Goal: Obtain resource: Download file/media

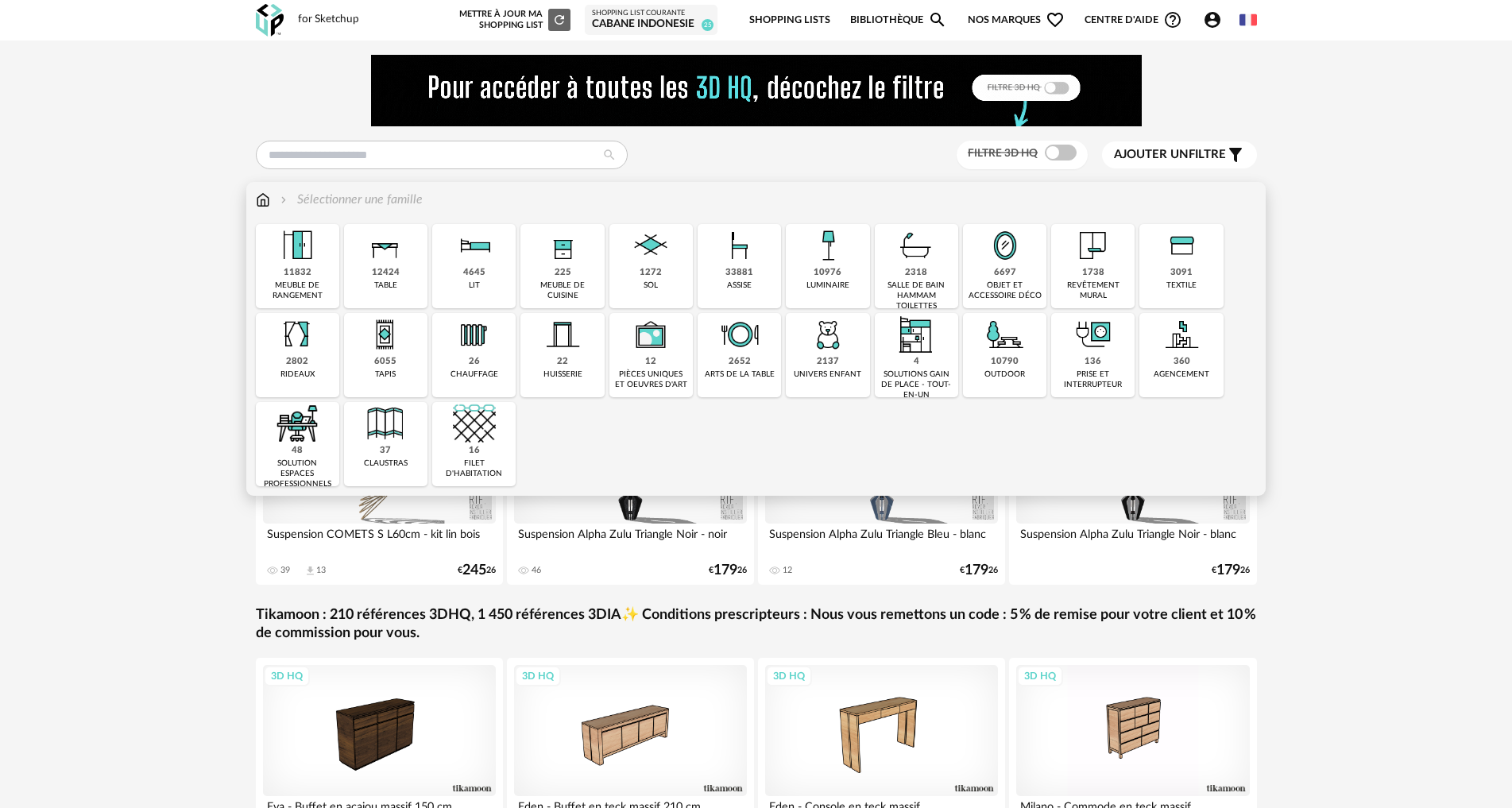
click at [730, 329] on img at bounding box center [740, 335] width 43 height 43
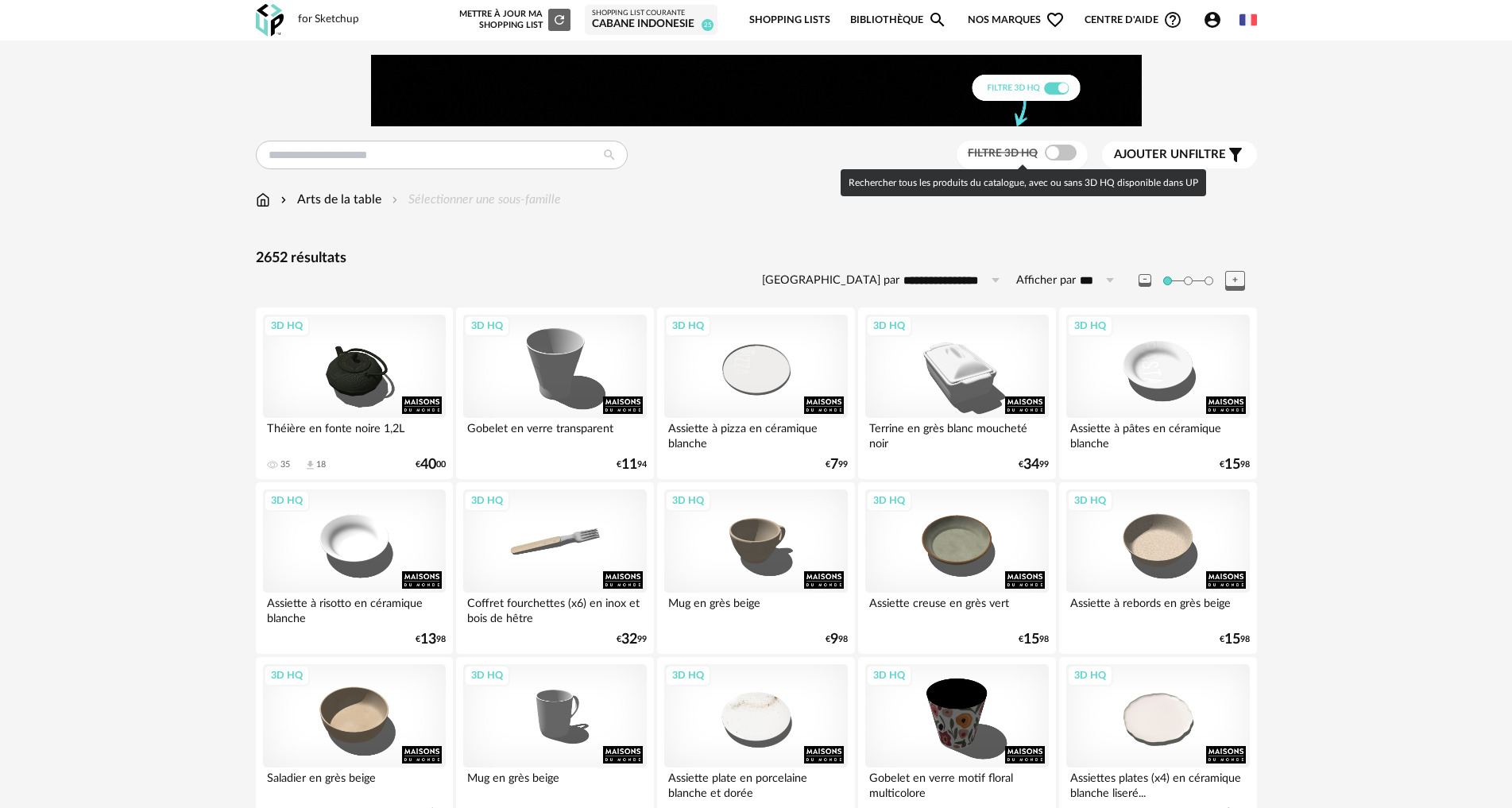
click at [1045, 153] on span at bounding box center [1060, 152] width 32 height 16
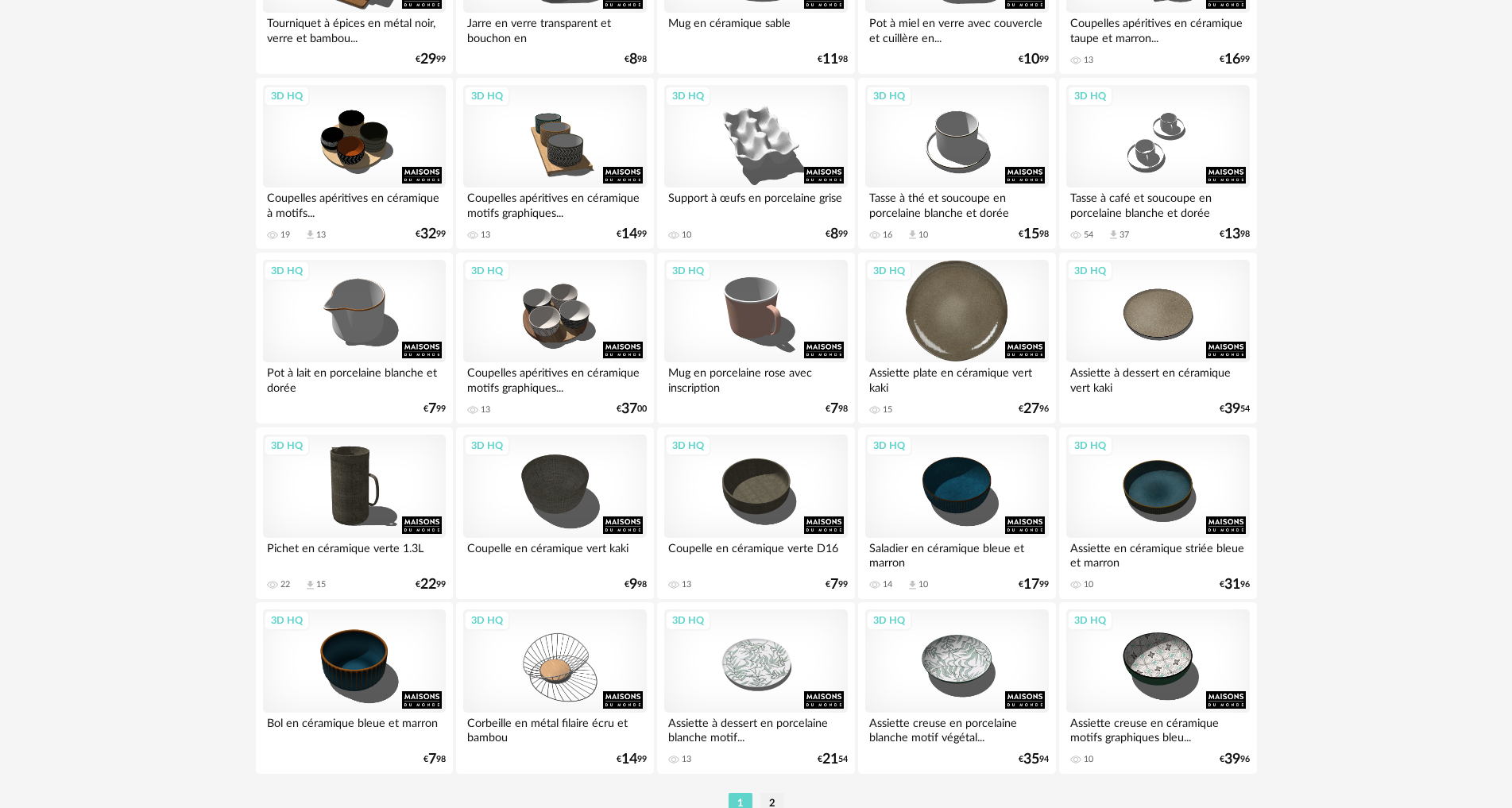
scroll to position [3100, 0]
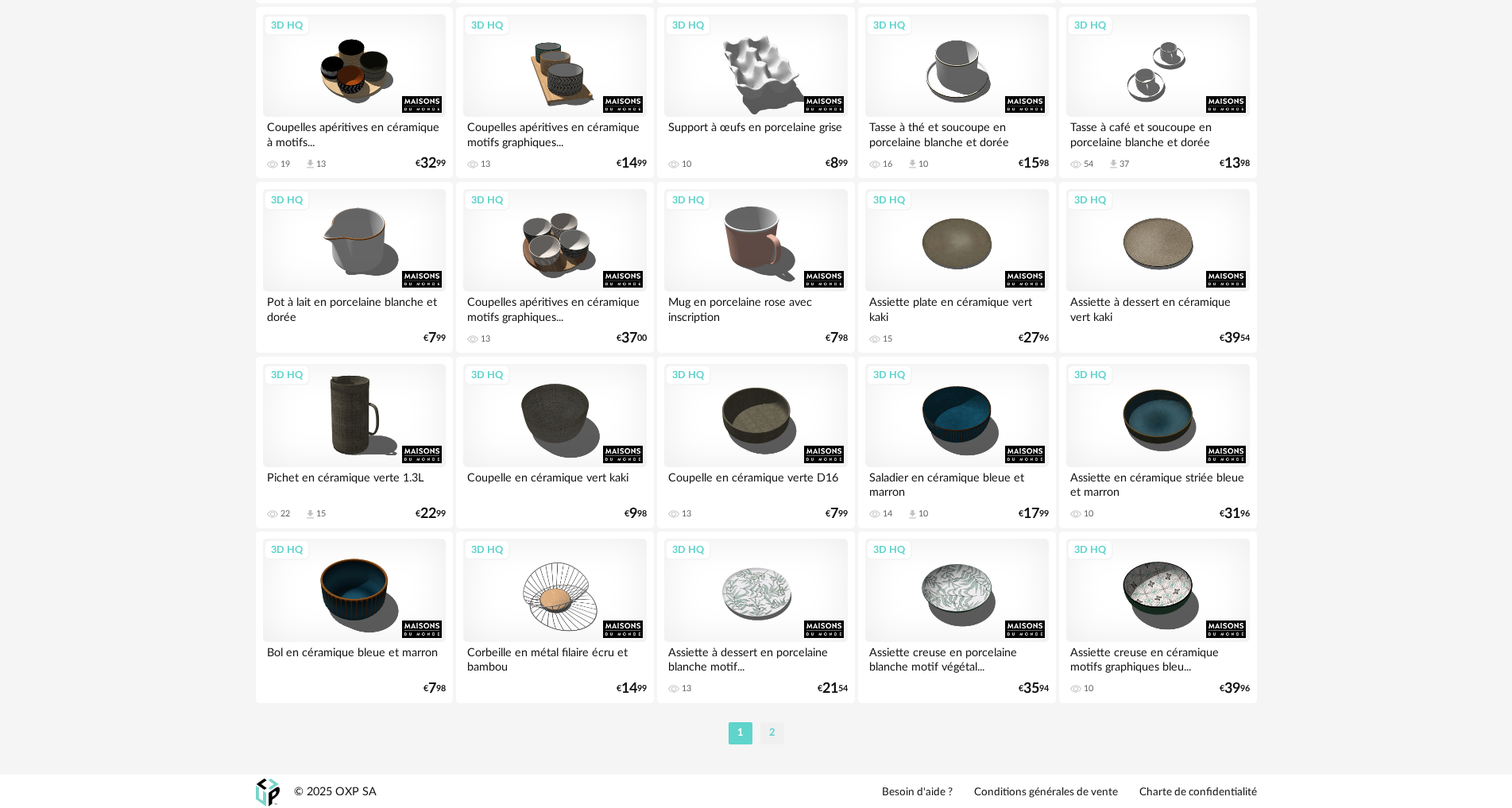
click at [775, 728] on li "2" at bounding box center [772, 733] width 24 height 22
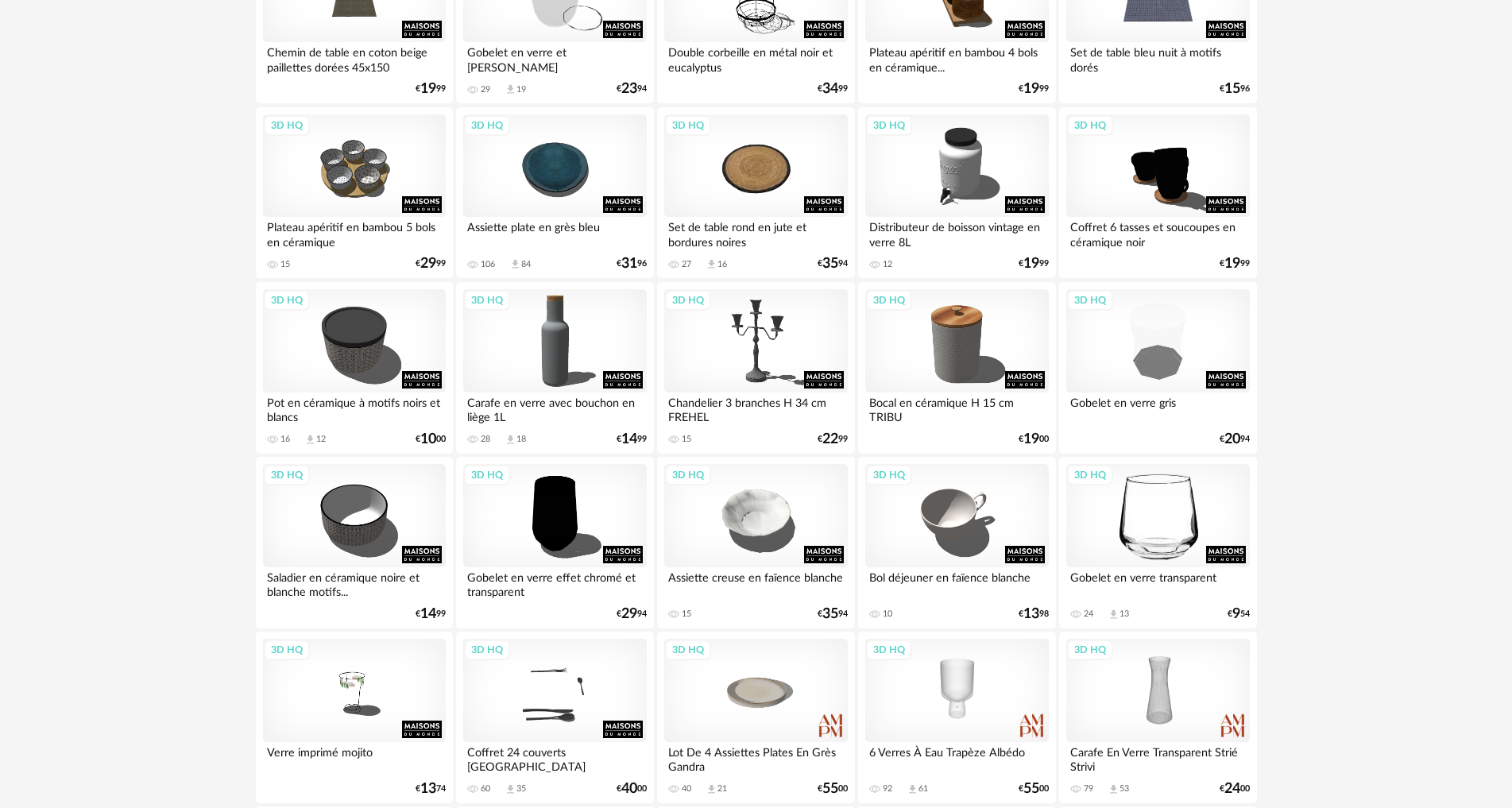
scroll to position [1351, 0]
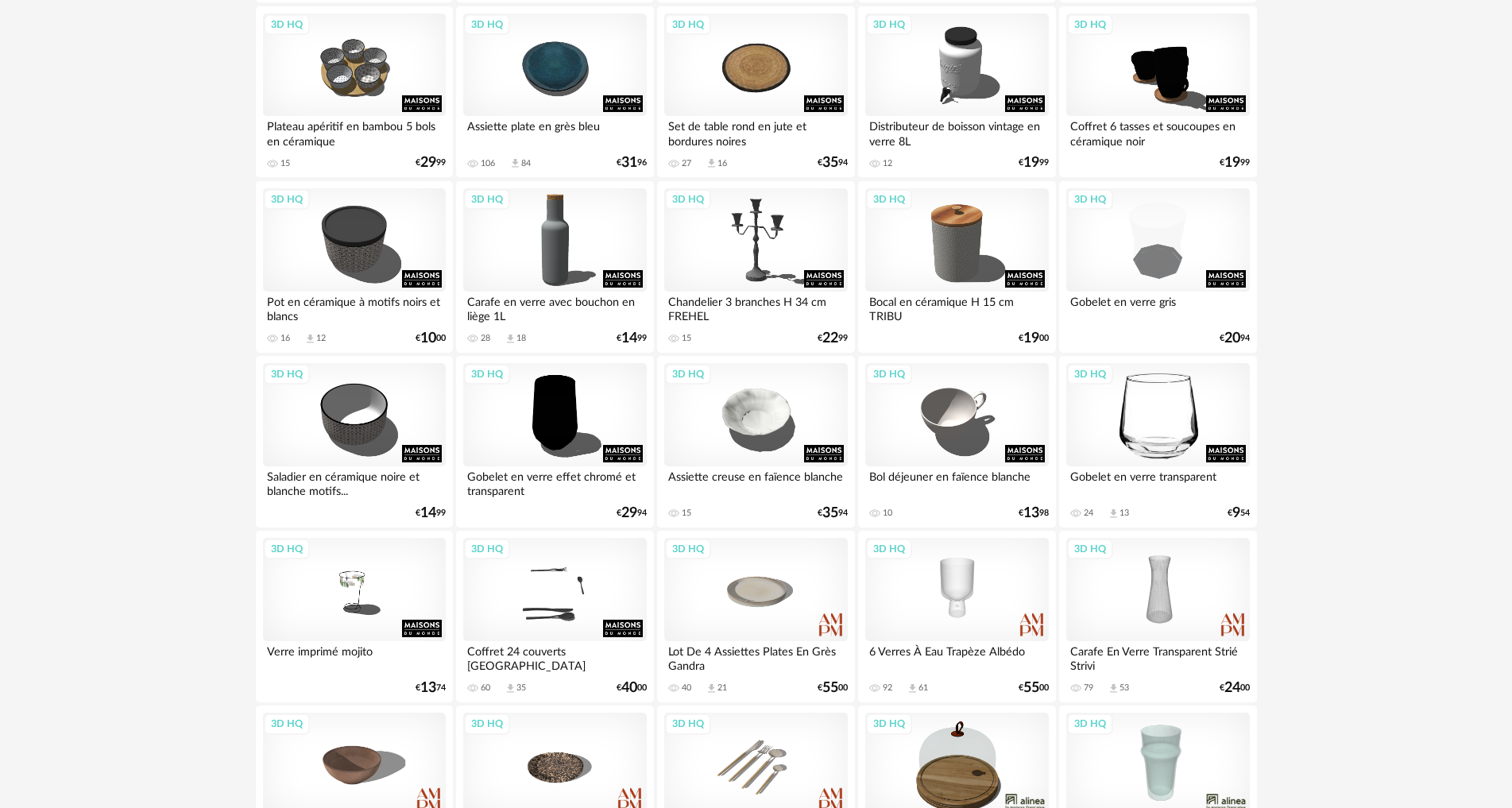
click at [1182, 422] on div "3D HQ" at bounding box center [1157, 415] width 183 height 103
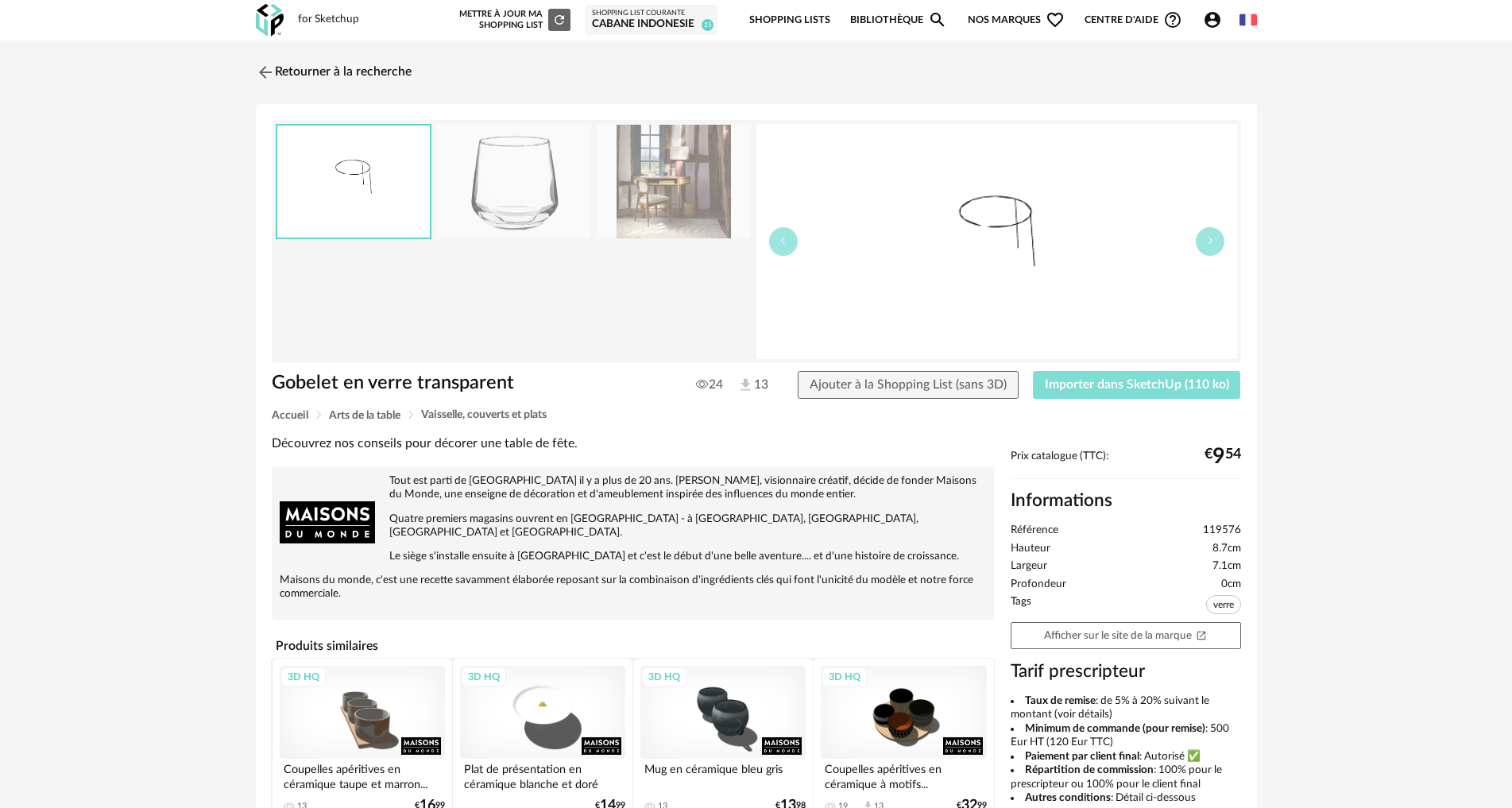
click at [1168, 378] on span "Importer dans SketchUp (110 ko)" at bounding box center [1136, 385] width 184 height 13
click at [264, 68] on img at bounding box center [263, 72] width 23 height 23
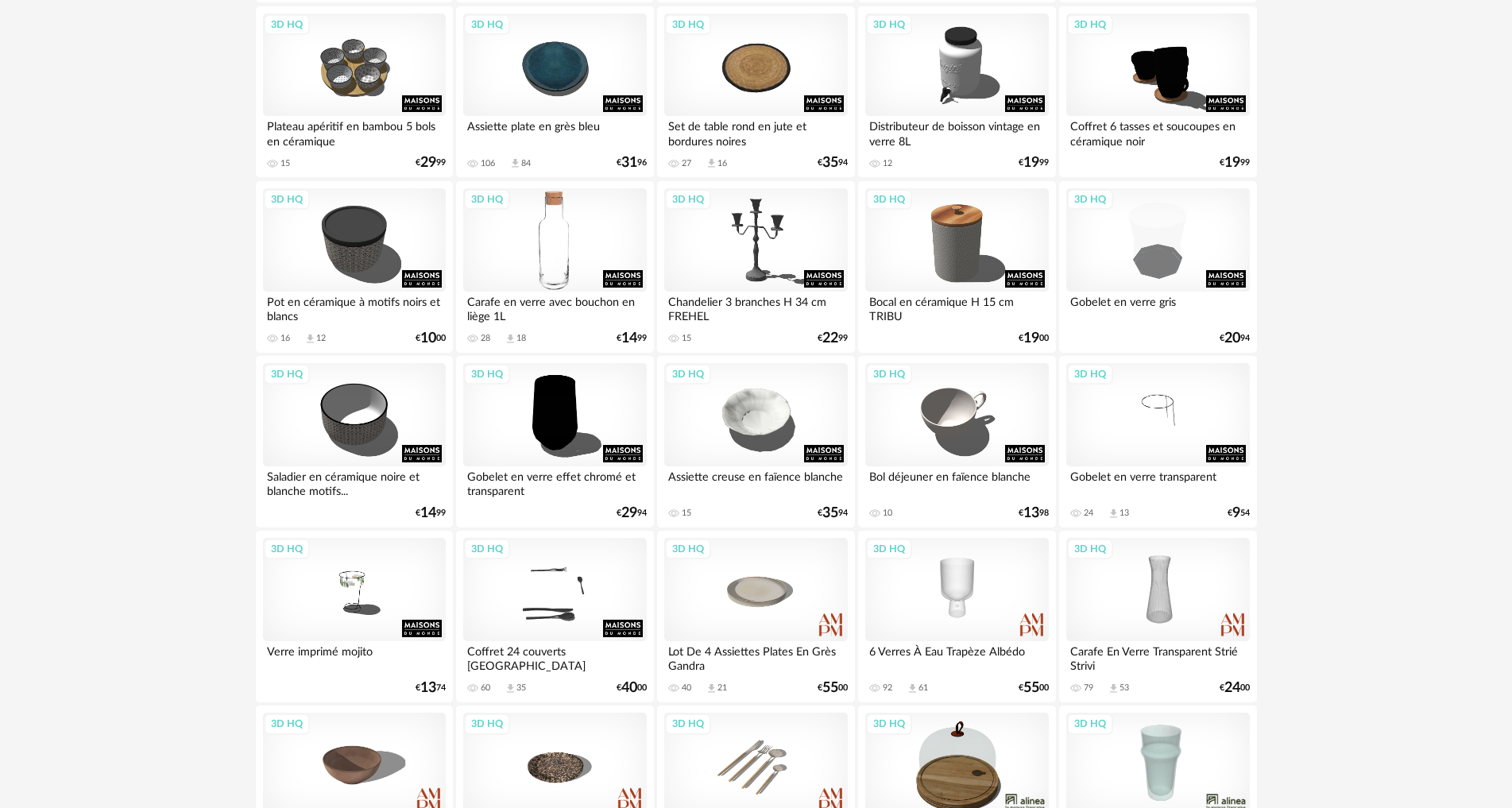
click at [547, 249] on div "3D HQ" at bounding box center [554, 240] width 183 height 103
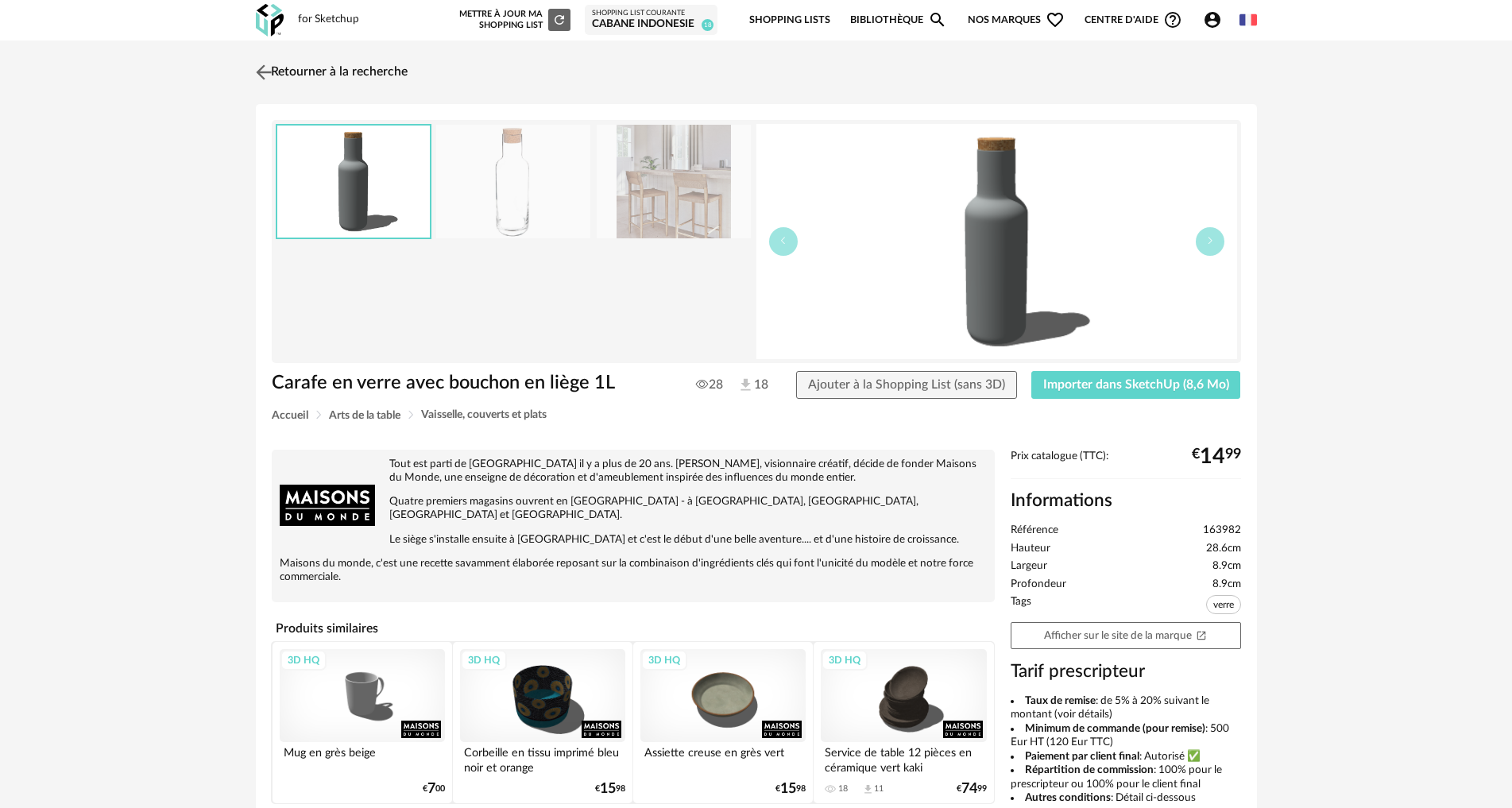
click at [262, 74] on img at bounding box center [263, 72] width 23 height 23
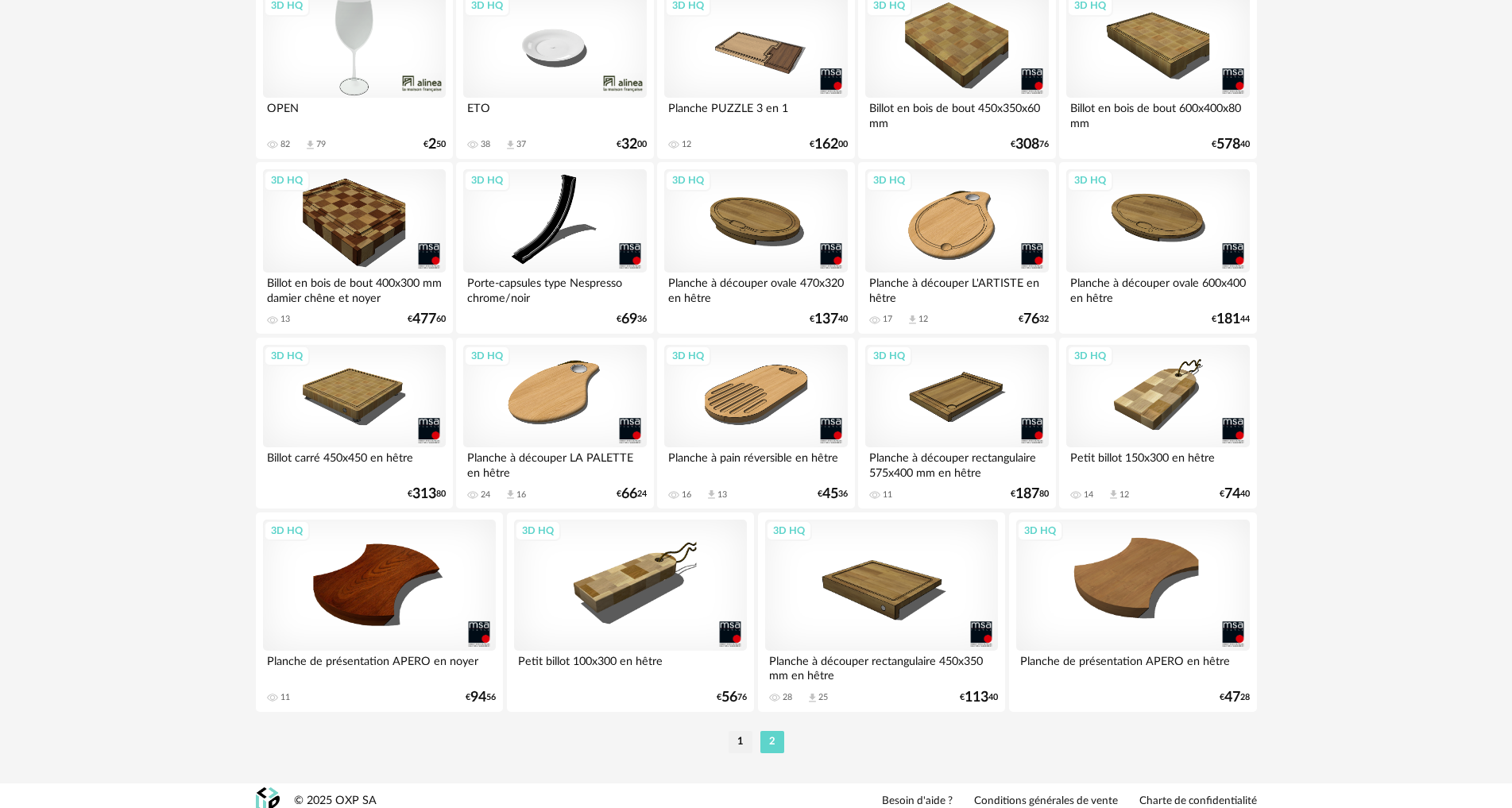
scroll to position [2256, 0]
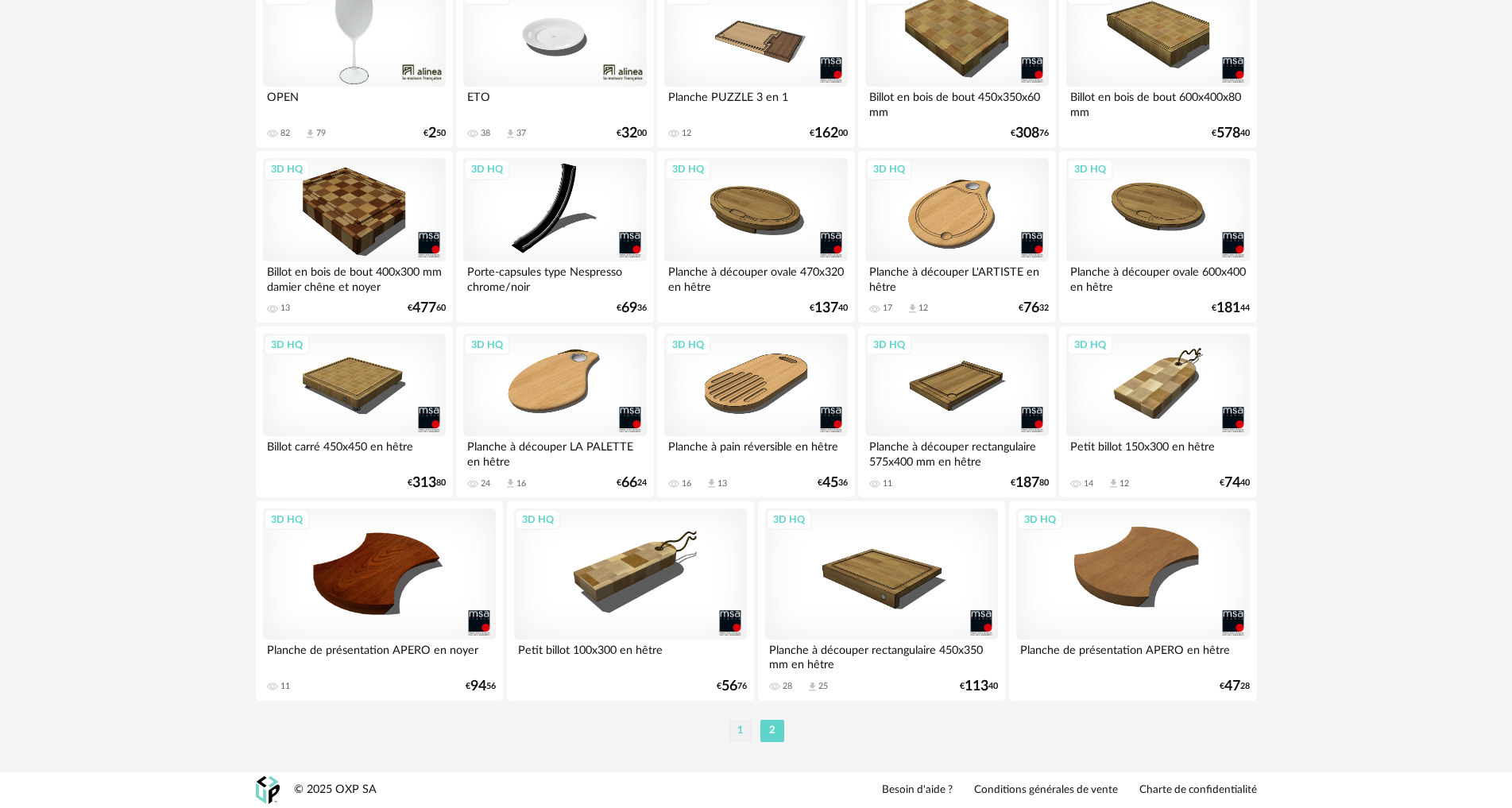
click at [738, 727] on li "1" at bounding box center [740, 731] width 24 height 22
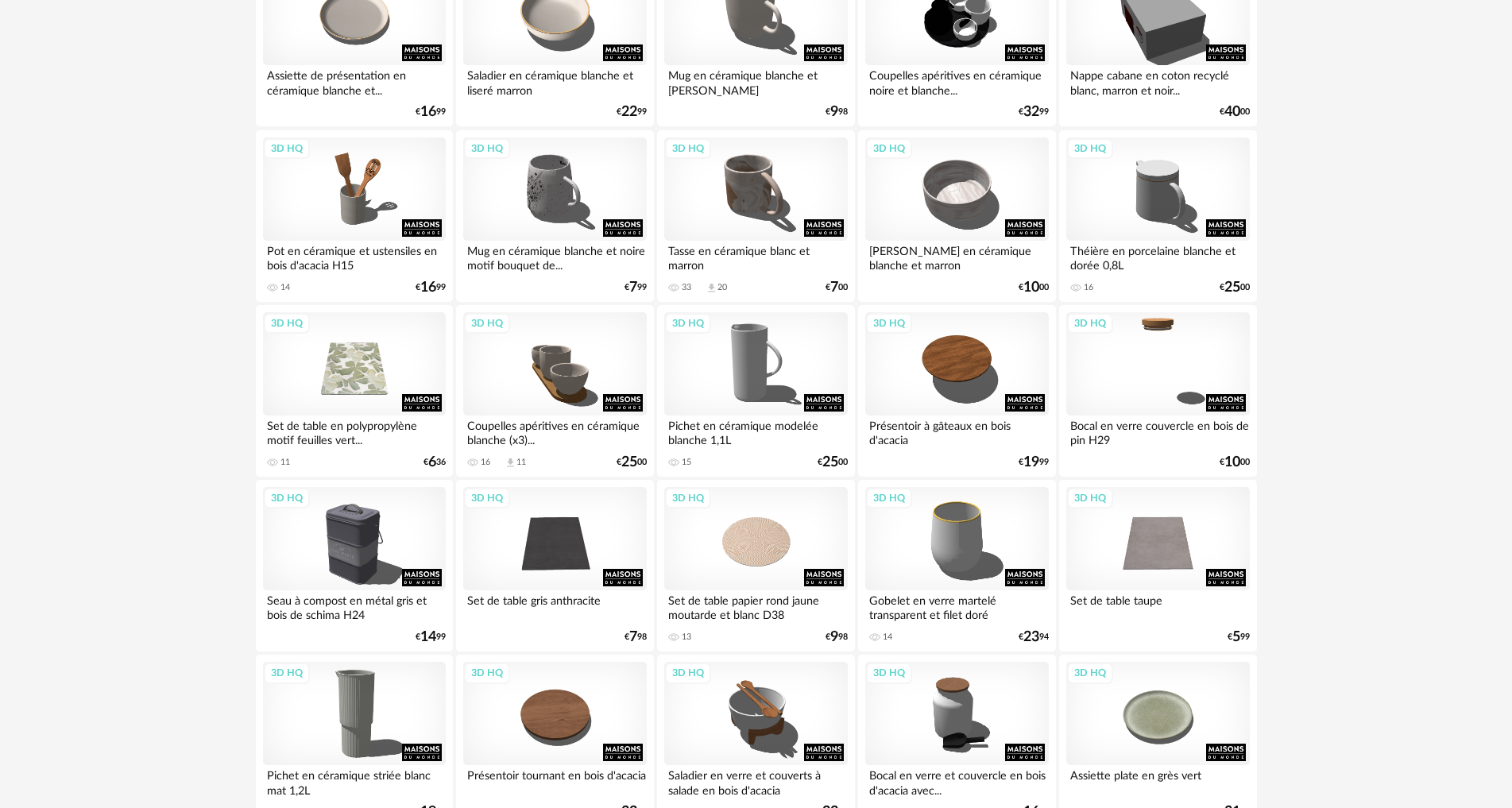
scroll to position [1431, 0]
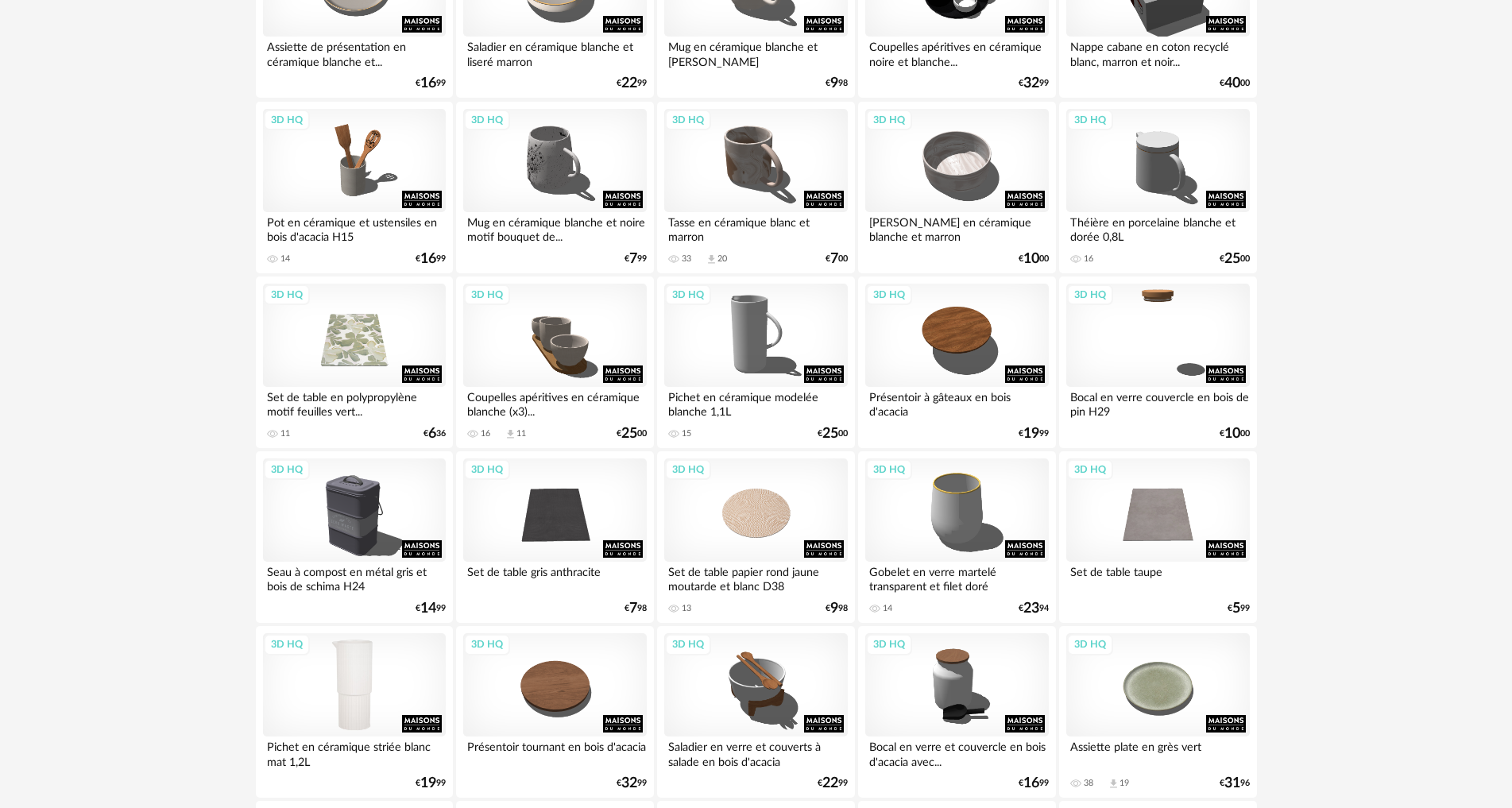
click at [362, 664] on div "3D HQ" at bounding box center [354, 685] width 183 height 103
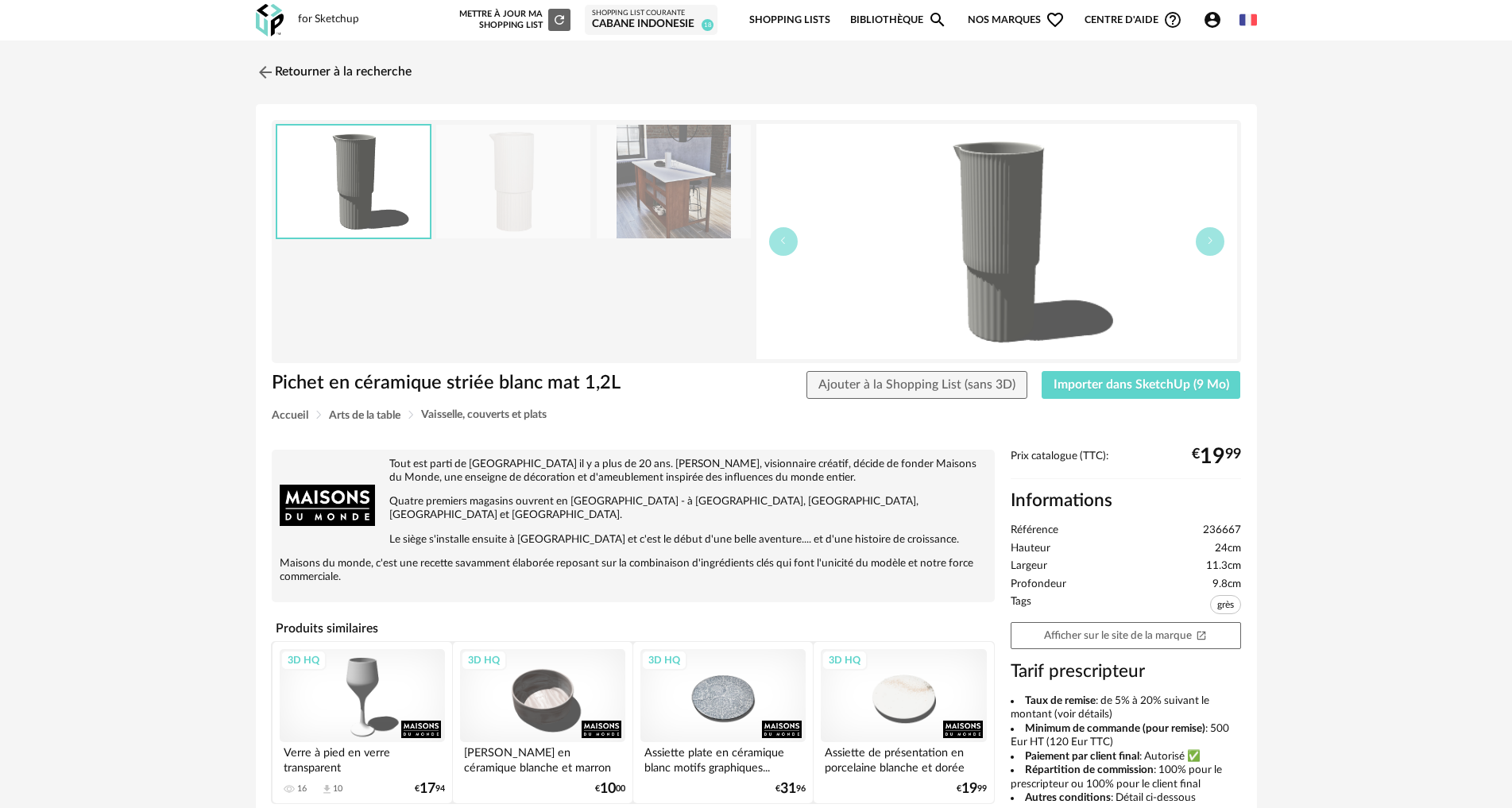
click at [690, 175] on img at bounding box center [674, 181] width 154 height 114
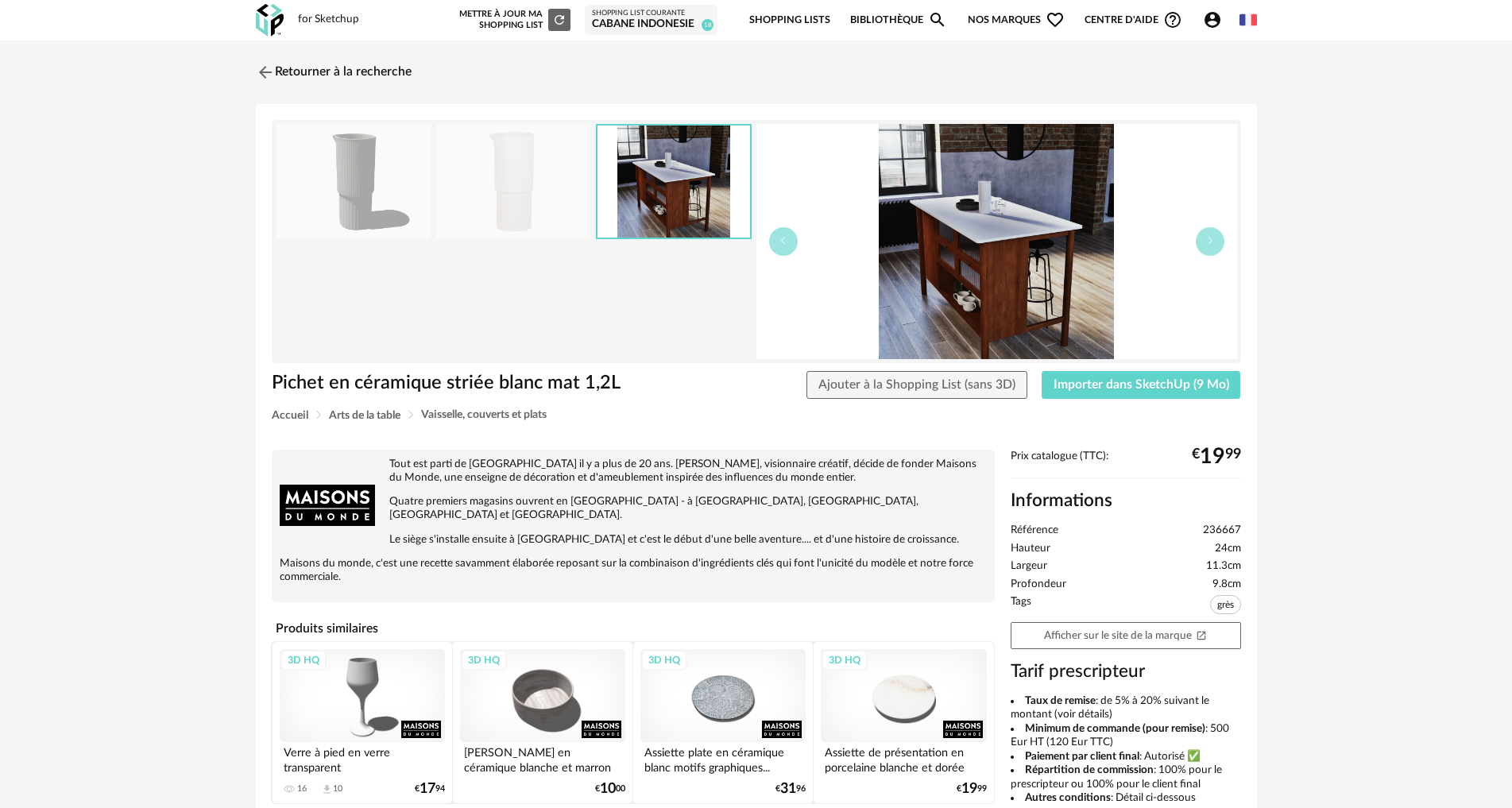
click at [490, 205] on img at bounding box center [513, 181] width 154 height 114
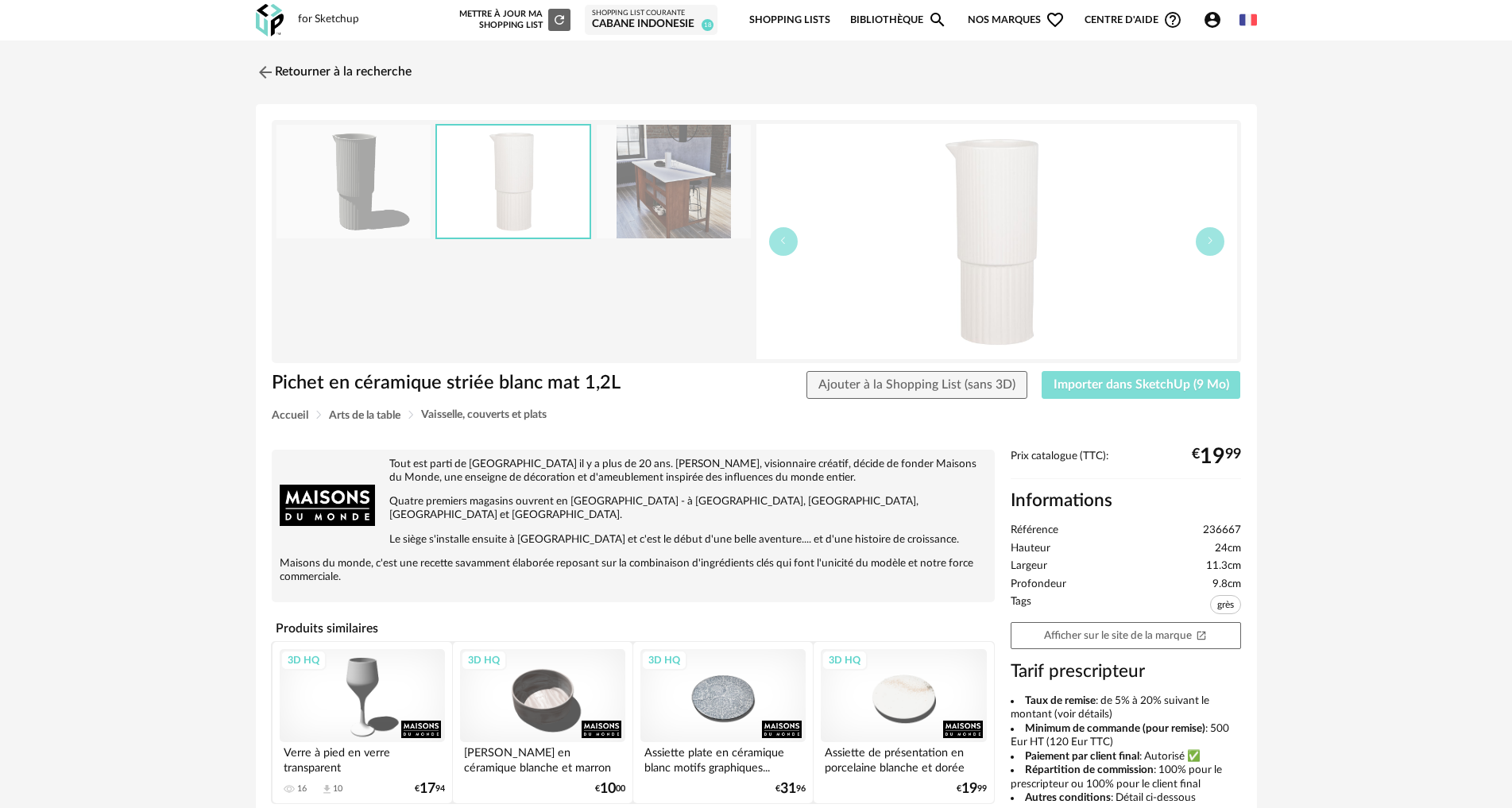
click at [1181, 390] on span "Importer dans SketchUp (9 Mo)" at bounding box center [1141, 385] width 175 height 13
click at [1437, 1] on header "for Sketchup Nouvelle shopping list Mettre à jour ma Shopping List Refresh icon…" at bounding box center [756, 20] width 1512 height 40
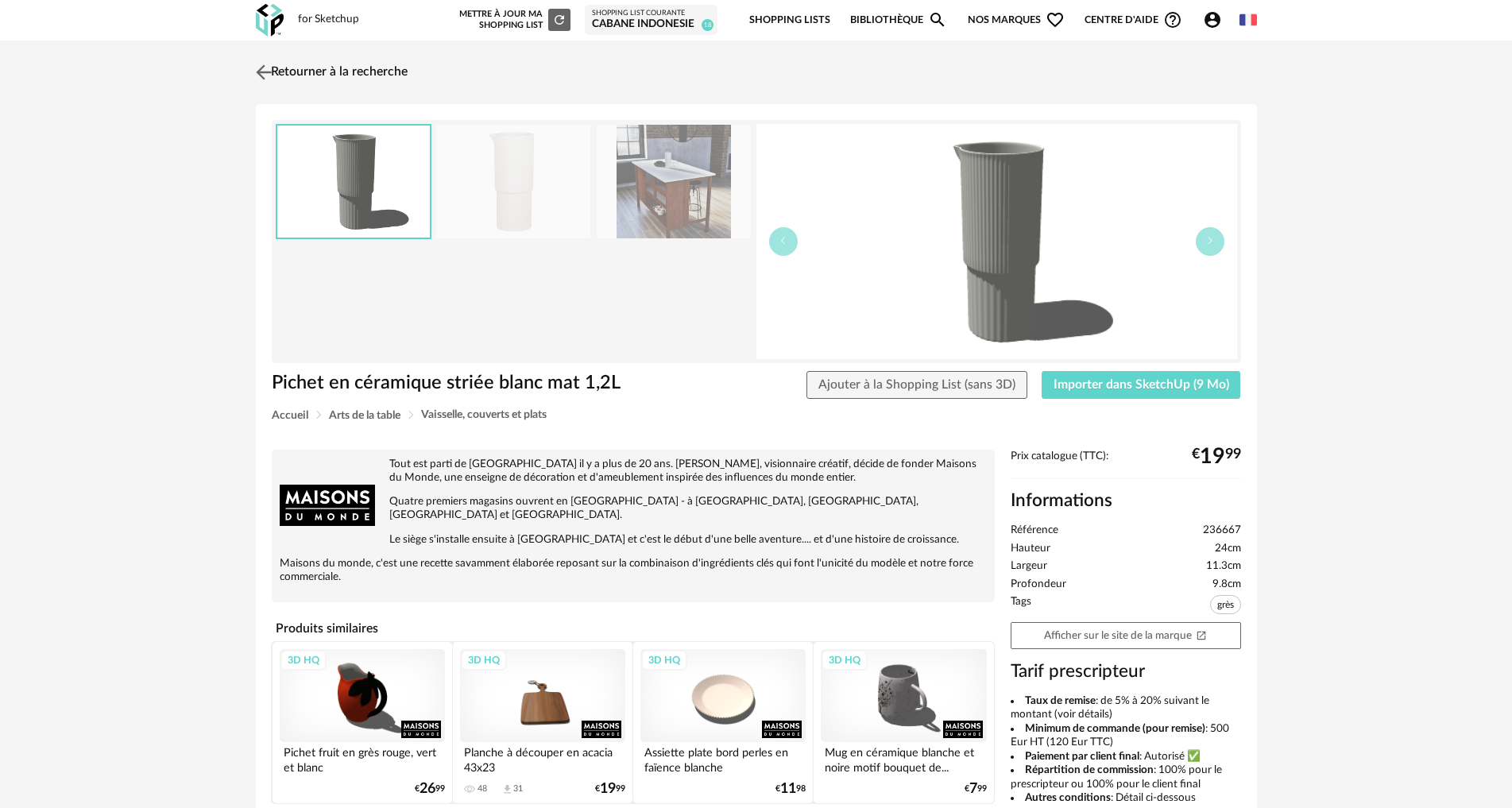
click at [261, 68] on img at bounding box center [263, 72] width 23 height 23
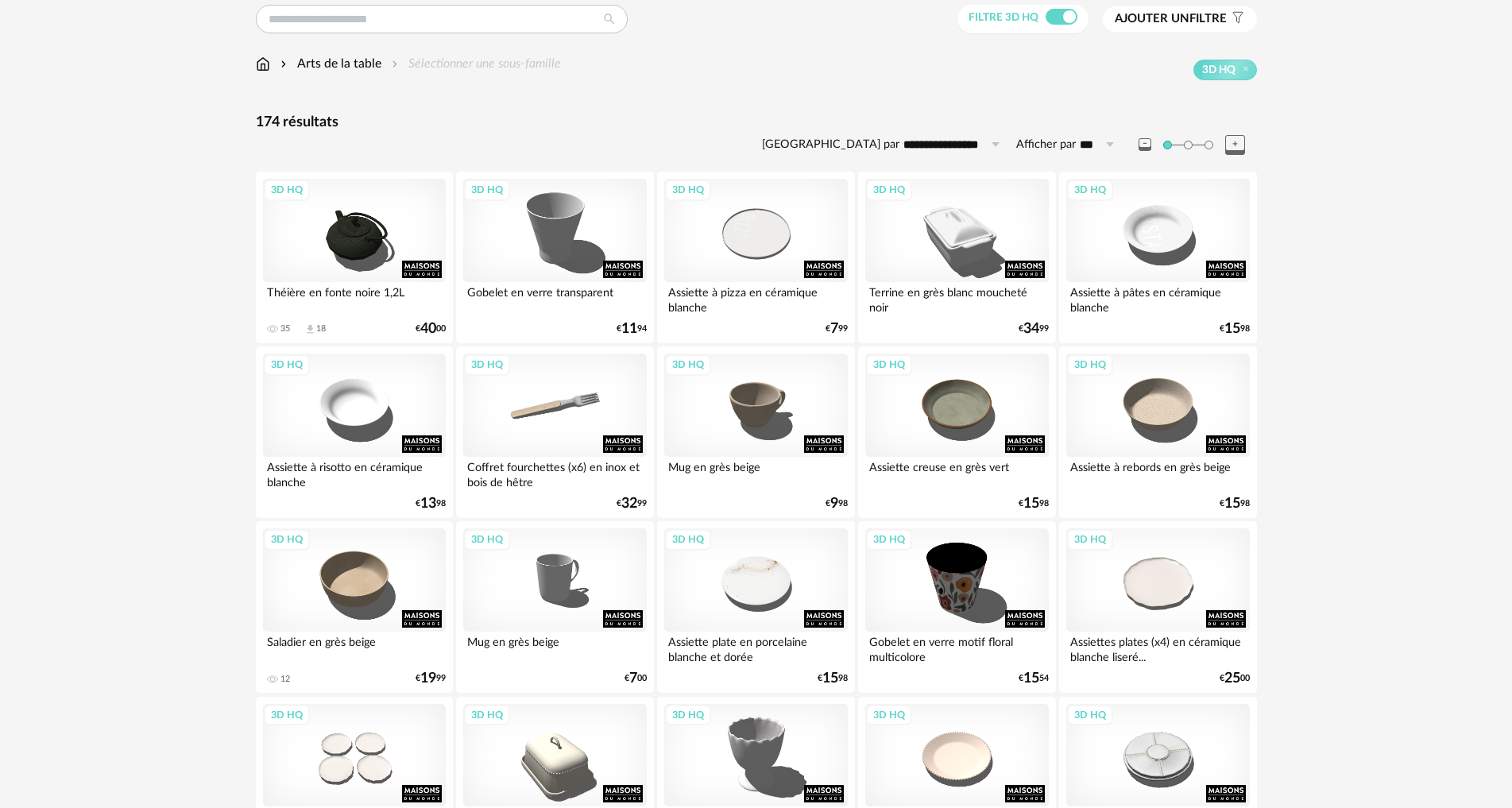
scroll to position [12, 0]
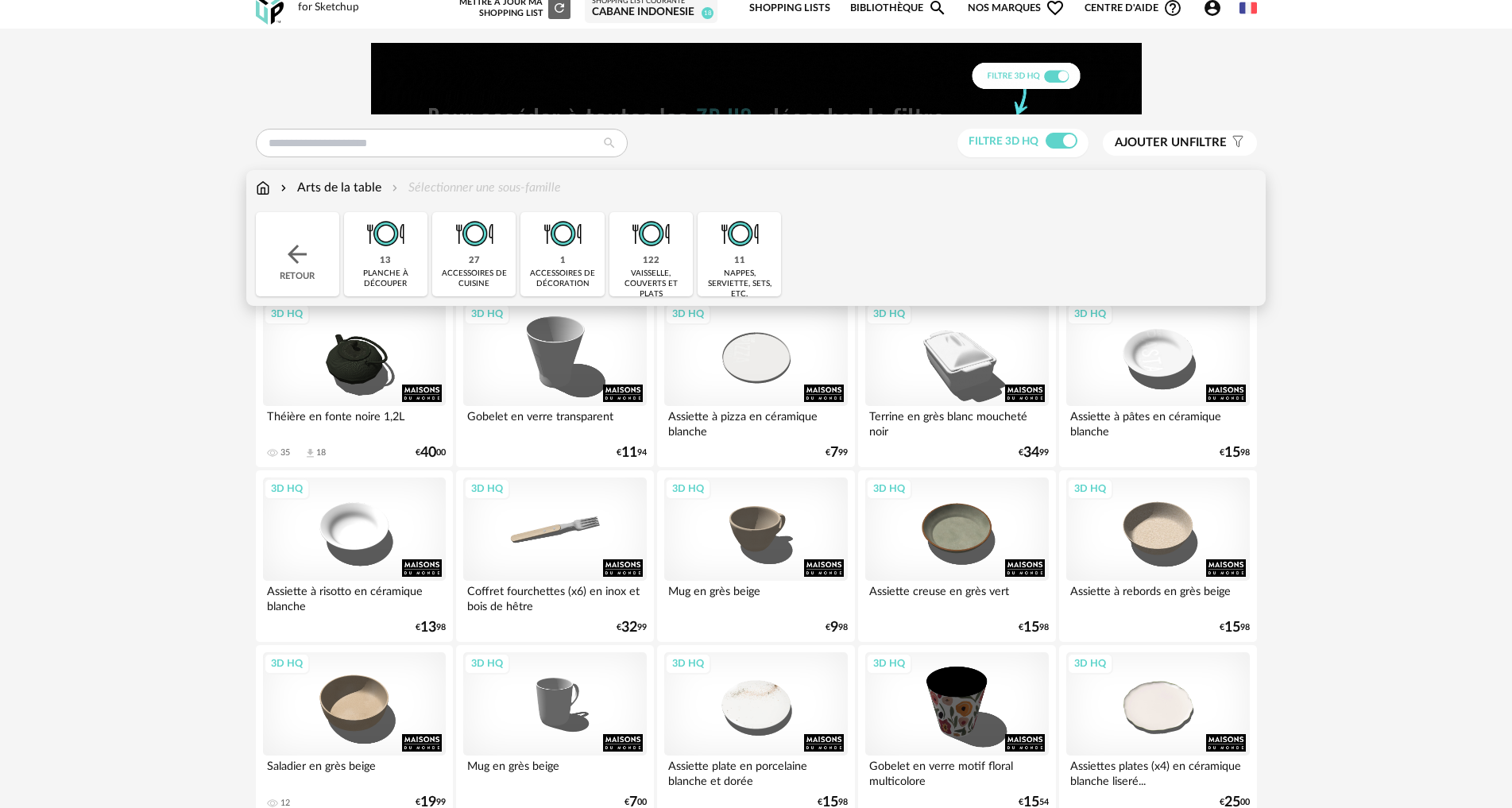
click at [353, 183] on div "Arts de la table" at bounding box center [329, 188] width 104 height 18
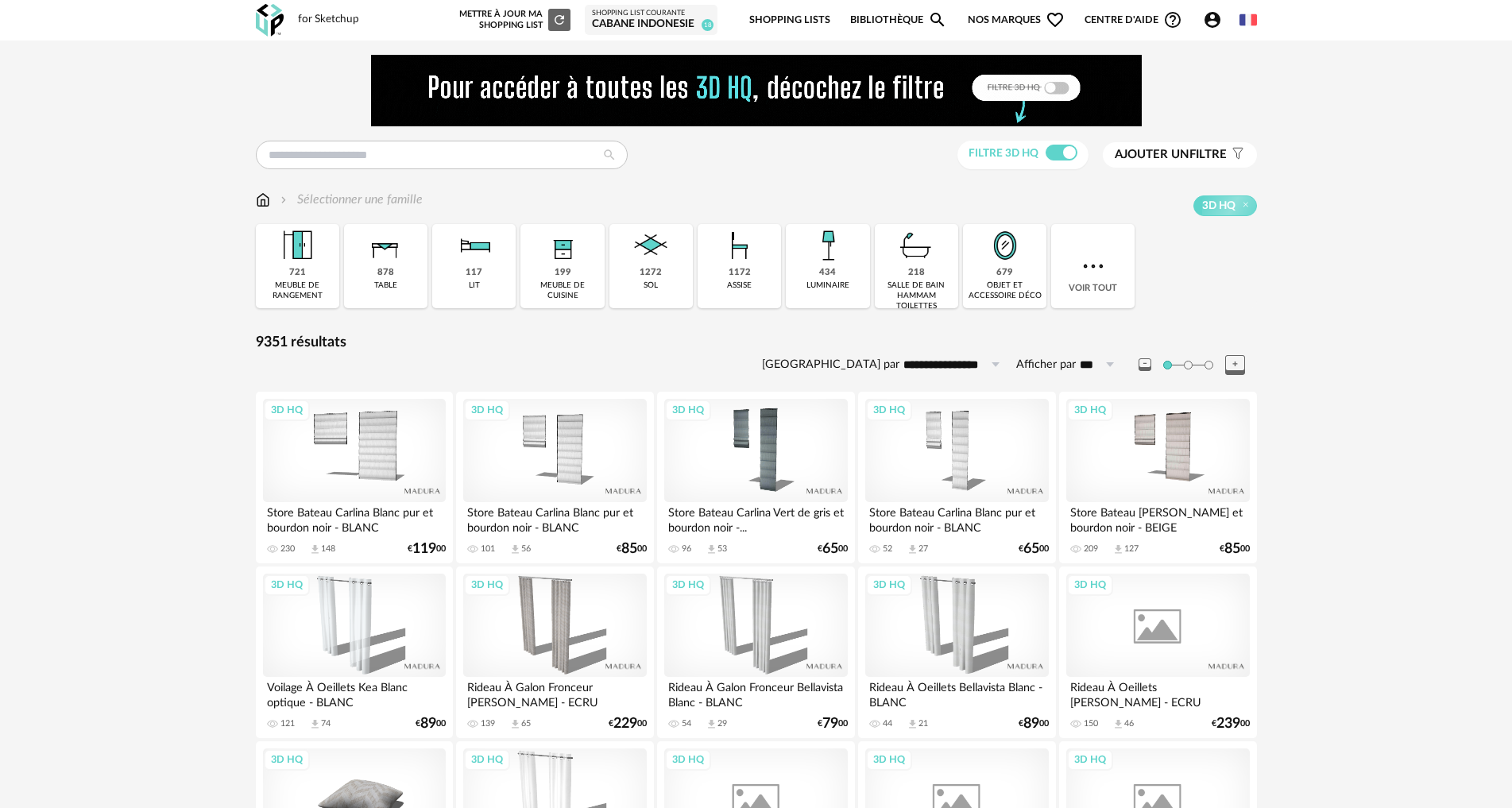
click at [271, 199] on div "Sélectionner une famille" at bounding box center [339, 200] width 166 height 18
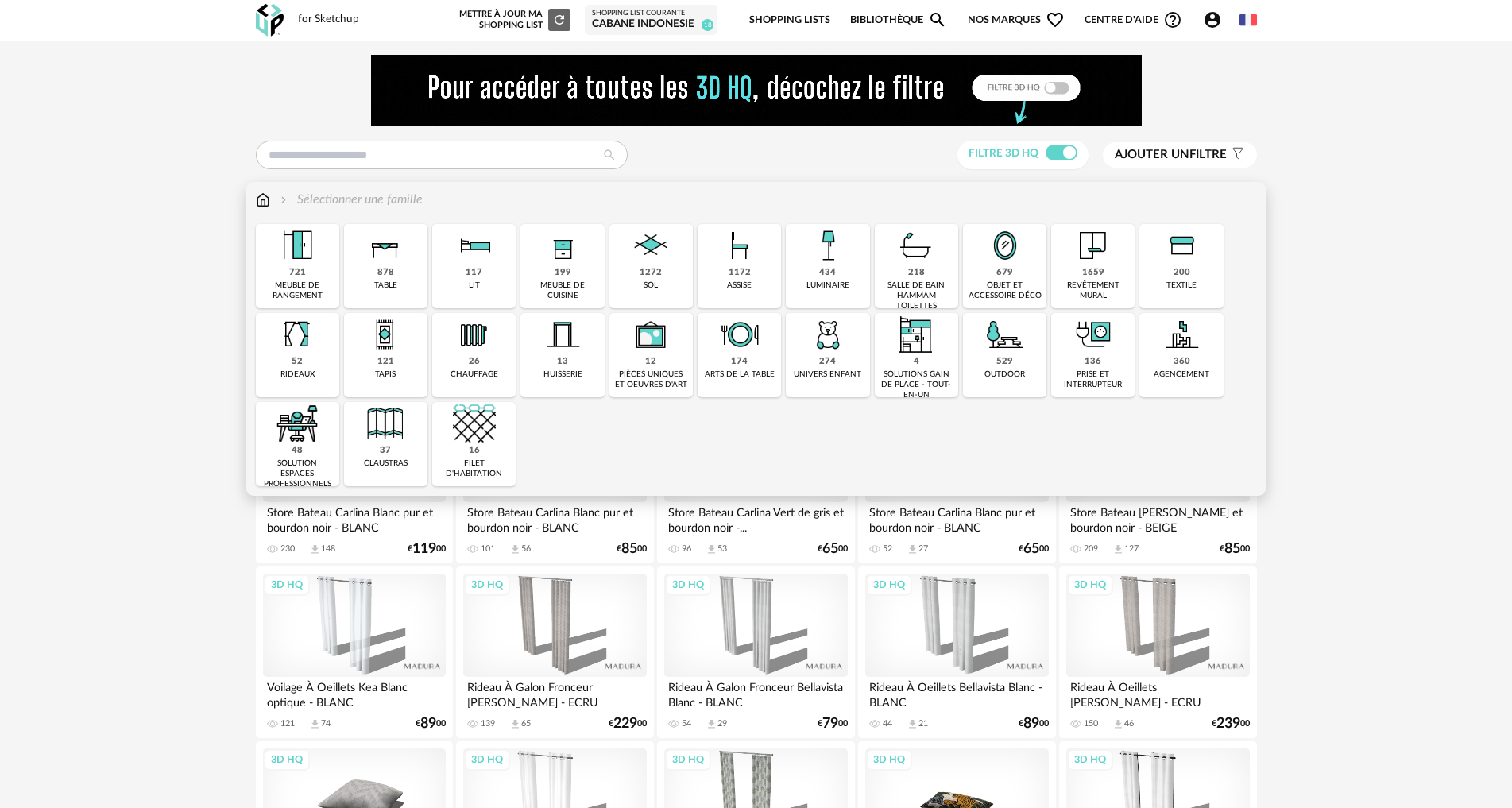
click at [267, 199] on img at bounding box center [262, 200] width 14 height 18
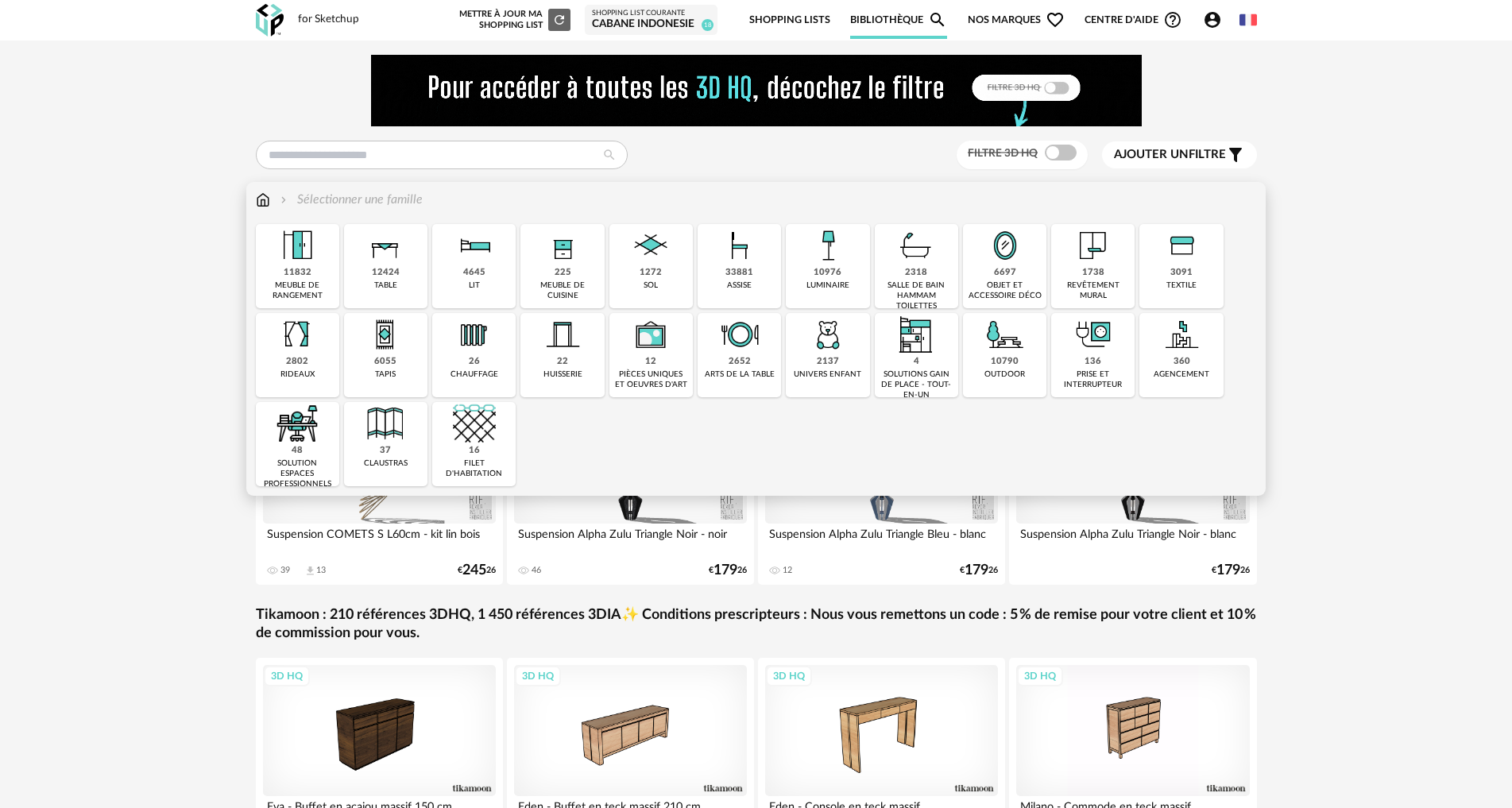
click at [396, 325] on img at bounding box center [385, 335] width 43 height 43
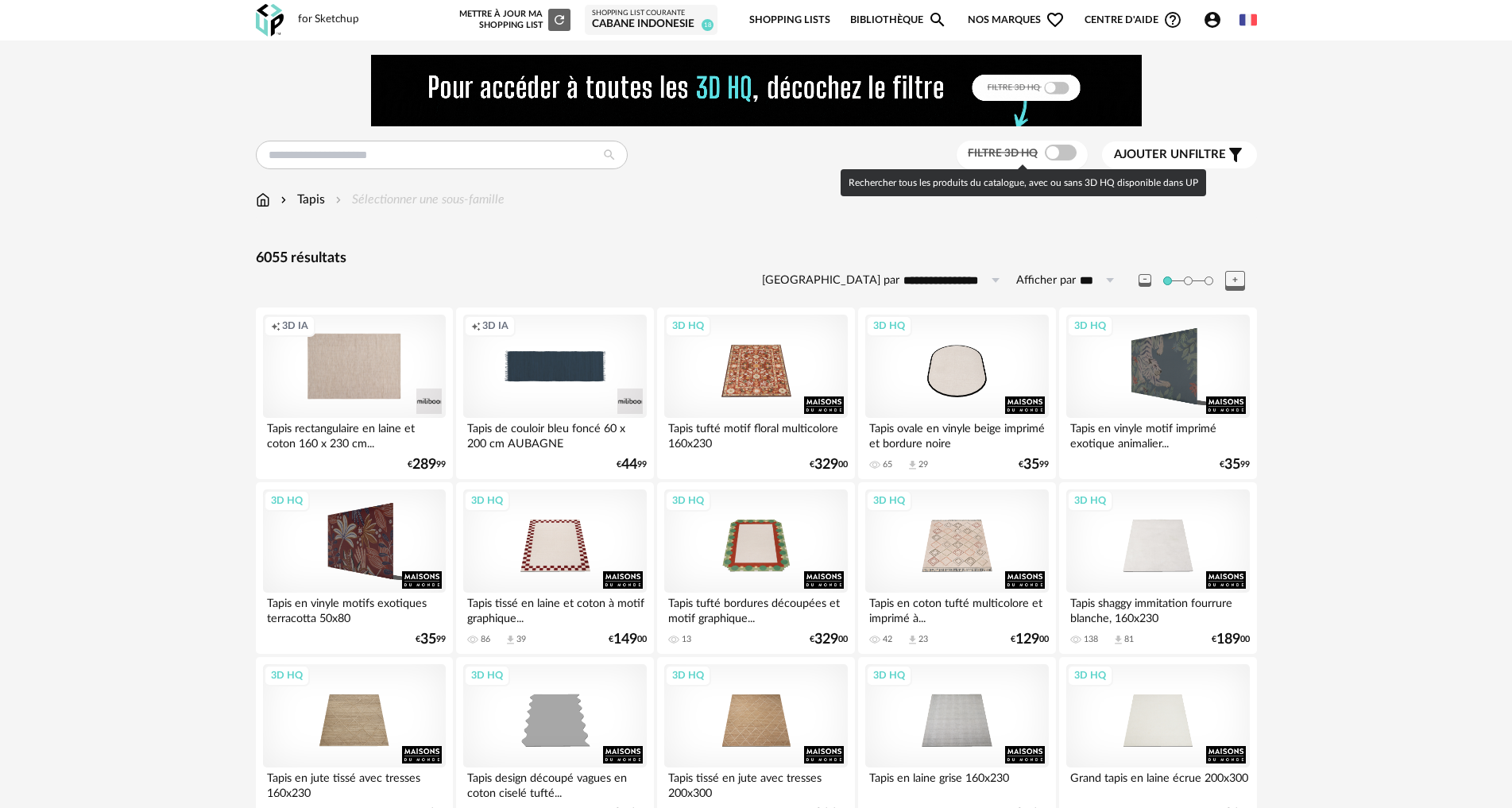
click at [1060, 153] on span at bounding box center [1060, 152] width 32 height 16
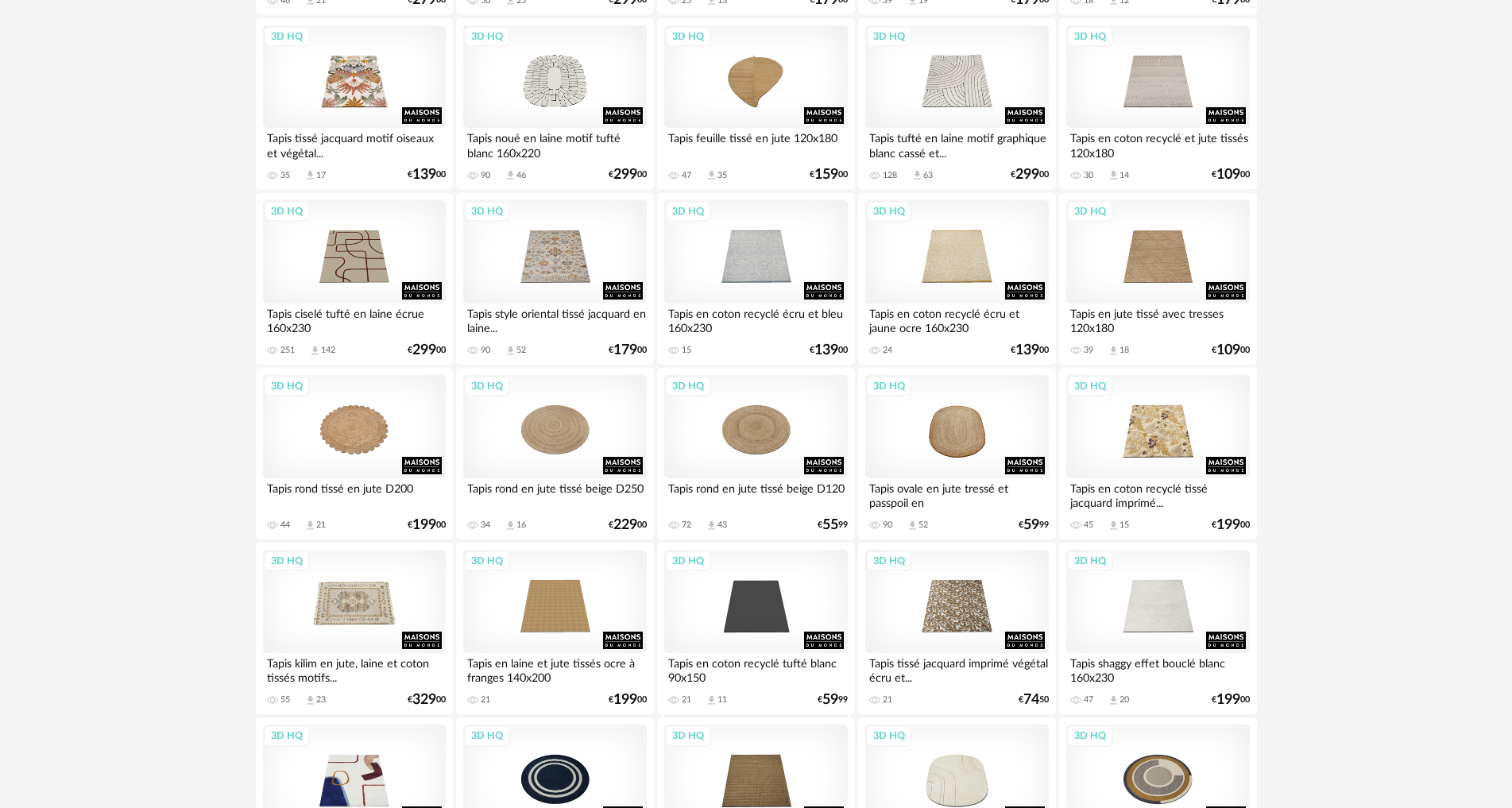
scroll to position [1351, 0]
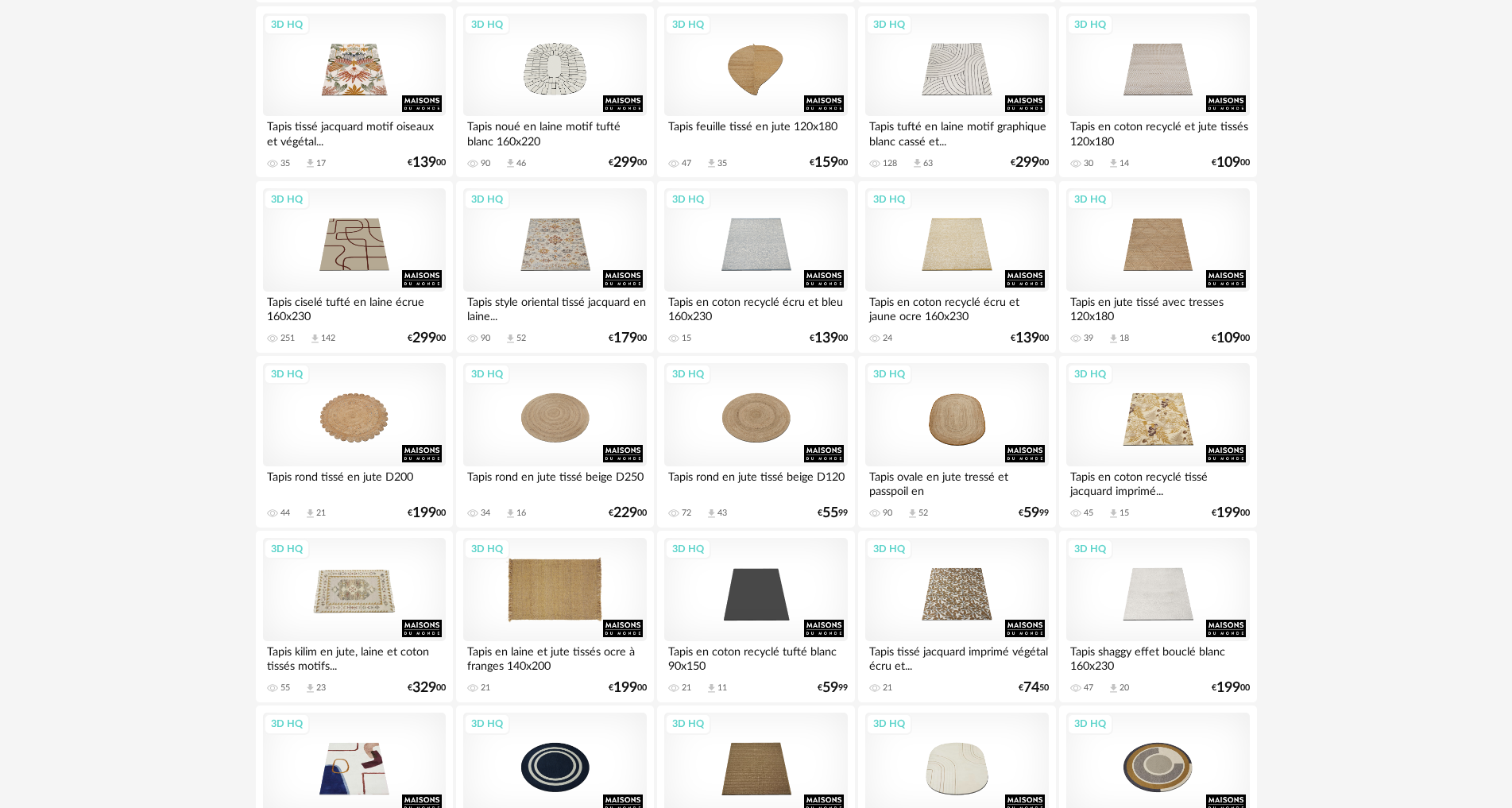
click at [554, 600] on div "3D HQ" at bounding box center [554, 590] width 183 height 103
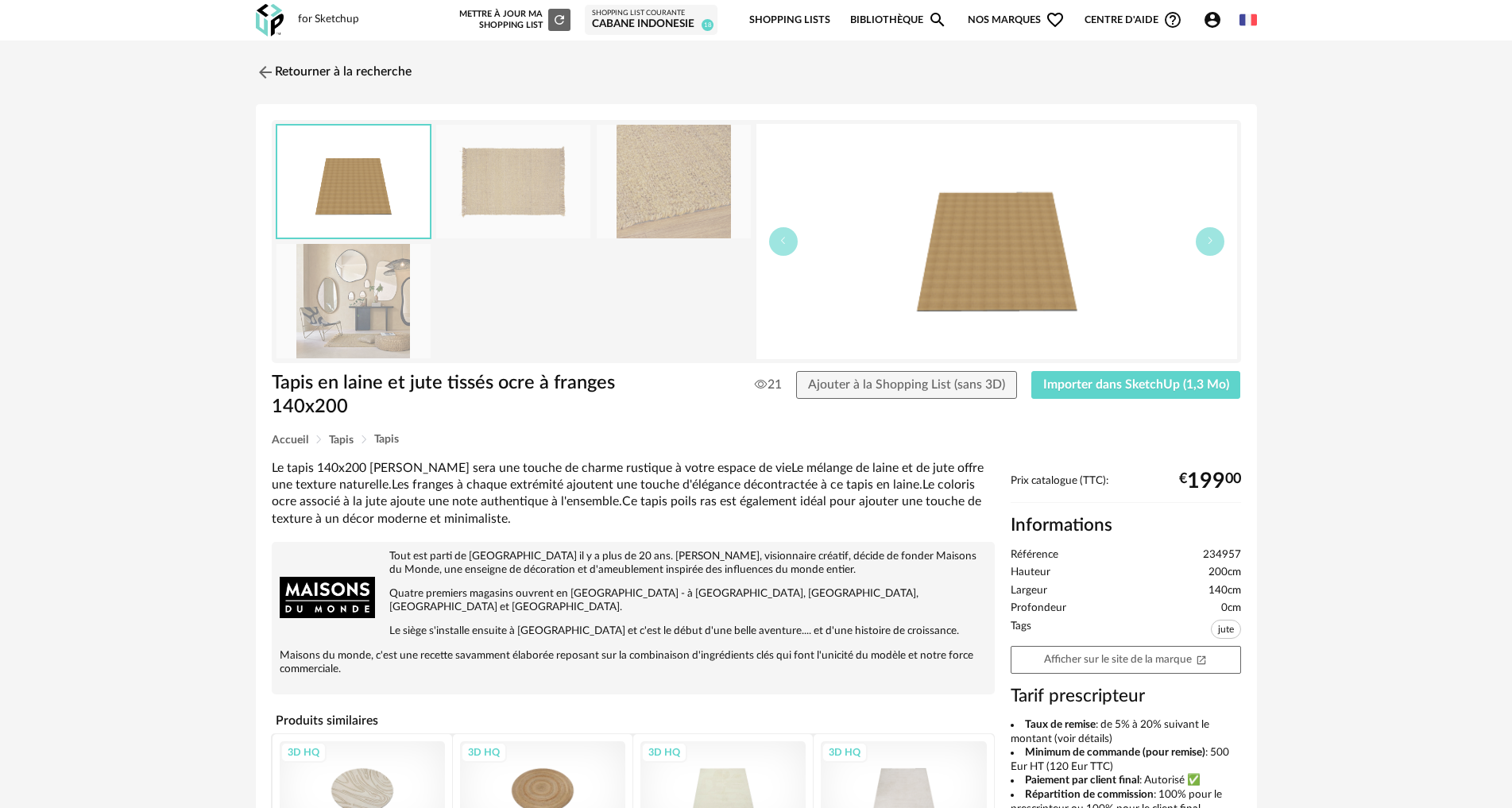
click at [380, 307] on img at bounding box center [353, 300] width 154 height 114
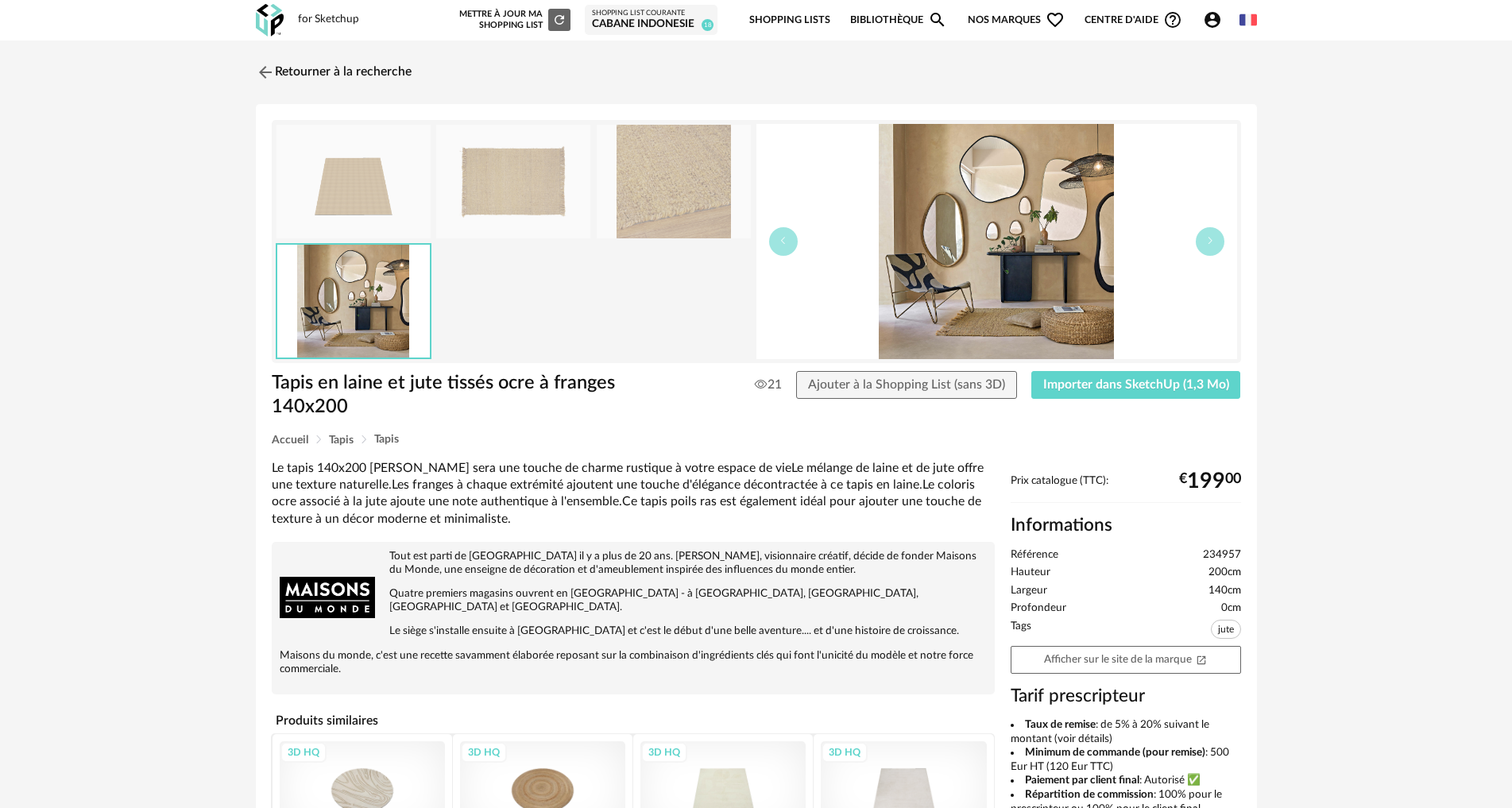
click at [687, 176] on img at bounding box center [674, 181] width 154 height 114
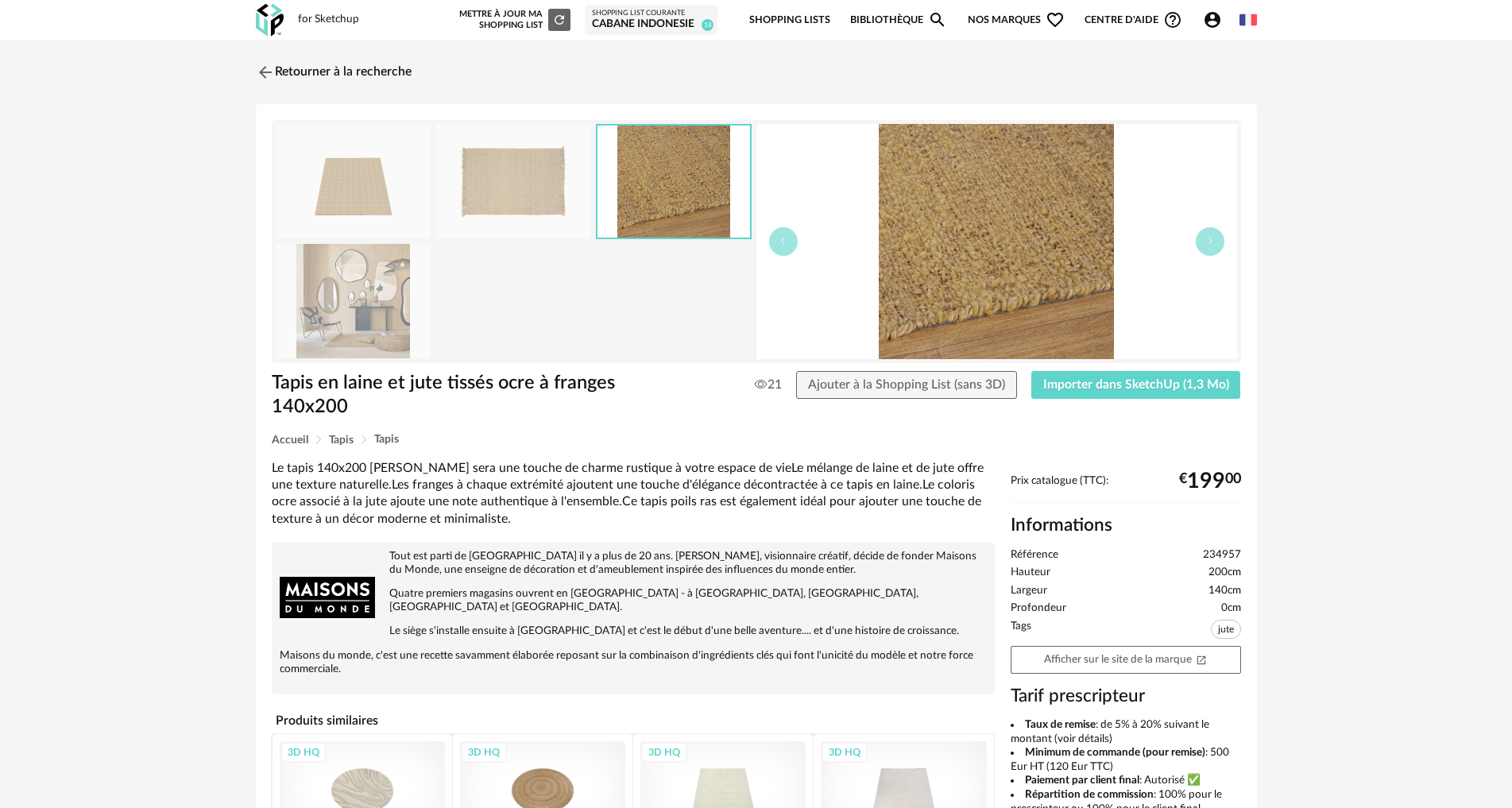
click at [542, 196] on img at bounding box center [513, 181] width 154 height 114
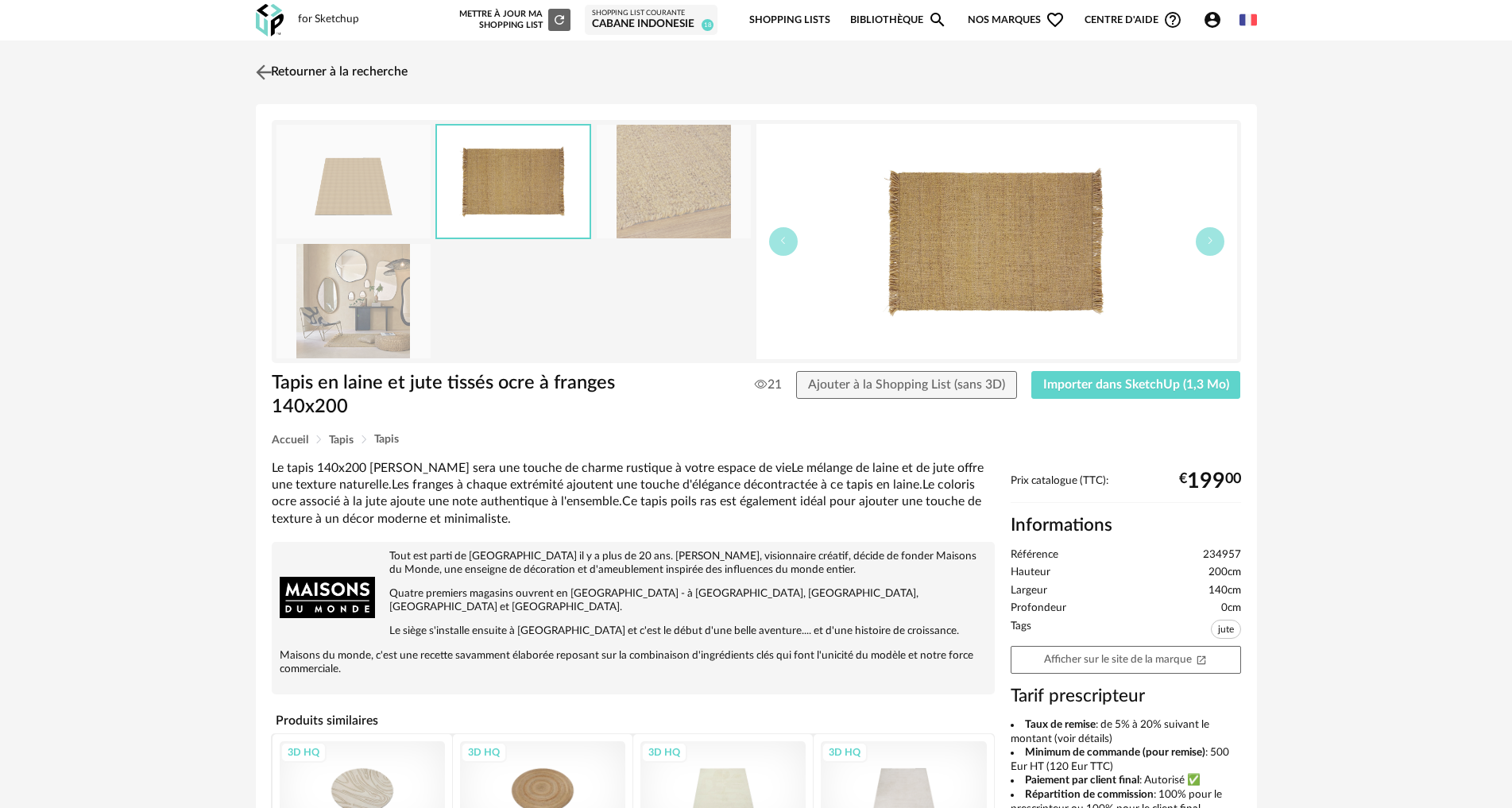
click at [266, 71] on img at bounding box center [263, 72] width 23 height 23
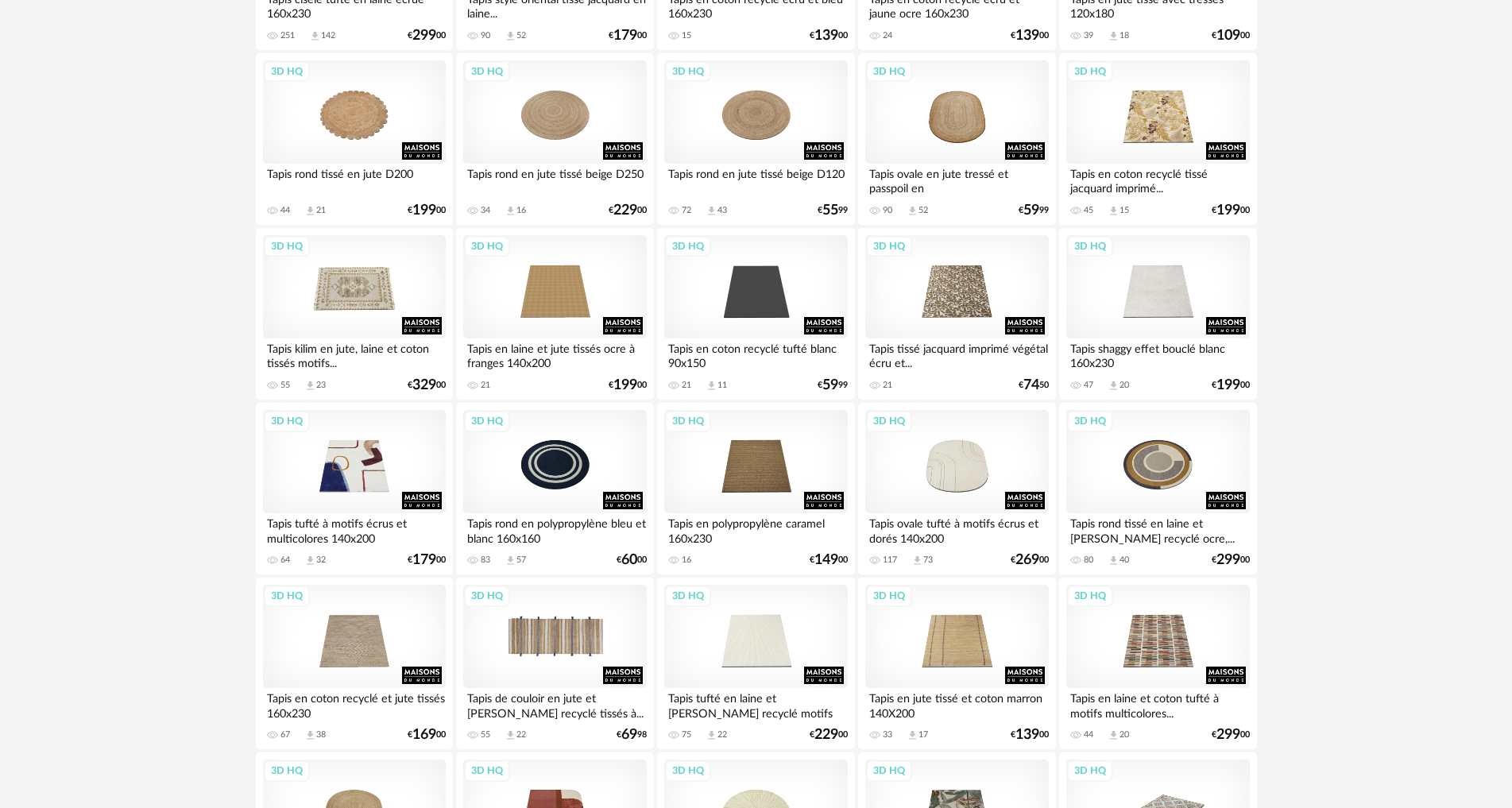
scroll to position [1749, 0]
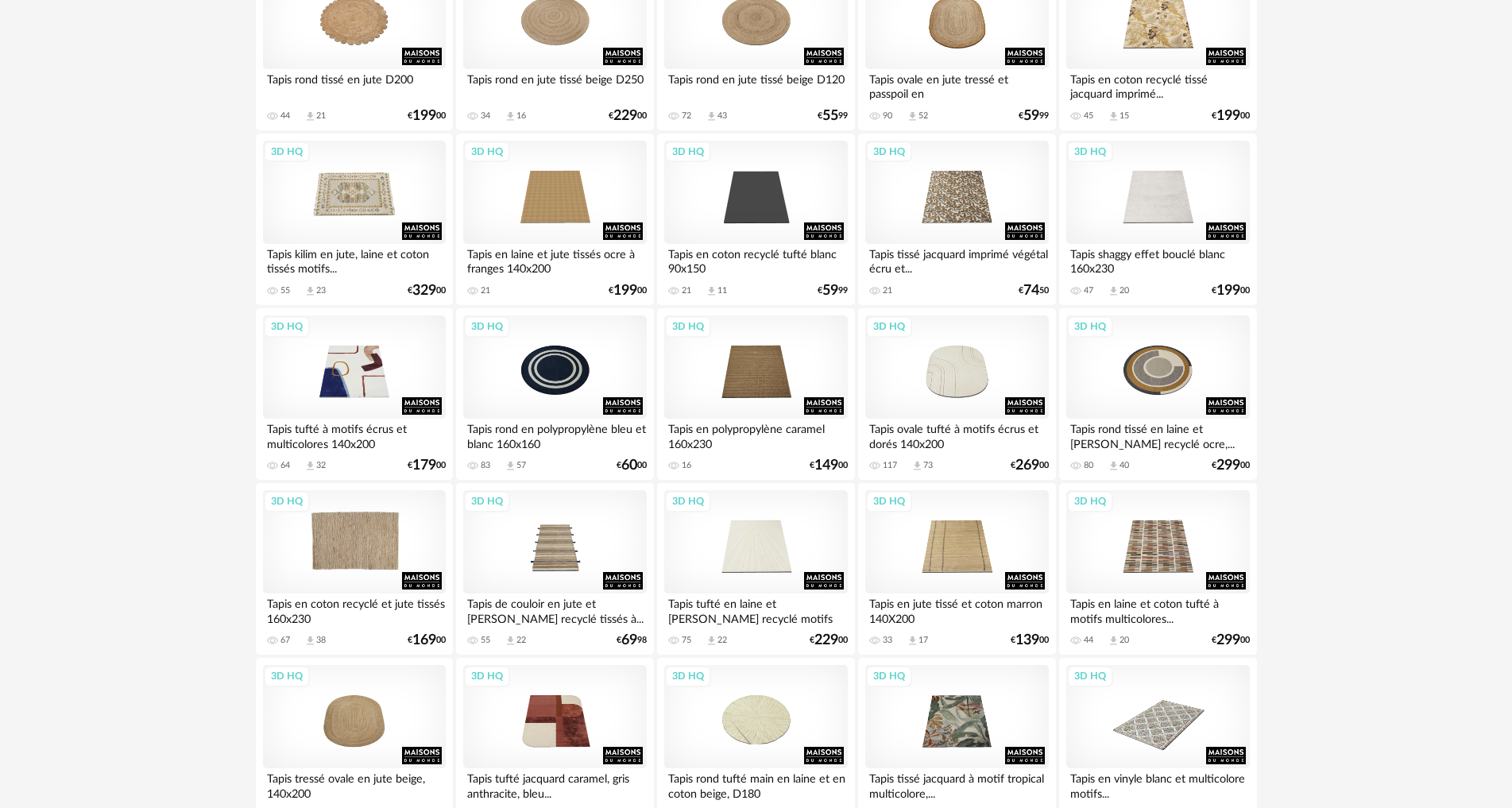
click at [369, 529] on div "3D HQ" at bounding box center [354, 542] width 183 height 103
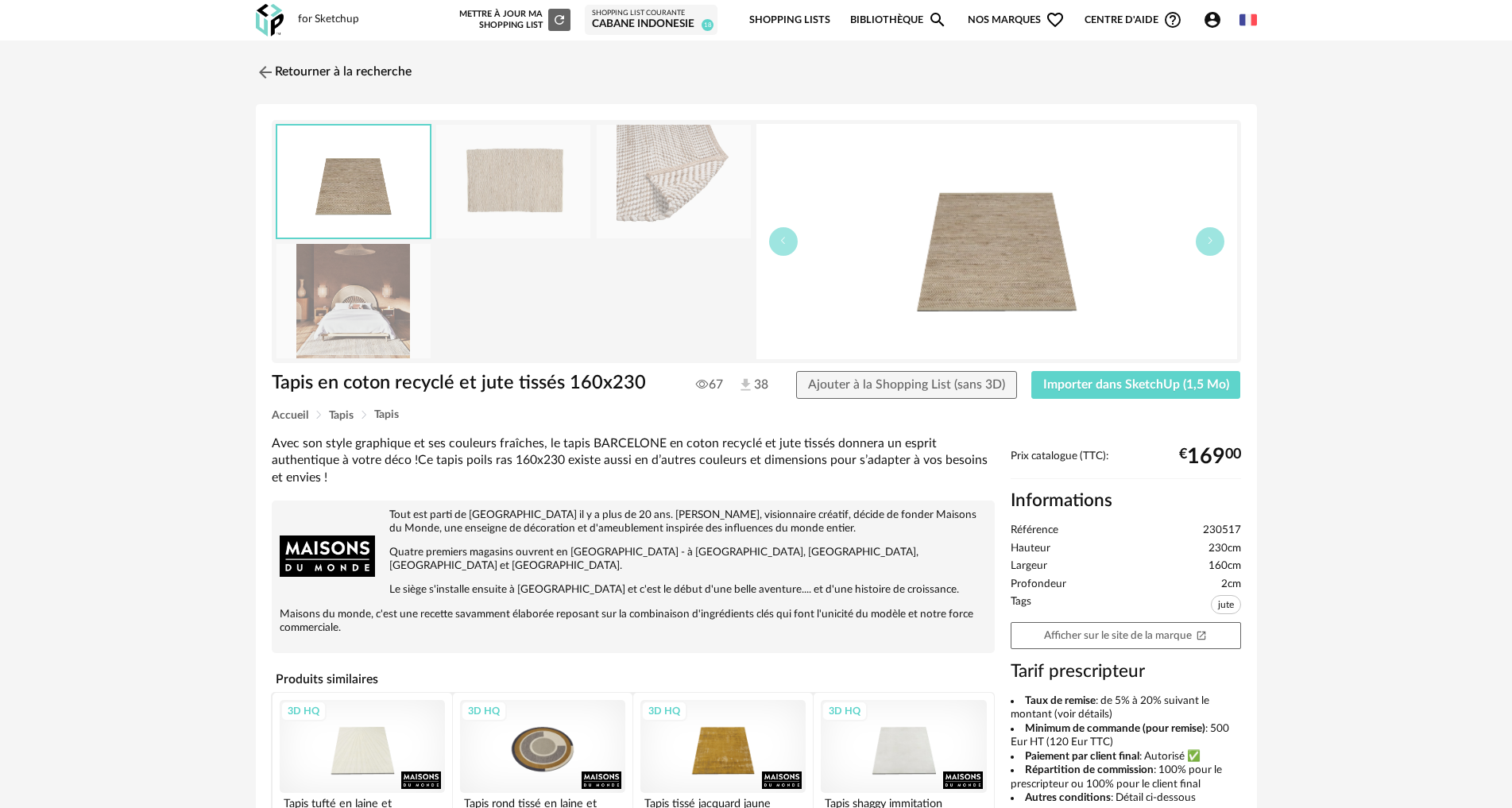
click at [516, 180] on img at bounding box center [513, 181] width 154 height 114
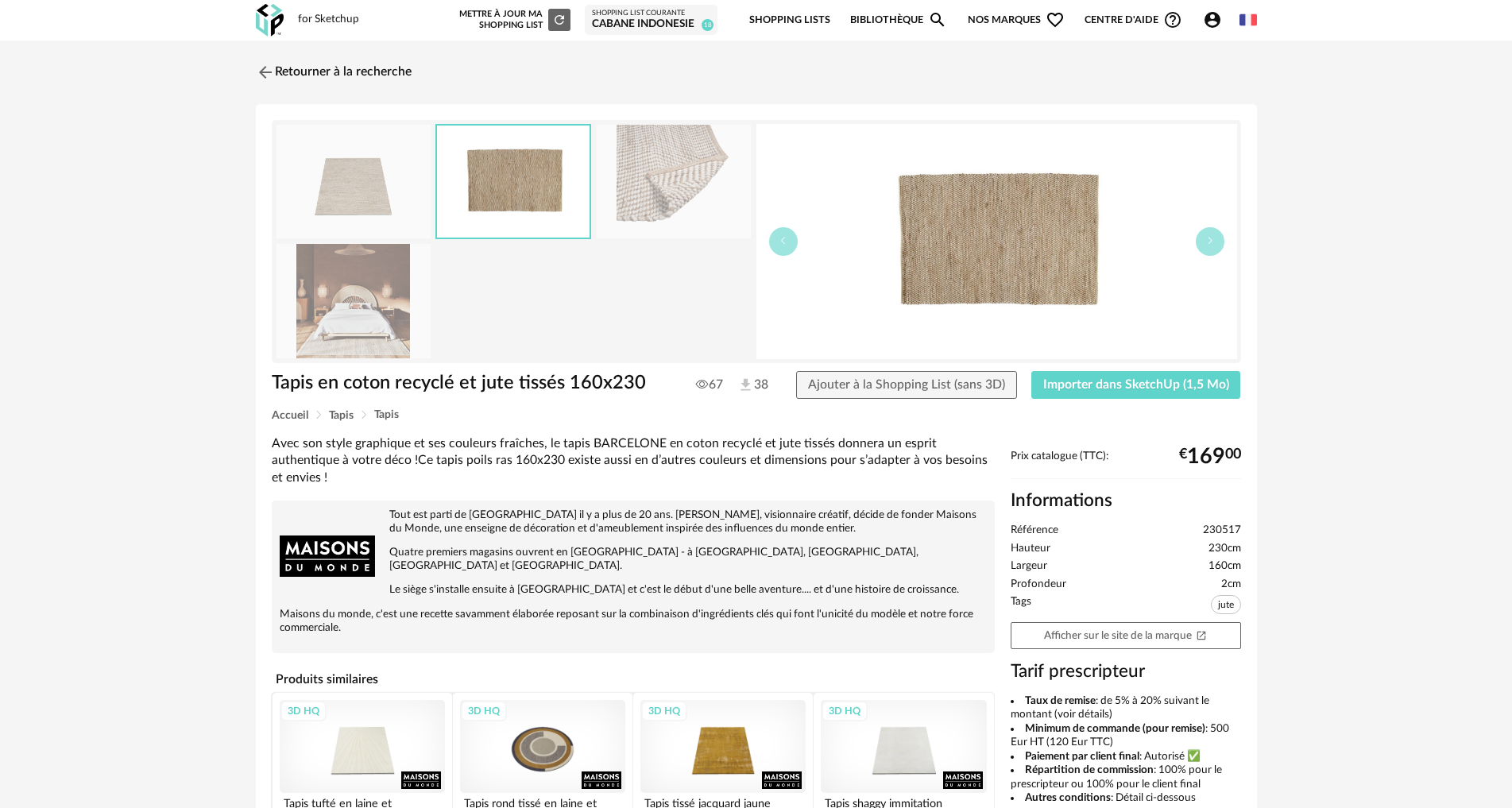
click at [645, 181] on img at bounding box center [674, 181] width 154 height 114
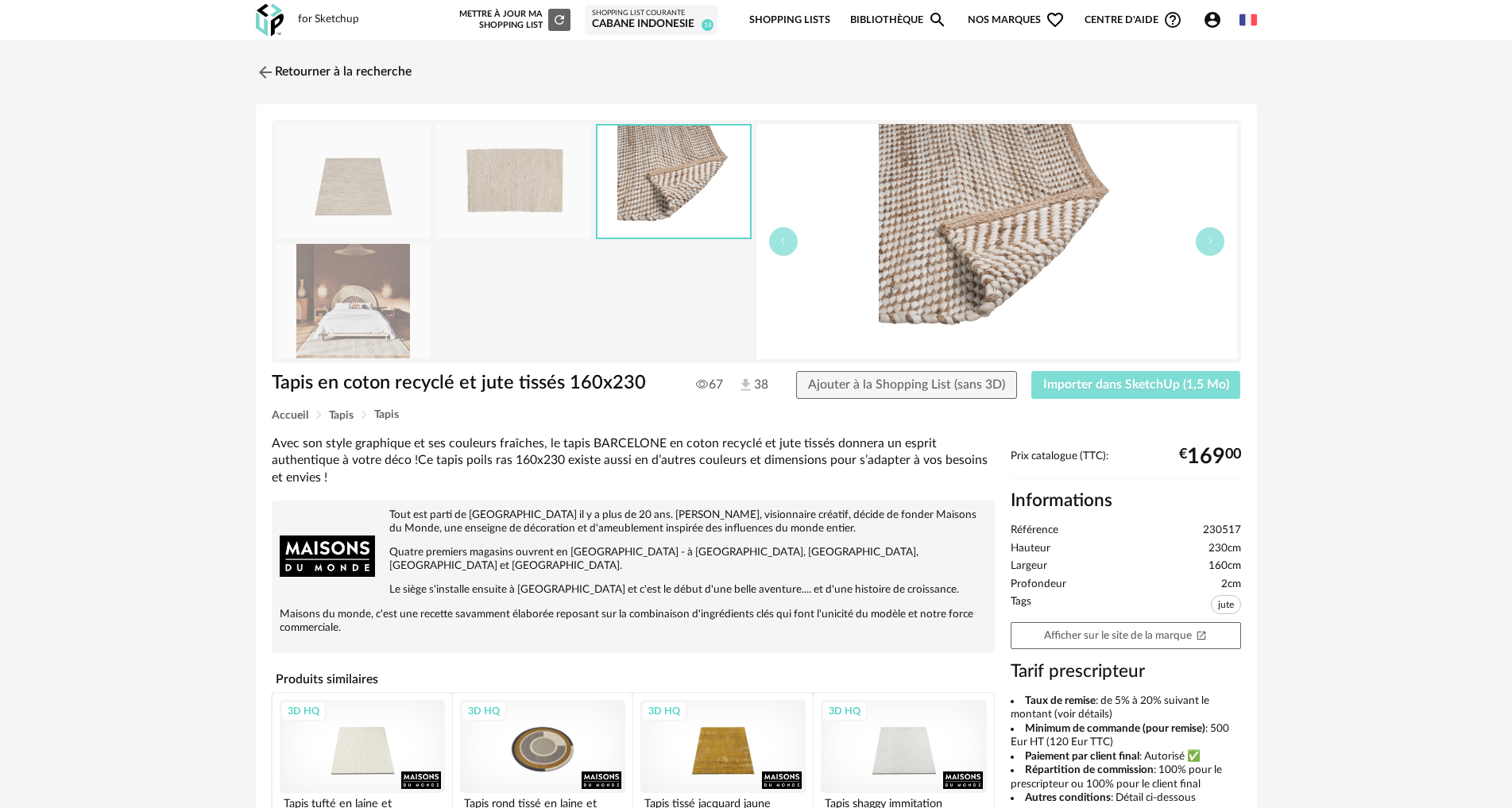
click at [1123, 380] on span "Importer dans SketchUp (1,5 Mo)" at bounding box center [1136, 385] width 186 height 13
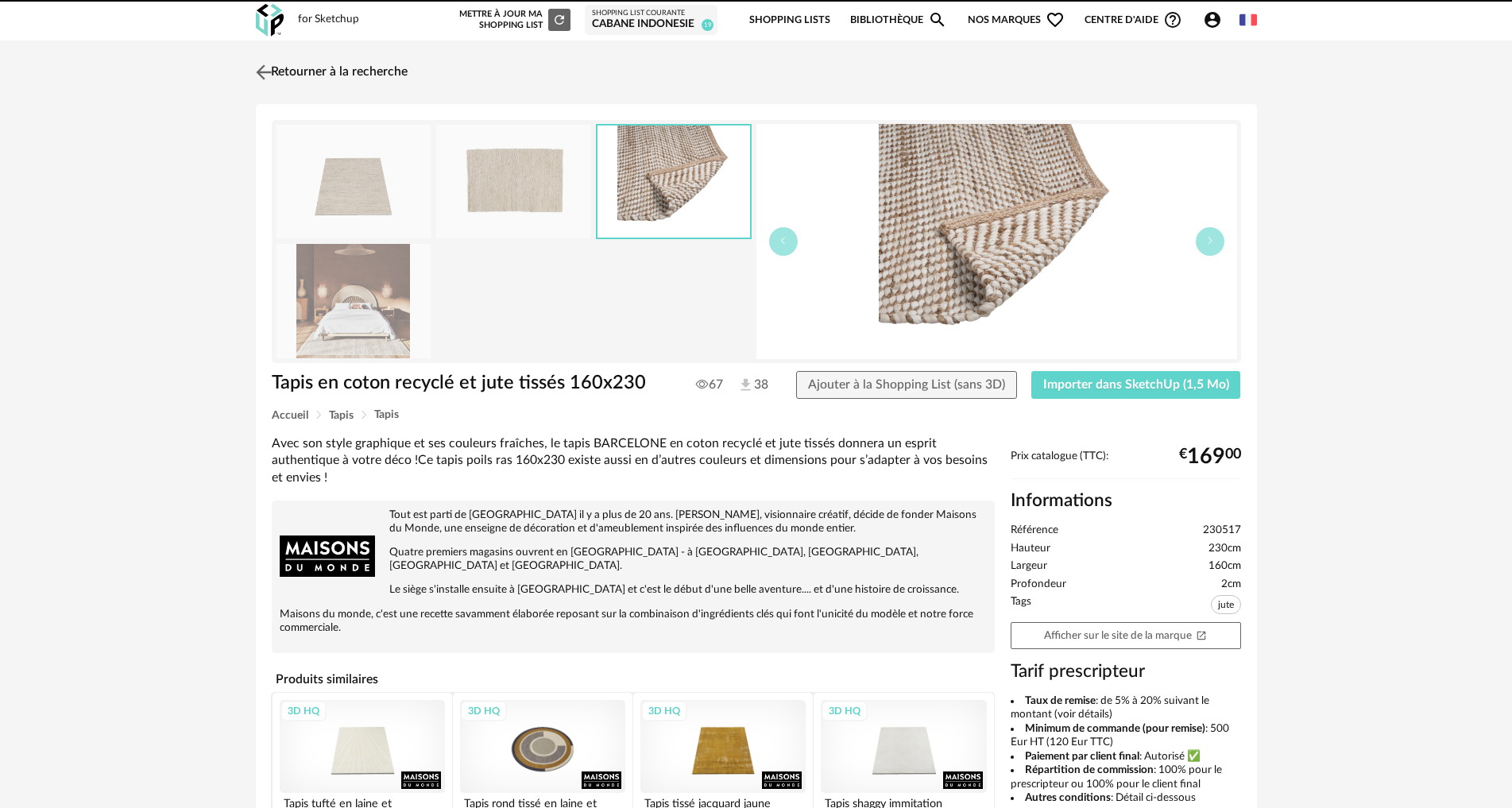
click at [264, 78] on img at bounding box center [263, 72] width 23 height 23
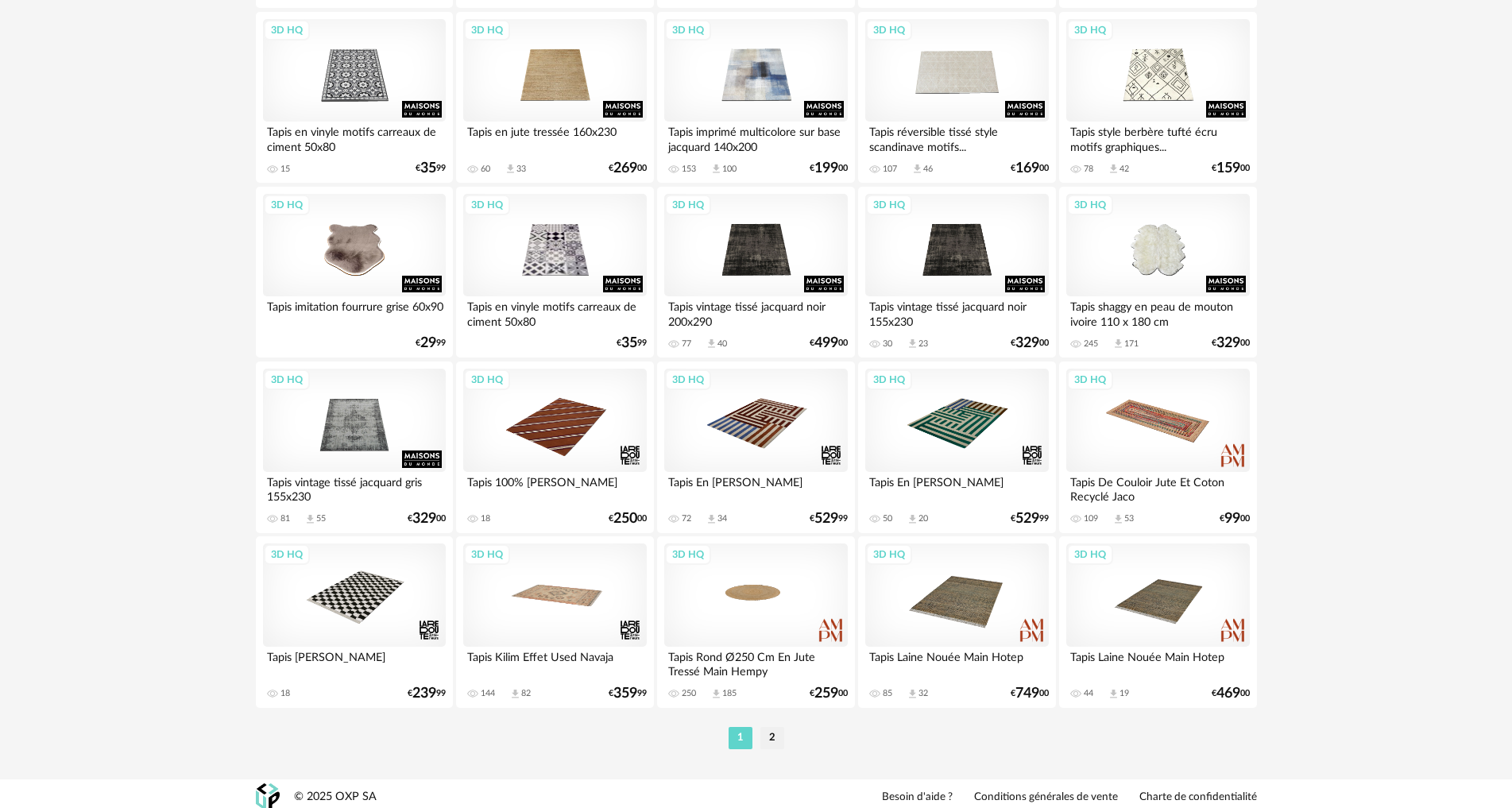
scroll to position [3102, 0]
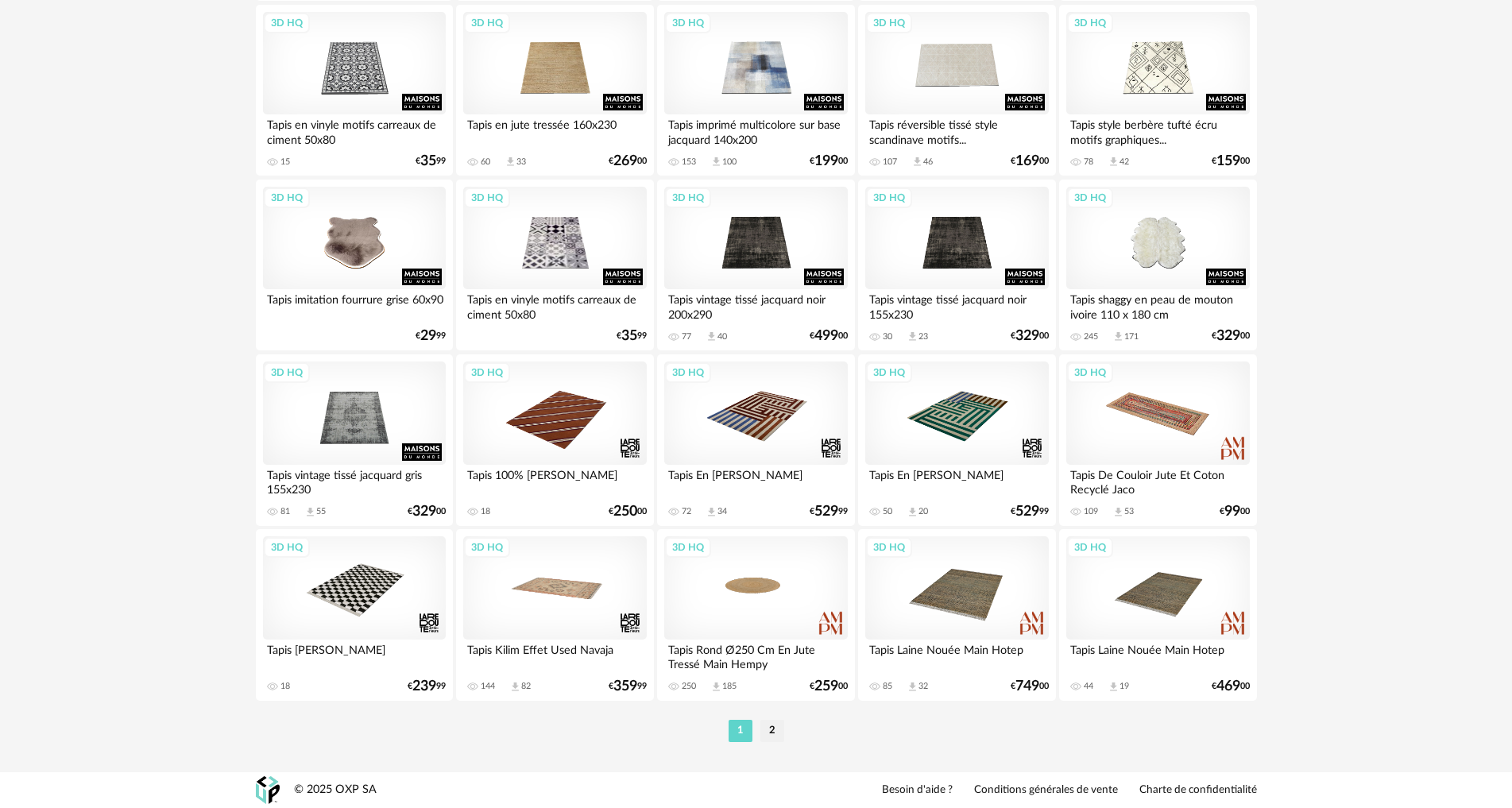
click at [768, 731] on li "2" at bounding box center [772, 731] width 24 height 22
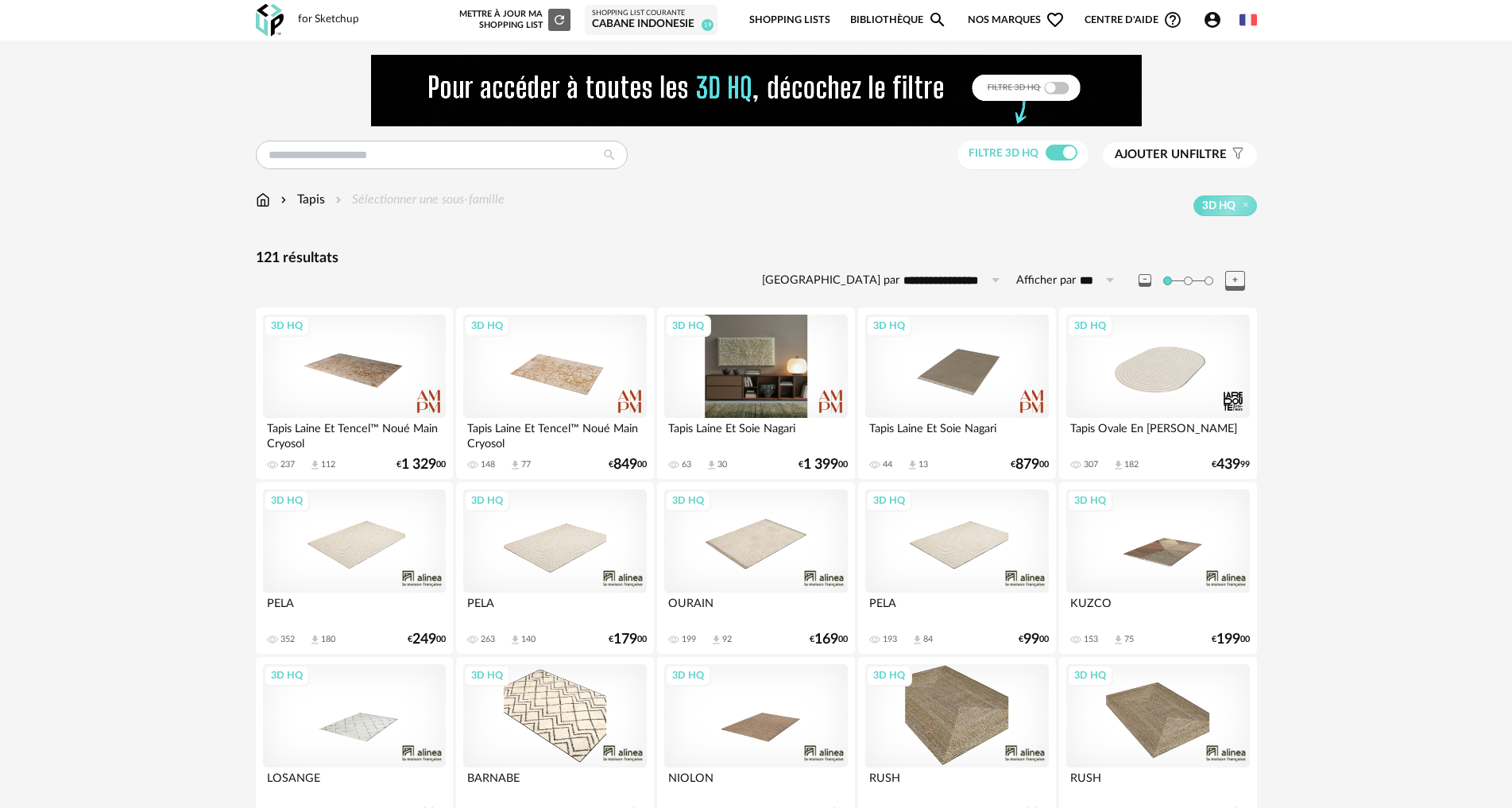
click at [746, 391] on div "3D HQ" at bounding box center [755, 367] width 183 height 103
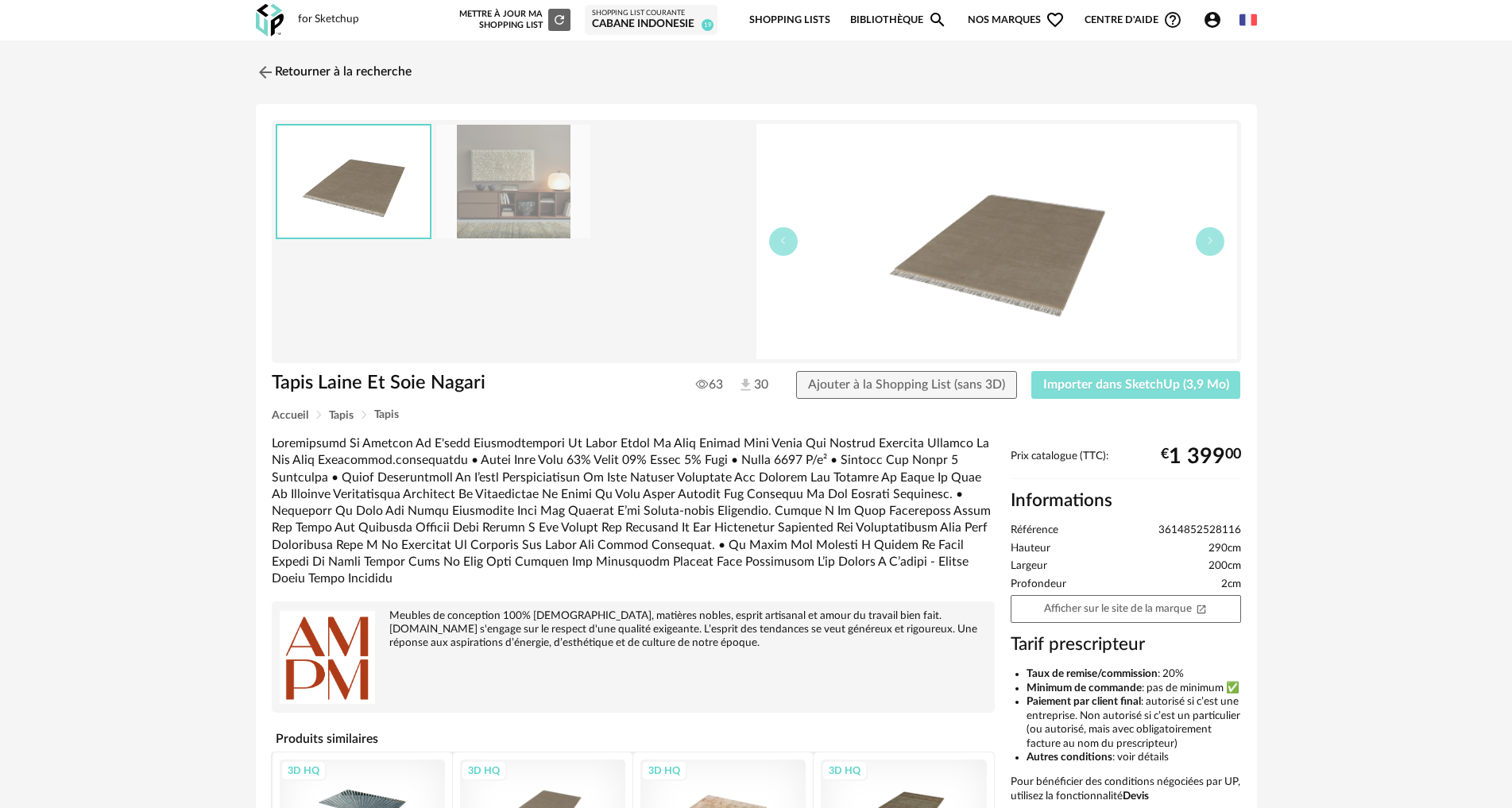
click at [1123, 376] on button "Importer dans SketchUp (3,9 Mo)" at bounding box center [1136, 385] width 210 height 29
click at [266, 79] on img at bounding box center [263, 72] width 23 height 23
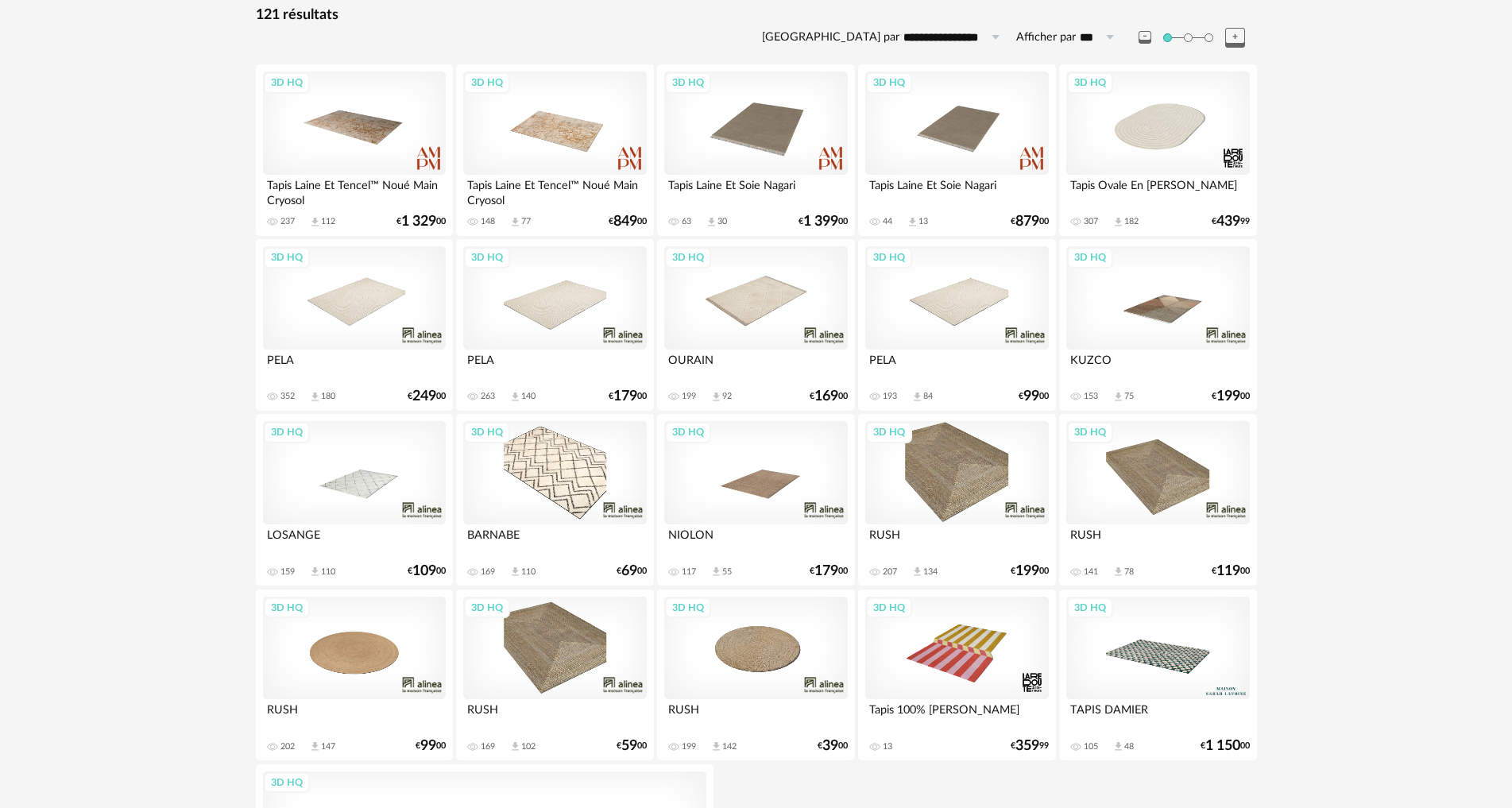
scroll to position [318, 0]
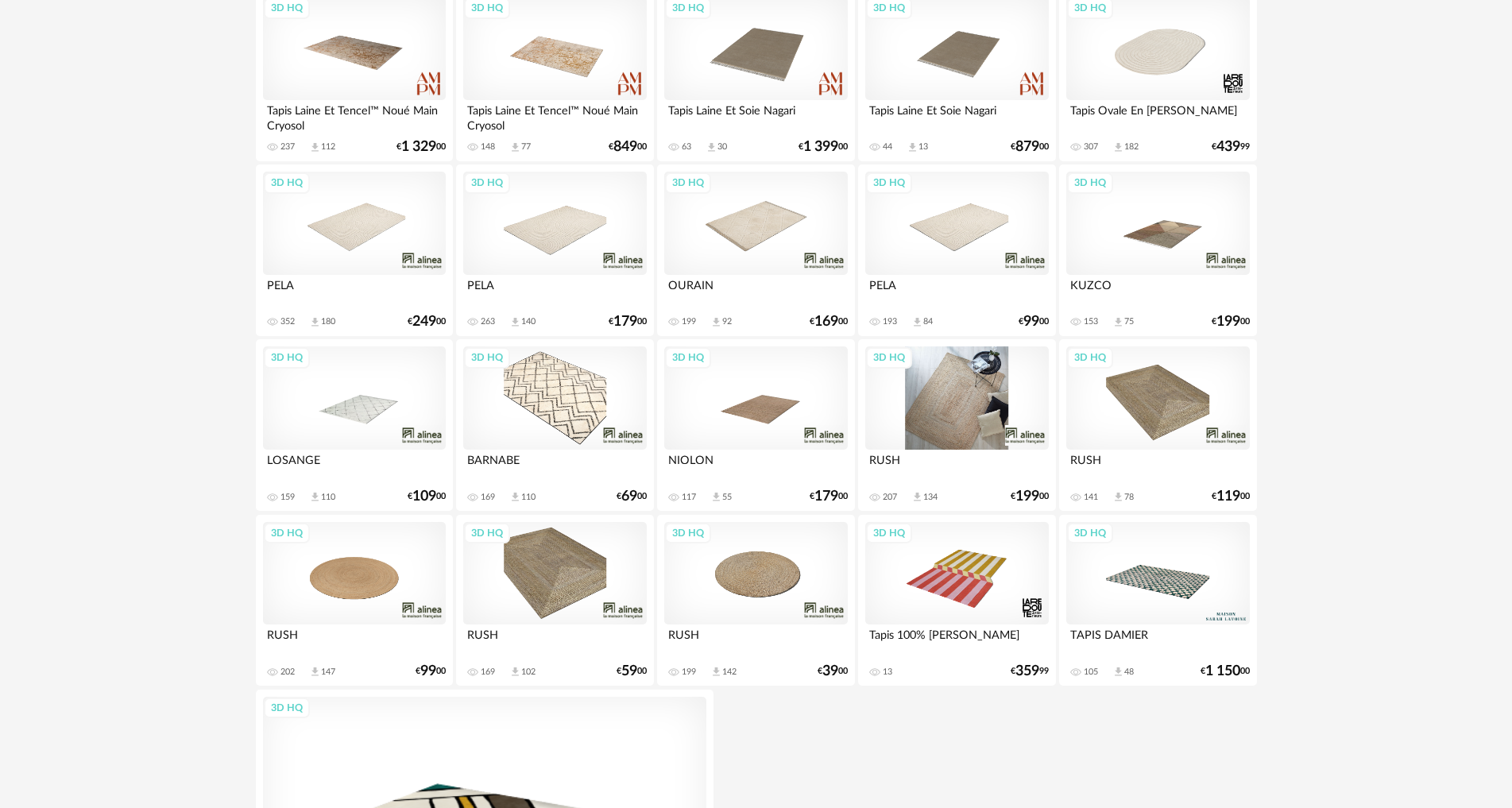
click at [945, 436] on div "3D HQ" at bounding box center [956, 398] width 183 height 103
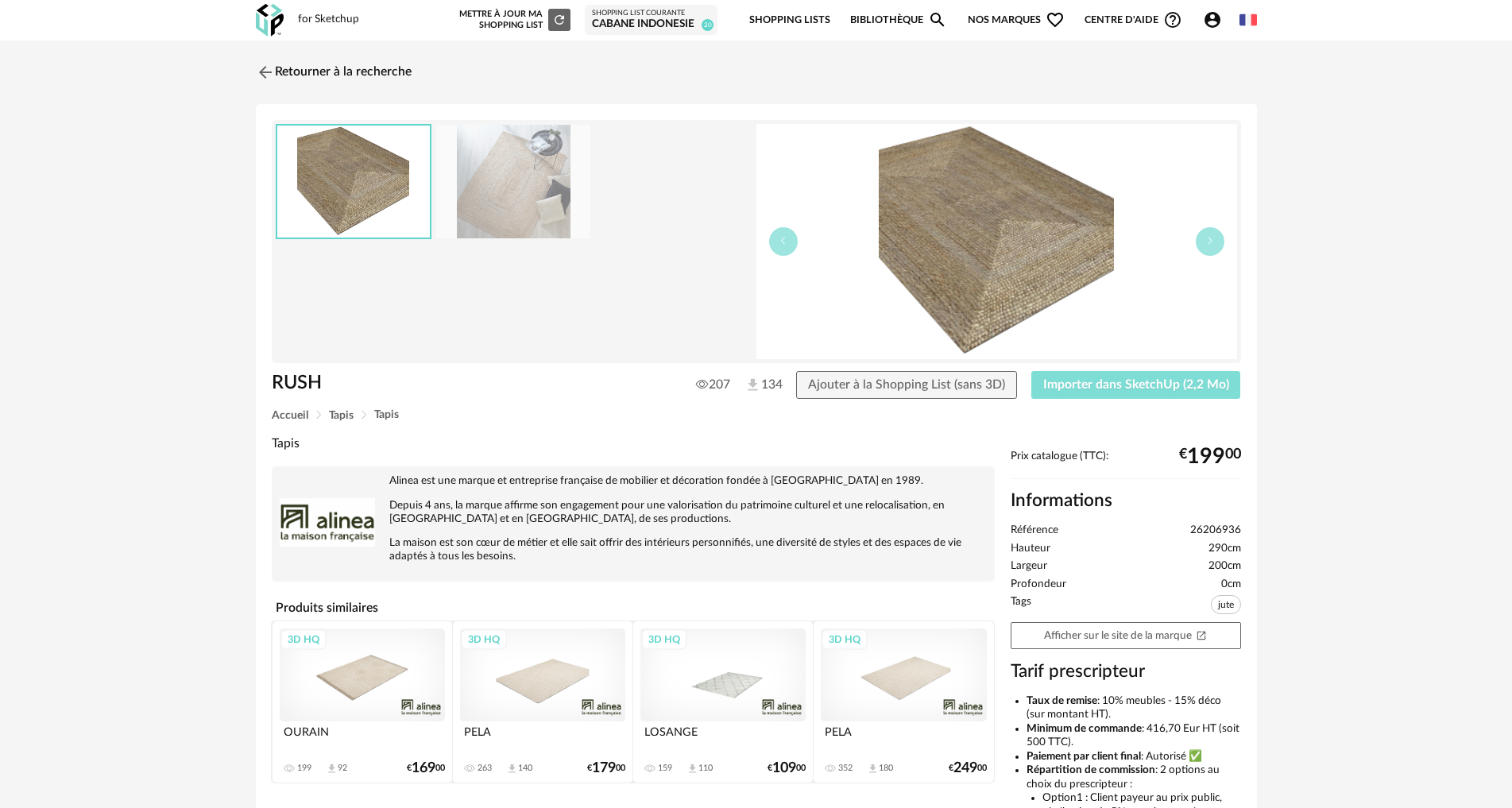
click at [1137, 381] on span "Importer dans SketchUp (2,2 Mo)" at bounding box center [1136, 385] width 186 height 13
click at [260, 68] on img at bounding box center [263, 72] width 23 height 23
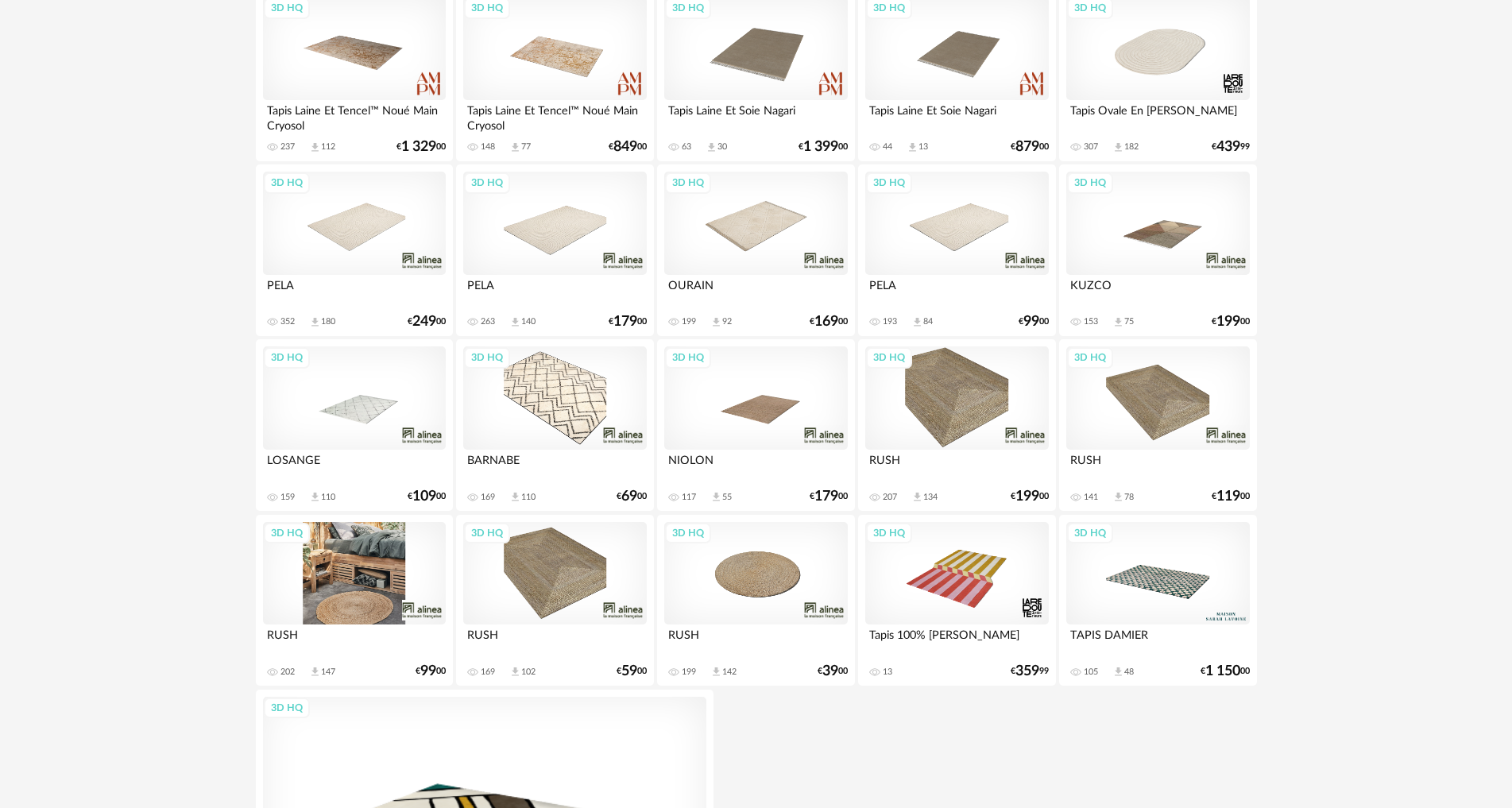
click at [413, 556] on div "3D HQ" at bounding box center [354, 574] width 183 height 103
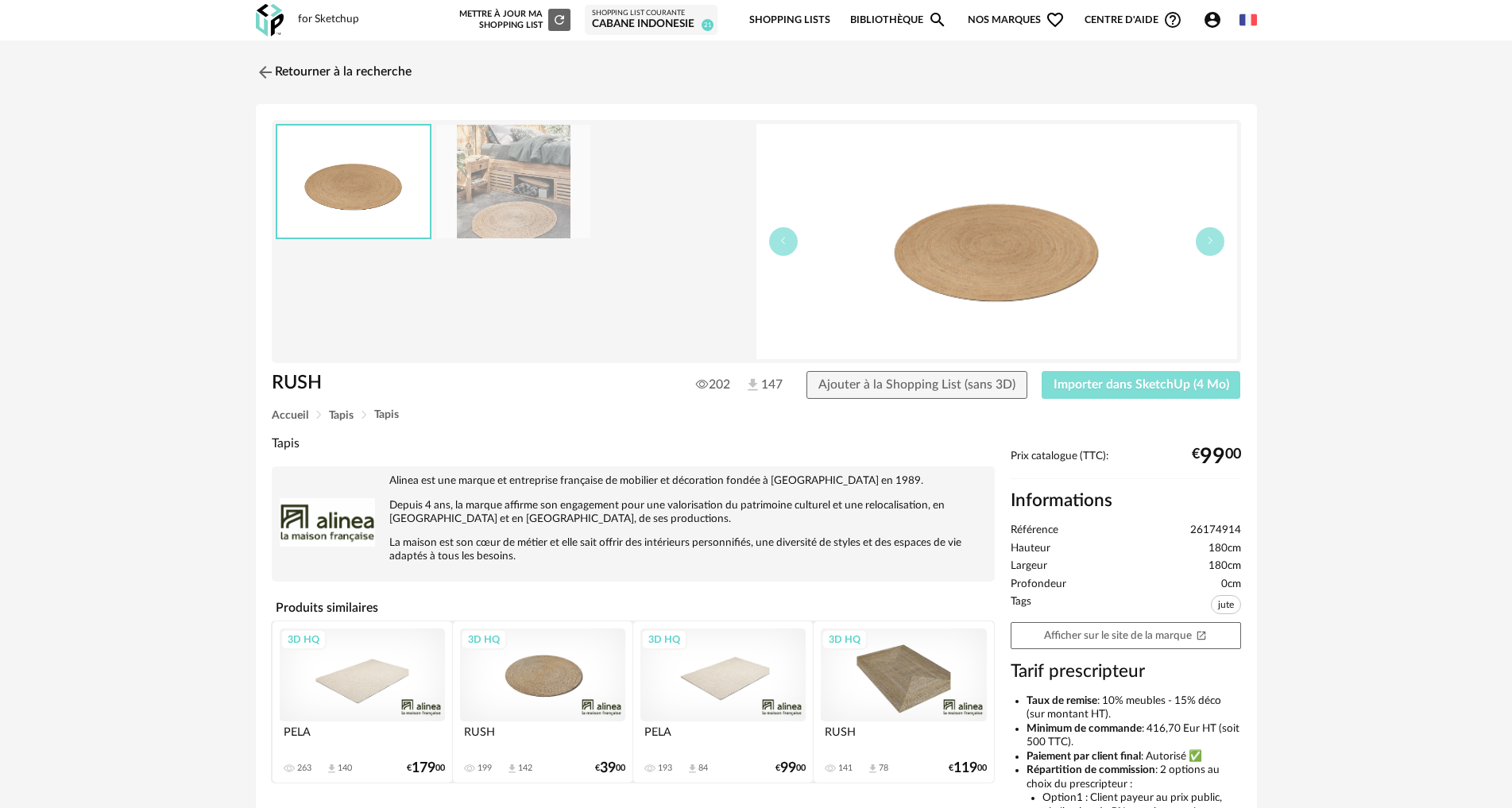
click at [1147, 390] on span "Importer dans SketchUp (4 Mo)" at bounding box center [1141, 385] width 175 height 13
click at [264, 75] on img at bounding box center [263, 72] width 23 height 23
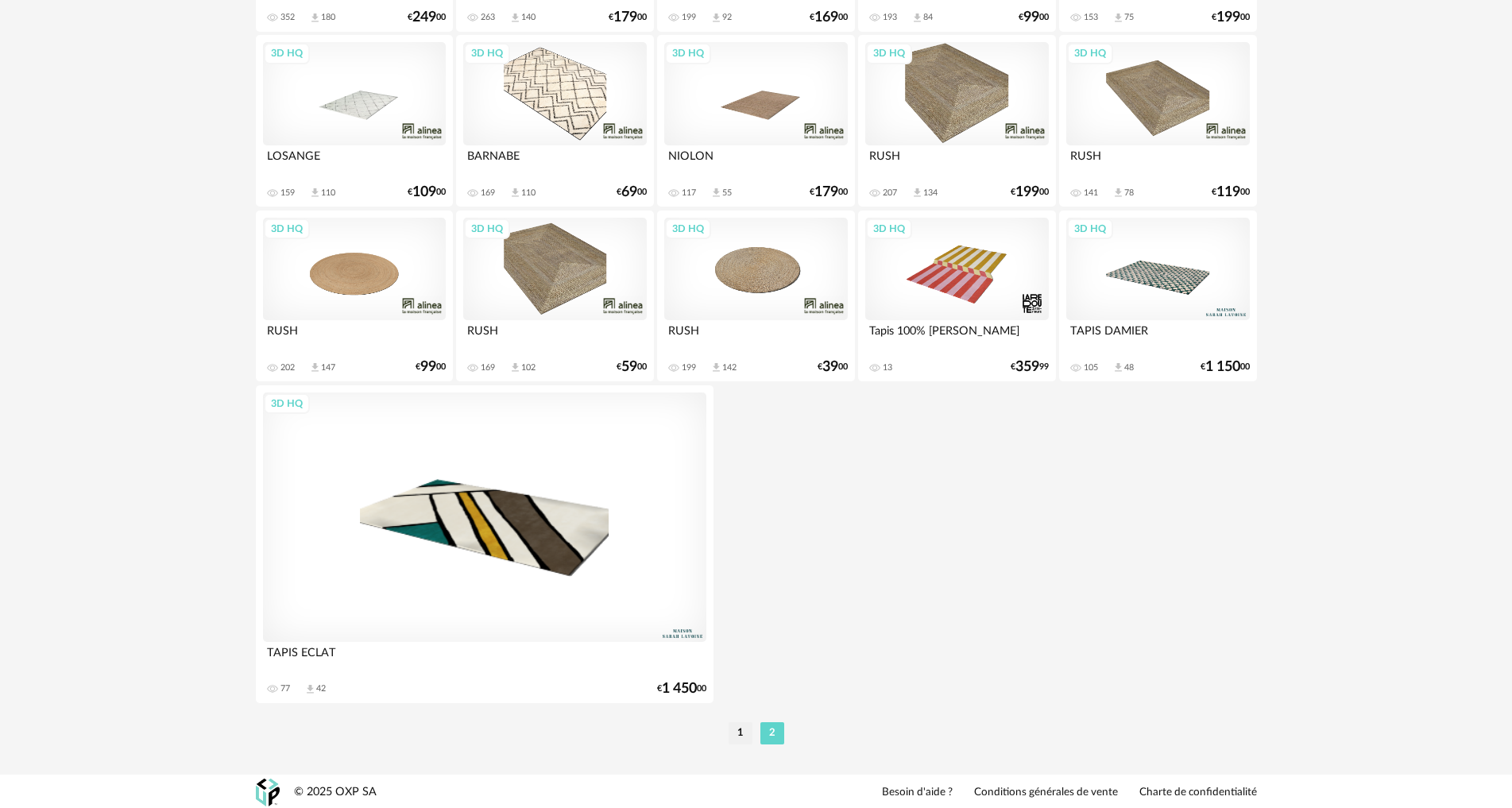
scroll to position [625, 0]
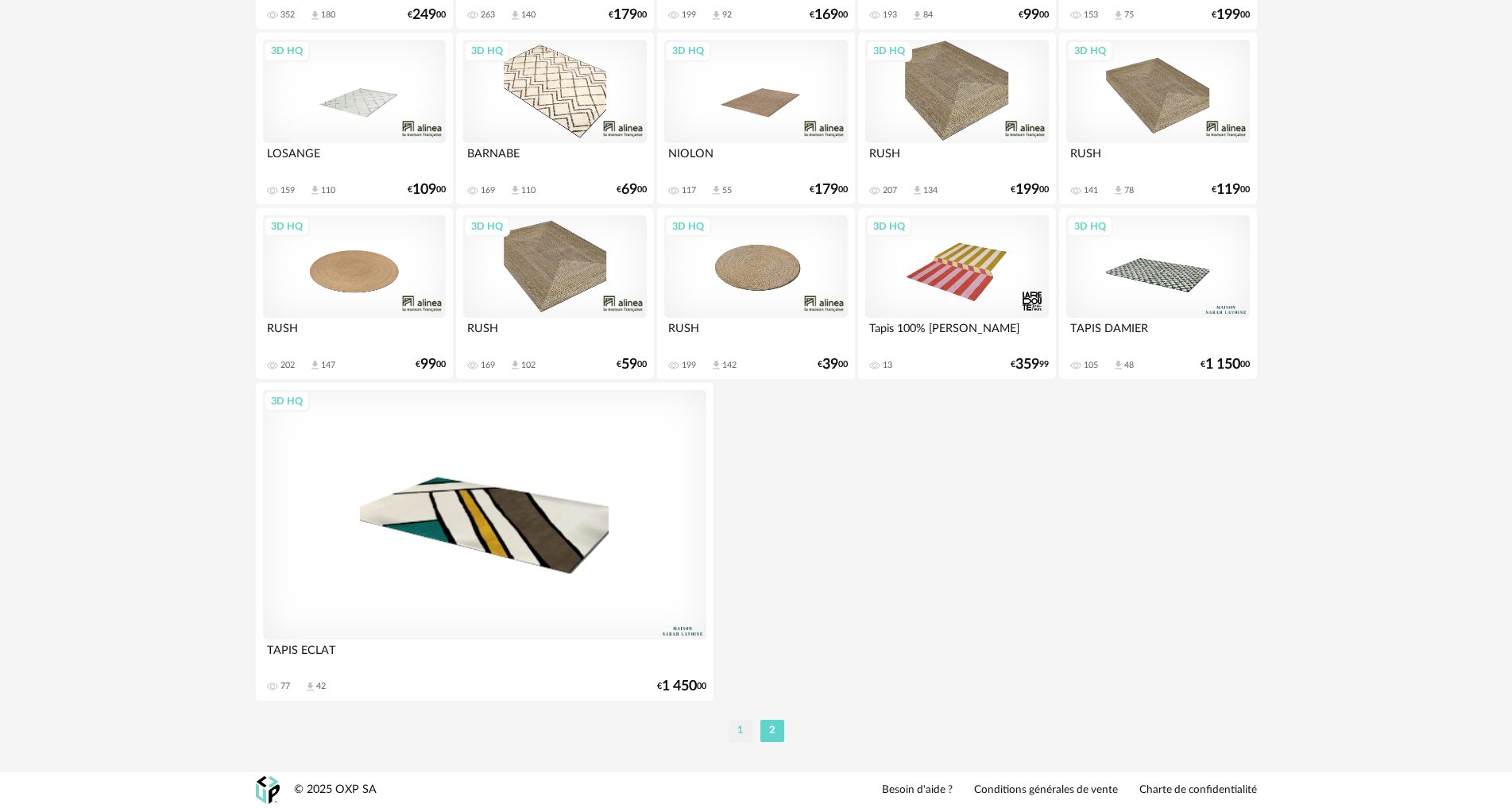
click at [747, 734] on li "1" at bounding box center [740, 731] width 24 height 22
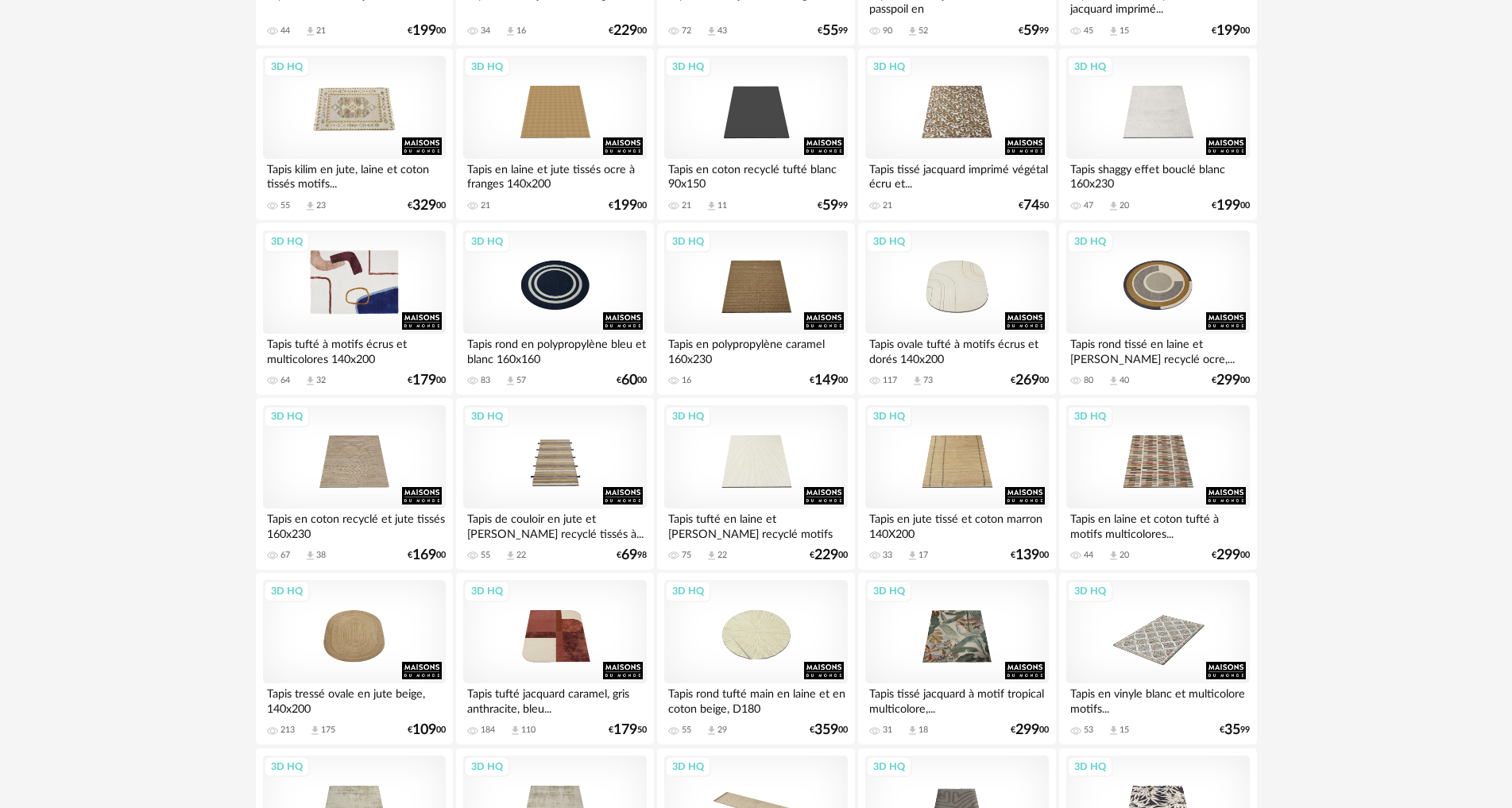
scroll to position [1673, 0]
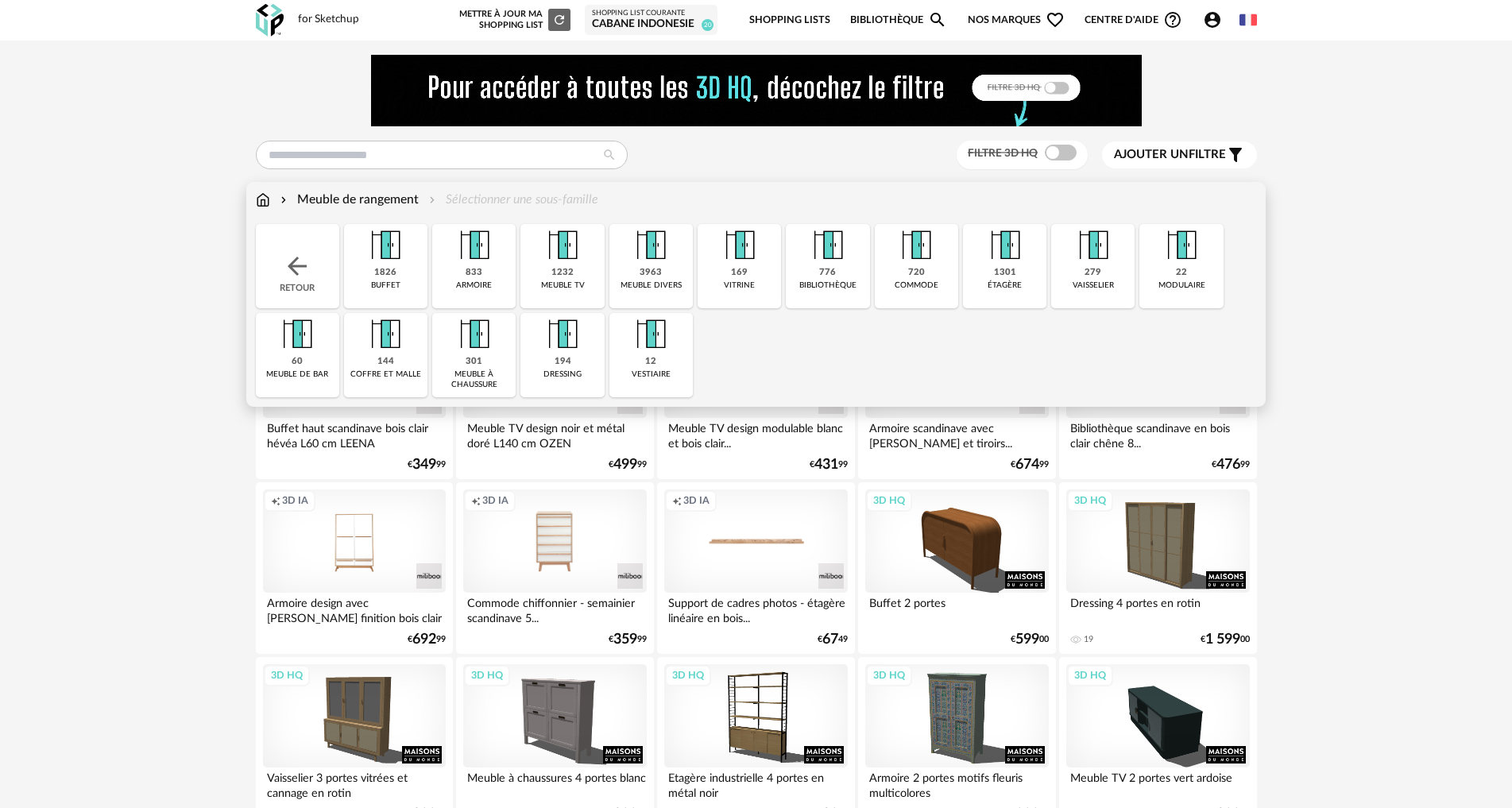
click at [257, 199] on img at bounding box center [262, 200] width 14 height 18
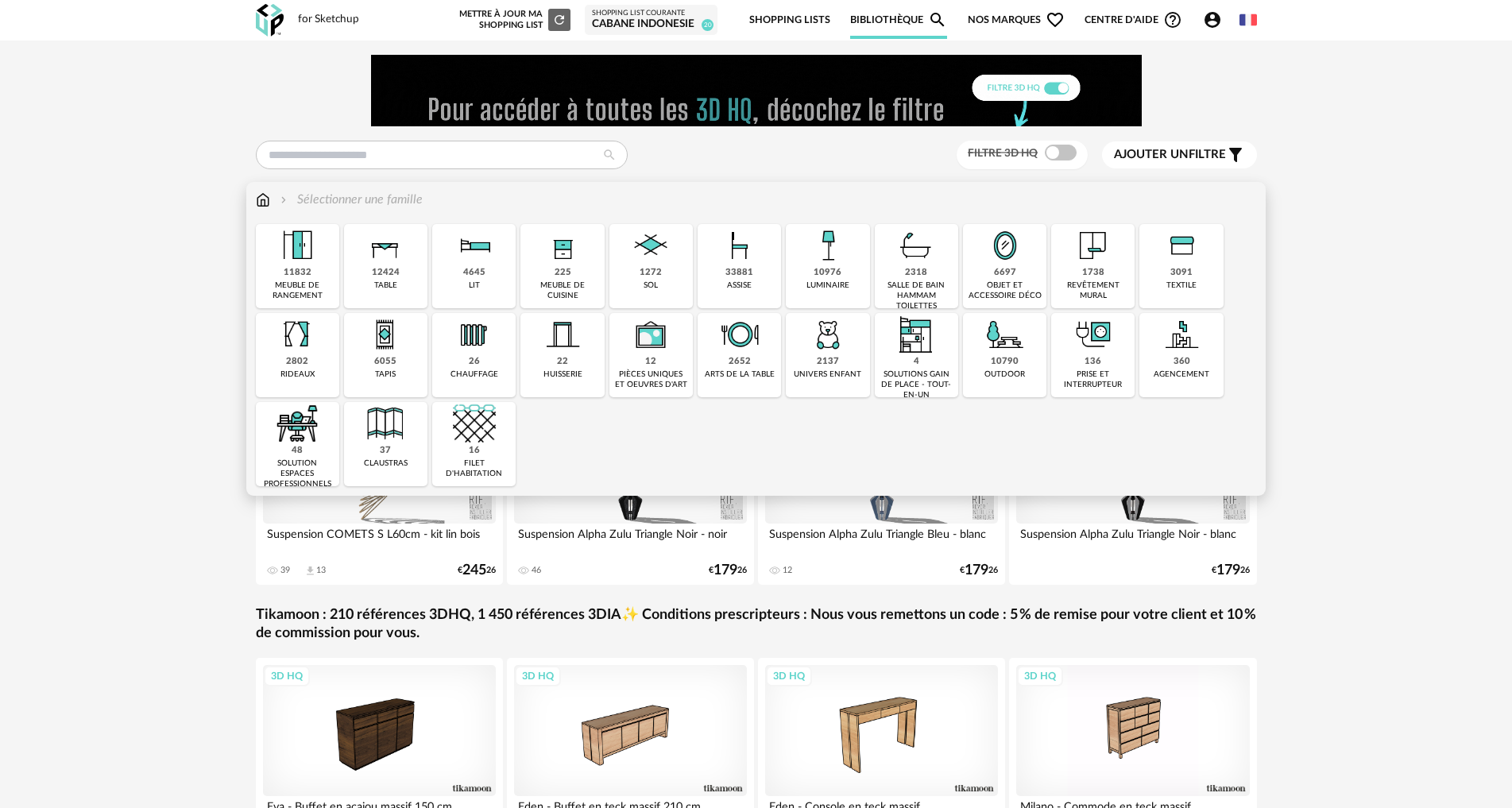
click at [995, 283] on div "objet et accessoire déco" at bounding box center [1004, 290] width 74 height 21
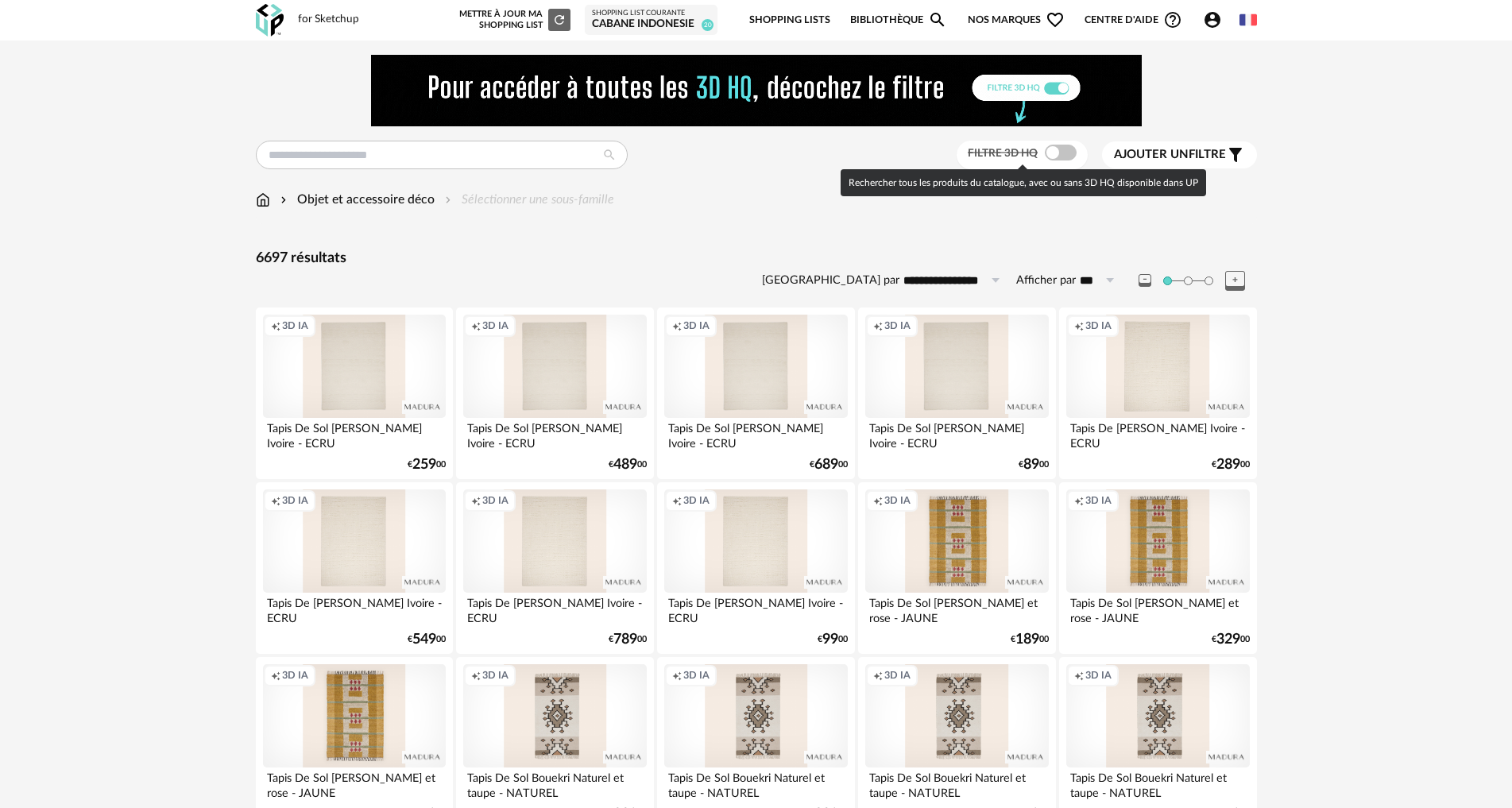
click at [1053, 154] on span at bounding box center [1060, 152] width 32 height 16
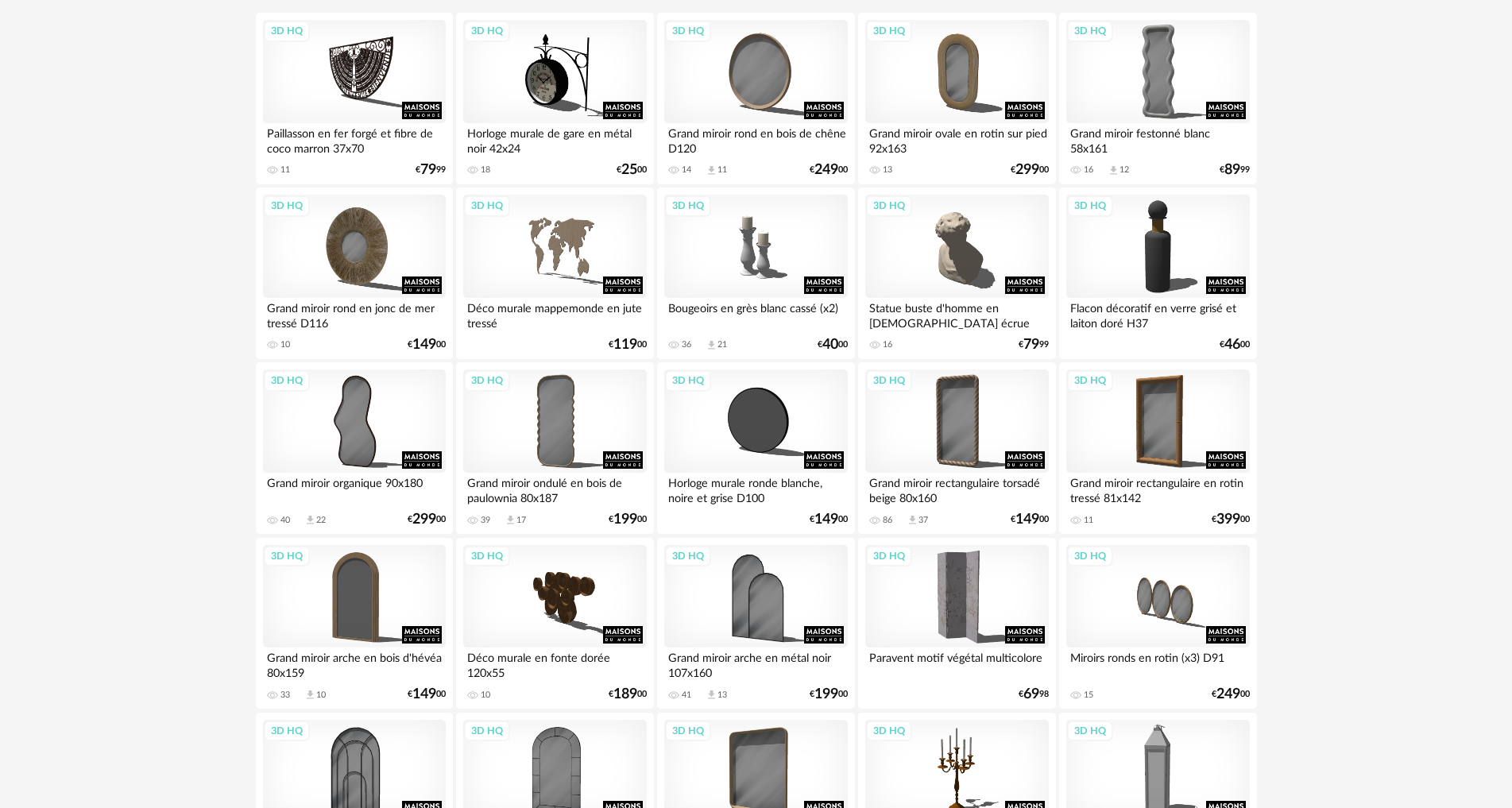
scroll to position [318, 0]
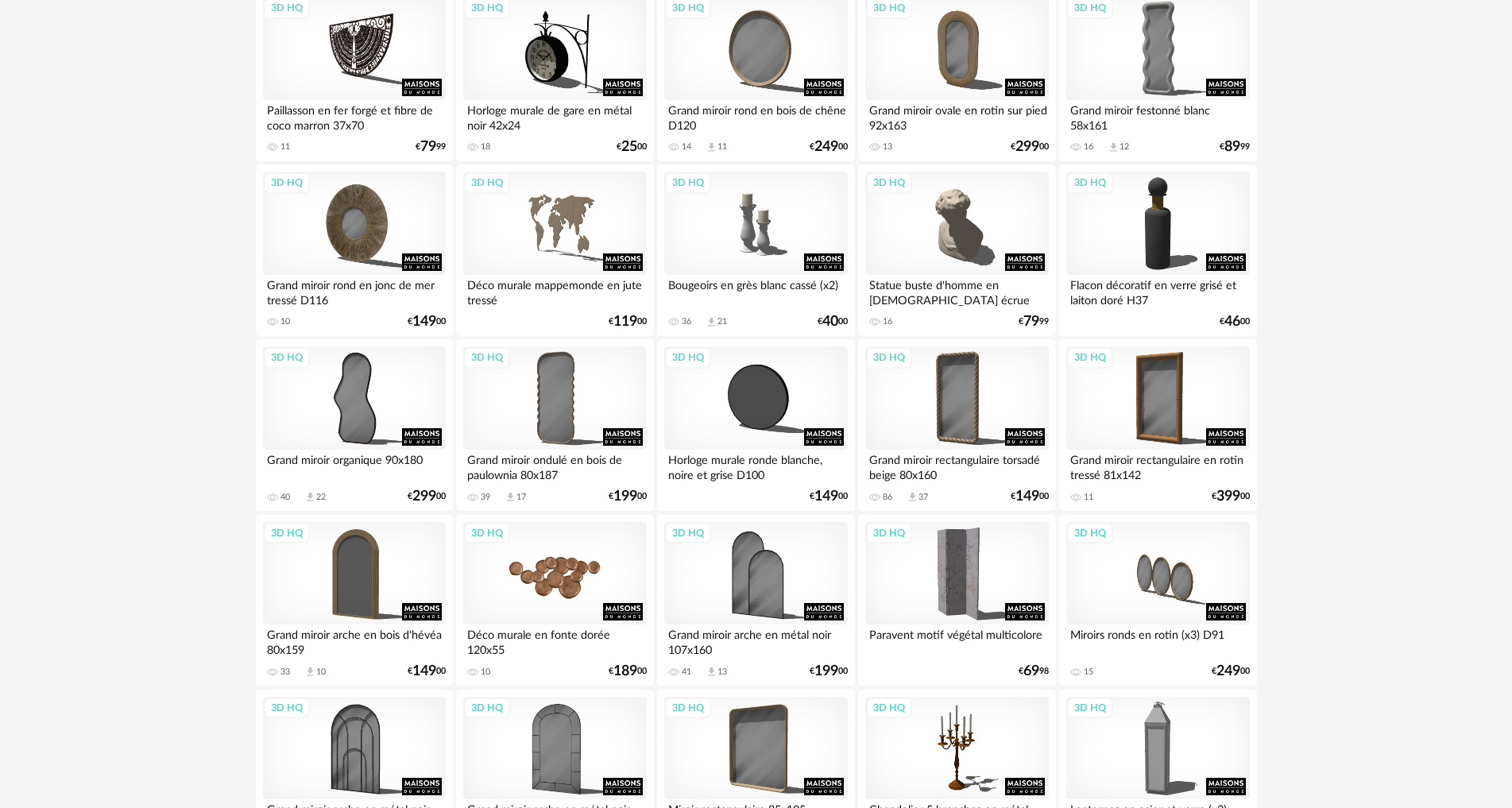
click at [585, 569] on div "3D HQ" at bounding box center [554, 574] width 183 height 103
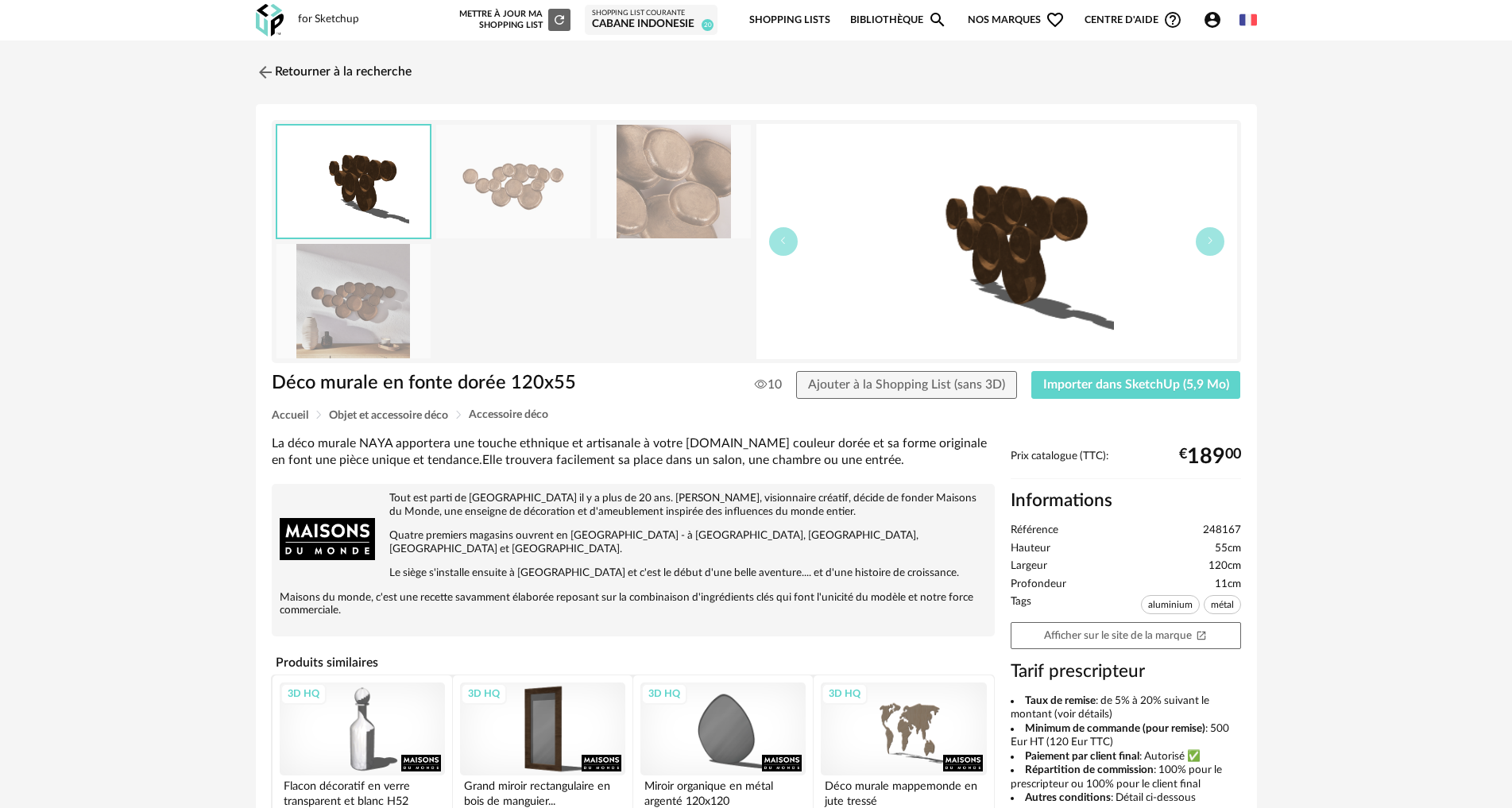
click at [668, 166] on img at bounding box center [674, 181] width 154 height 114
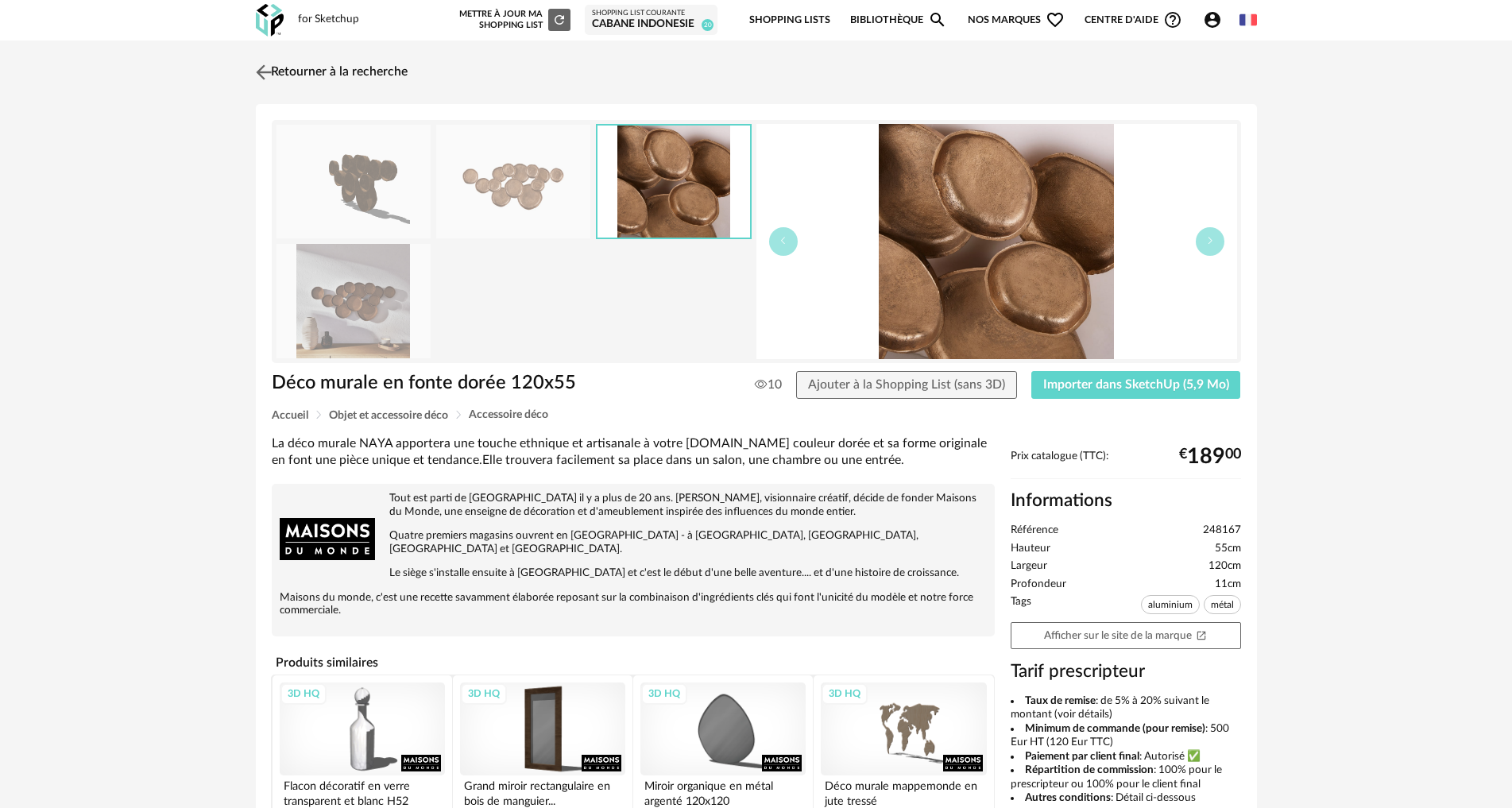
click at [267, 71] on img at bounding box center [263, 72] width 23 height 23
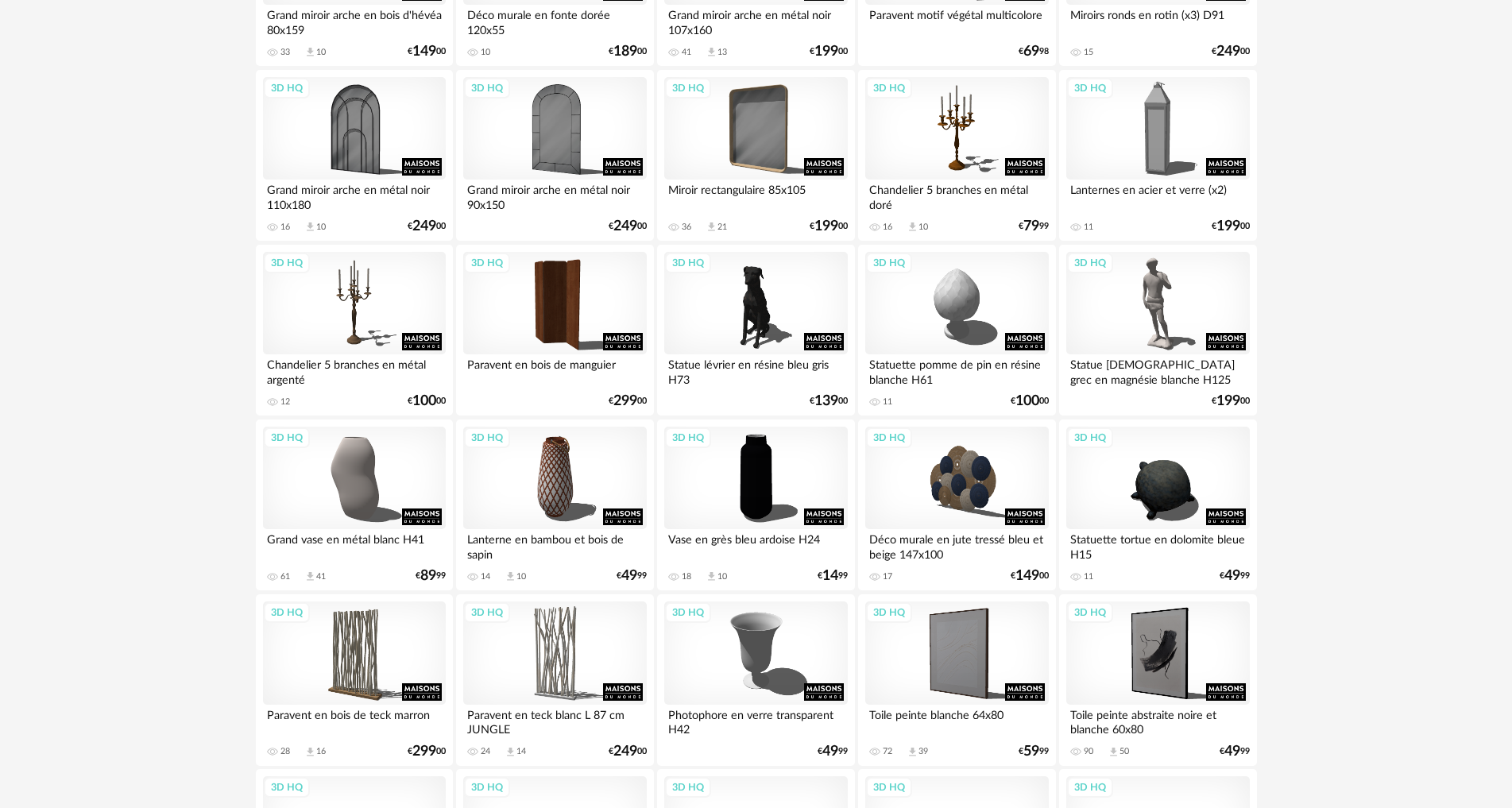
scroll to position [954, 0]
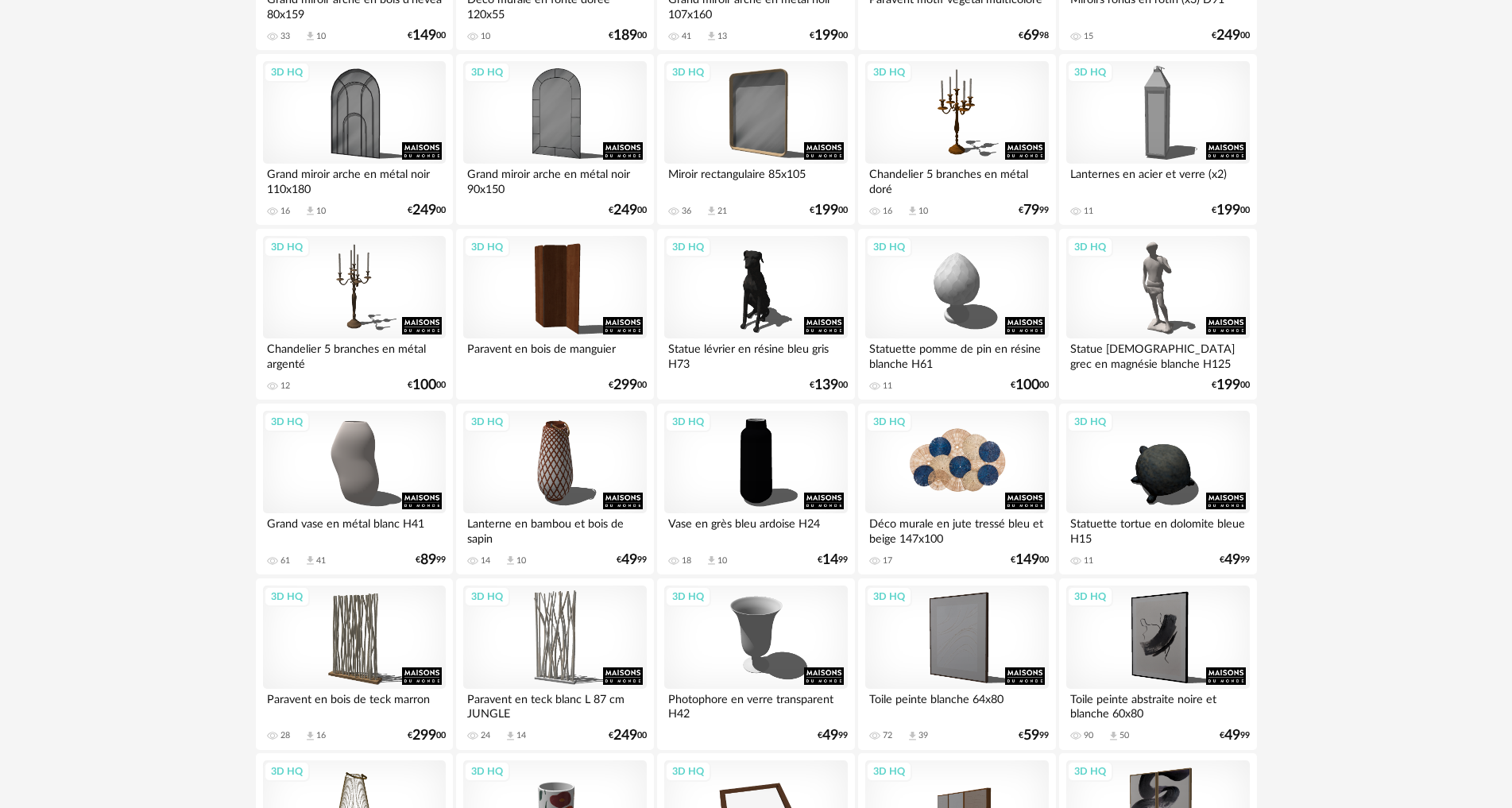
click at [918, 472] on div "3D HQ" at bounding box center [956, 463] width 183 height 103
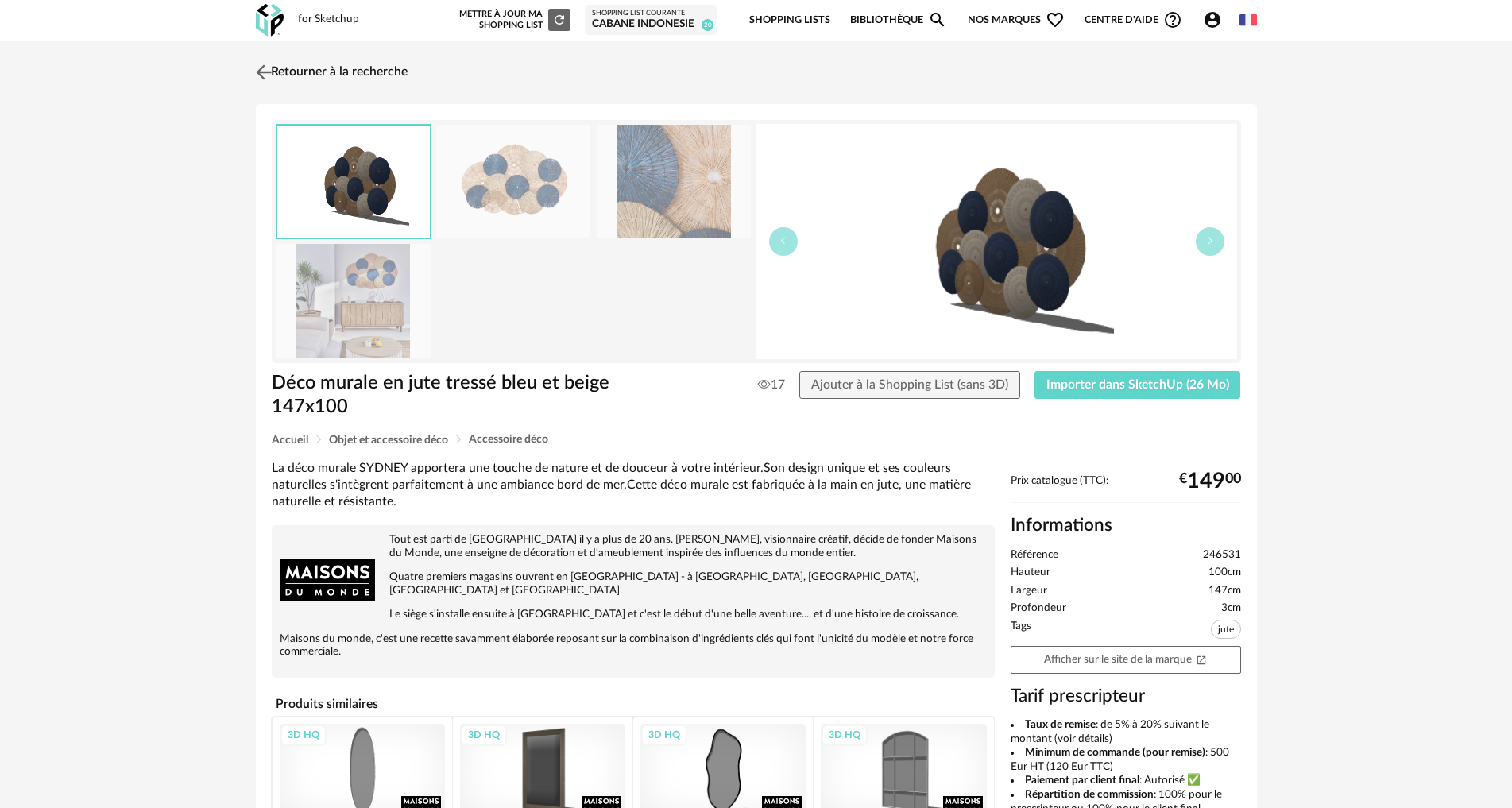
click at [268, 72] on img at bounding box center [263, 72] width 23 height 23
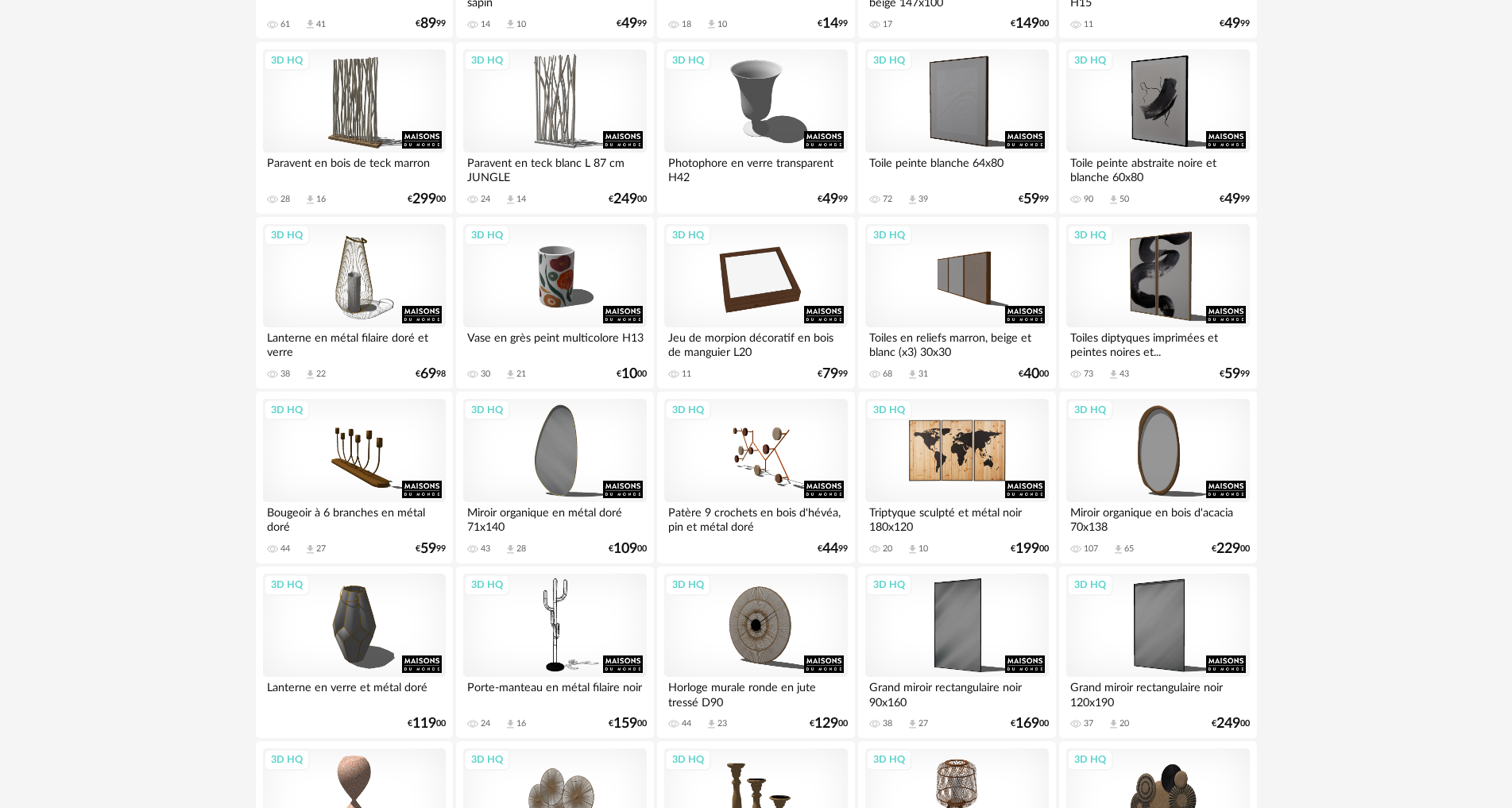
scroll to position [1749, 0]
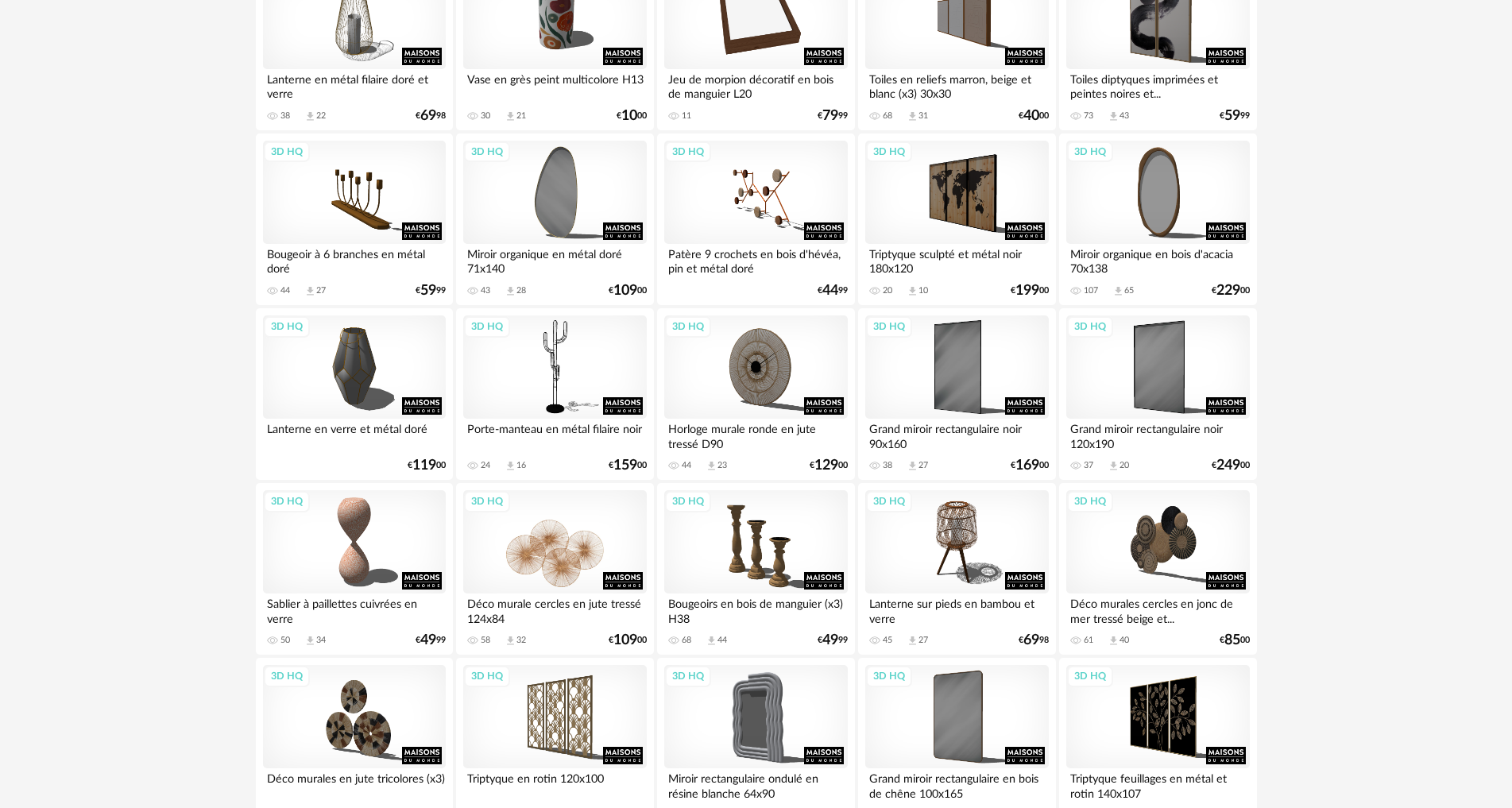
click at [590, 574] on div "3D HQ" at bounding box center [554, 542] width 183 height 103
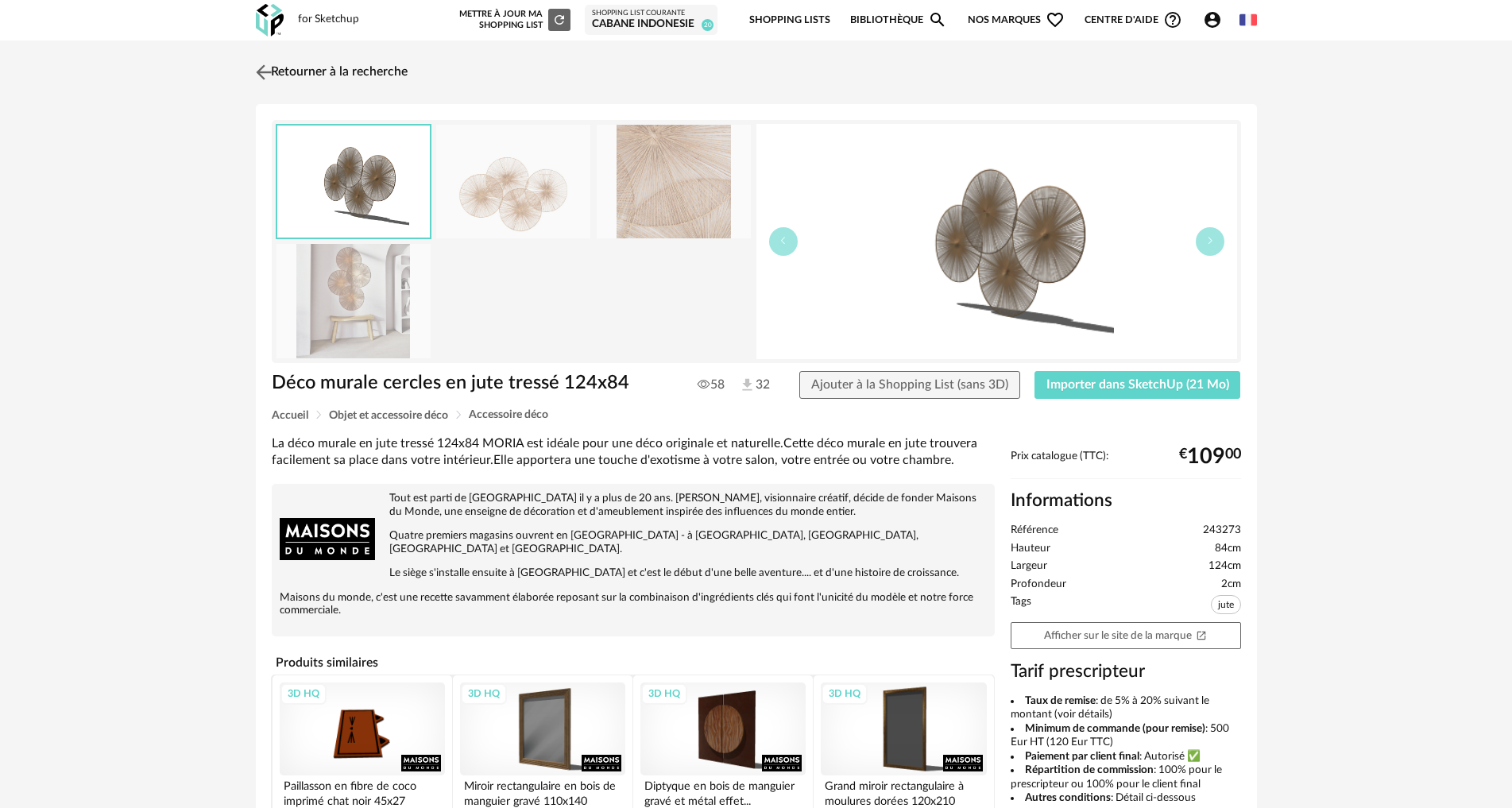
click at [263, 65] on img at bounding box center [263, 72] width 23 height 23
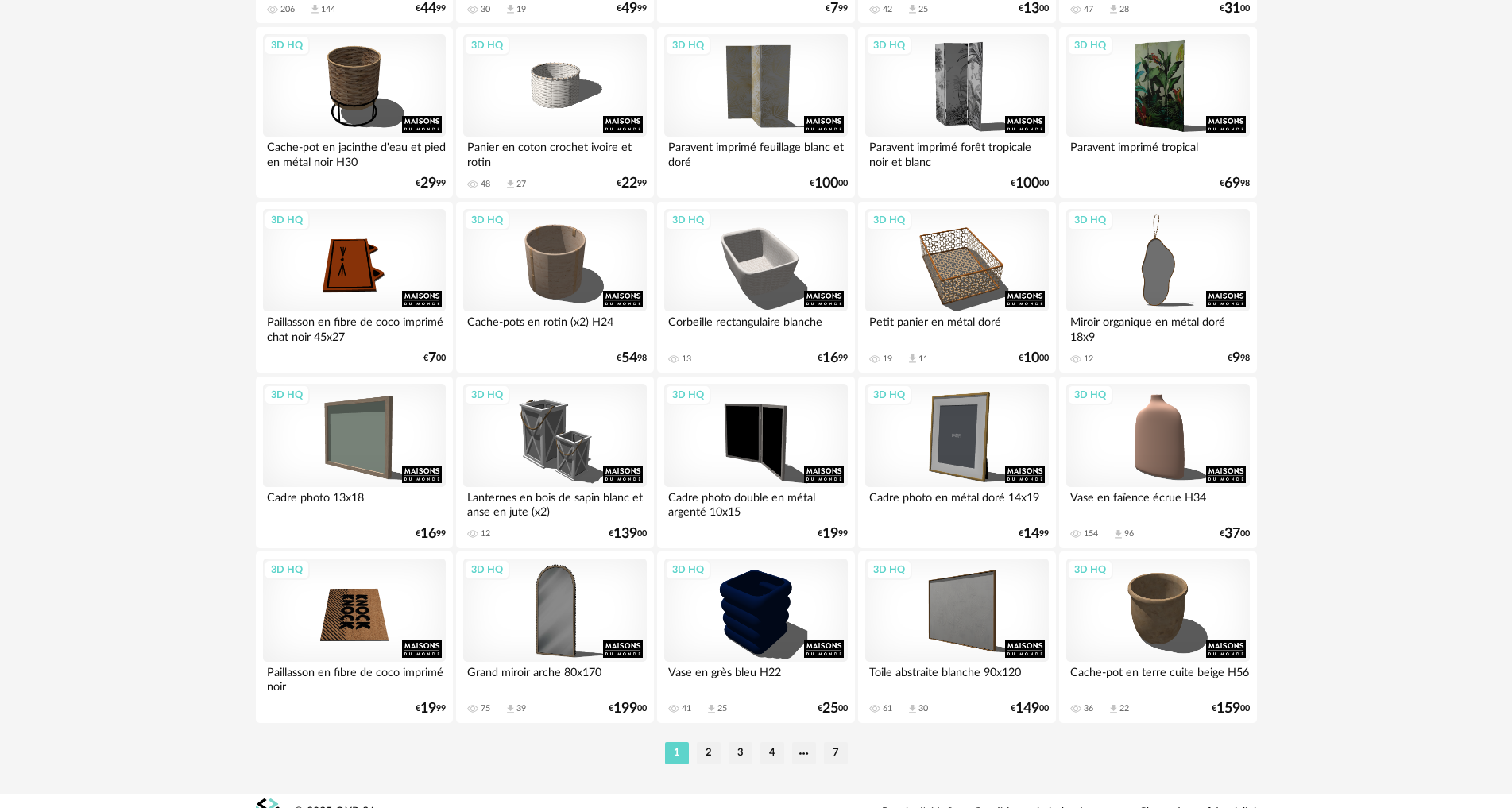
scroll to position [3102, 0]
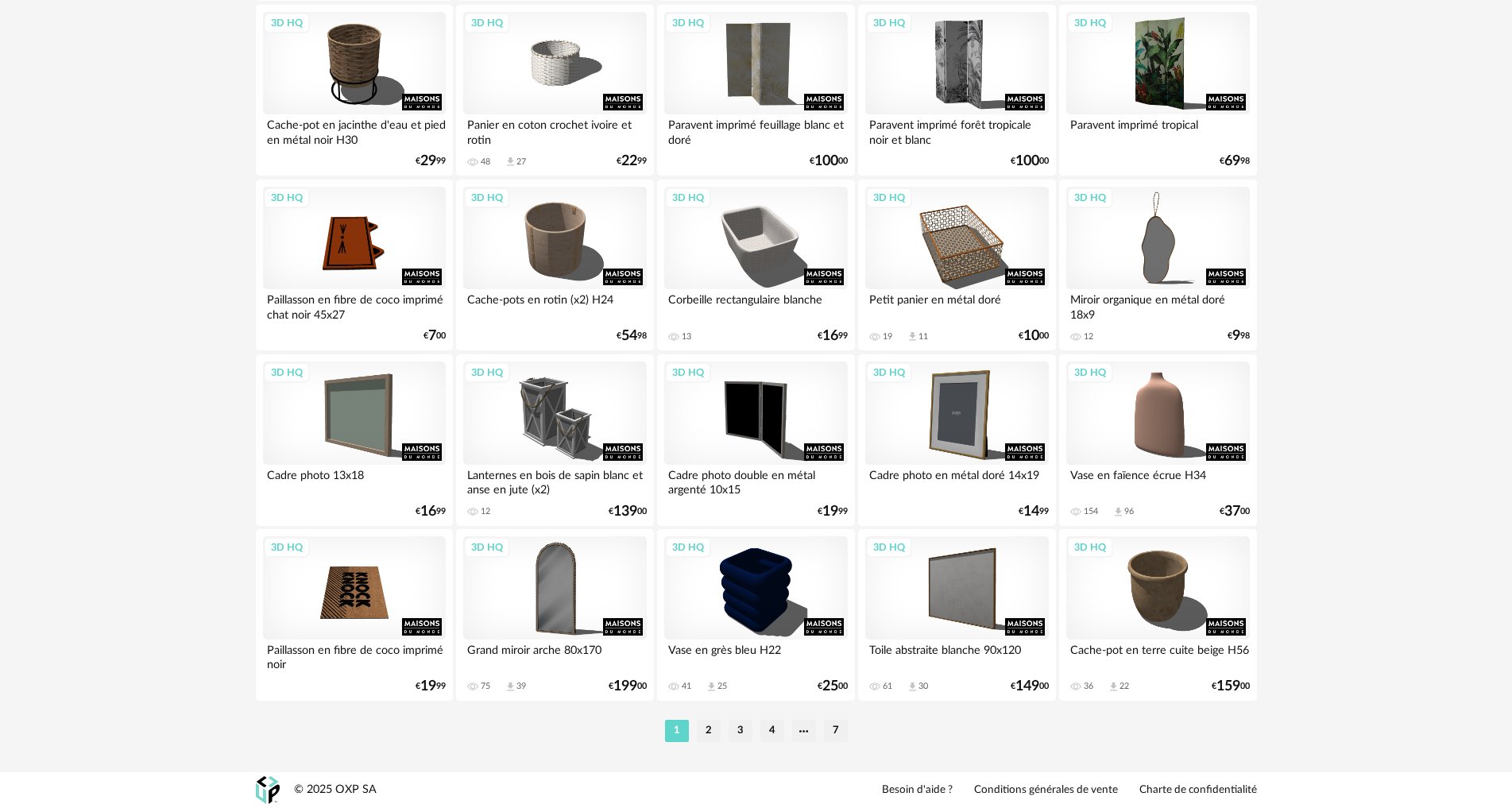
click at [710, 726] on li "2" at bounding box center [708, 731] width 24 height 22
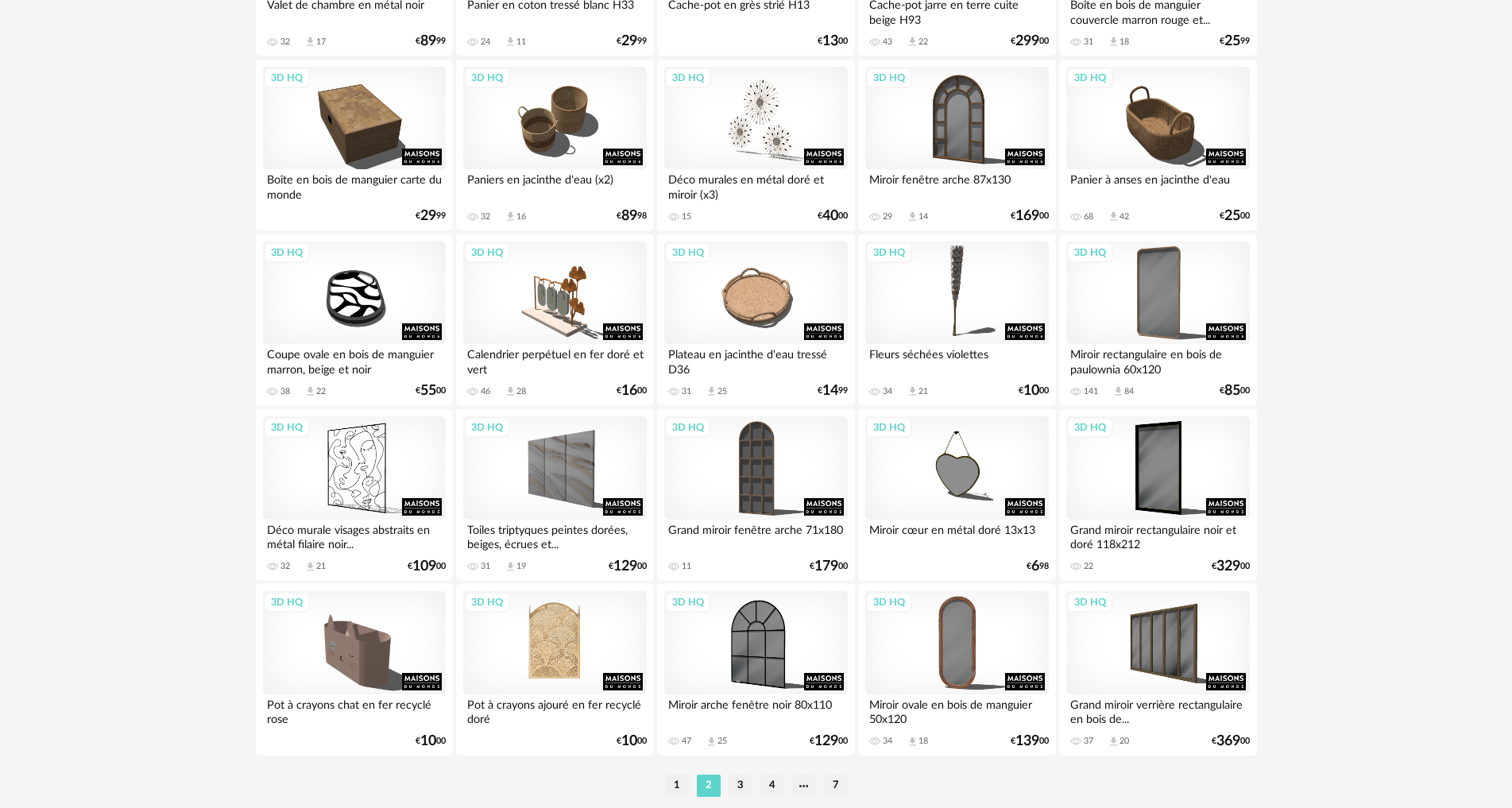
scroll to position [3100, 0]
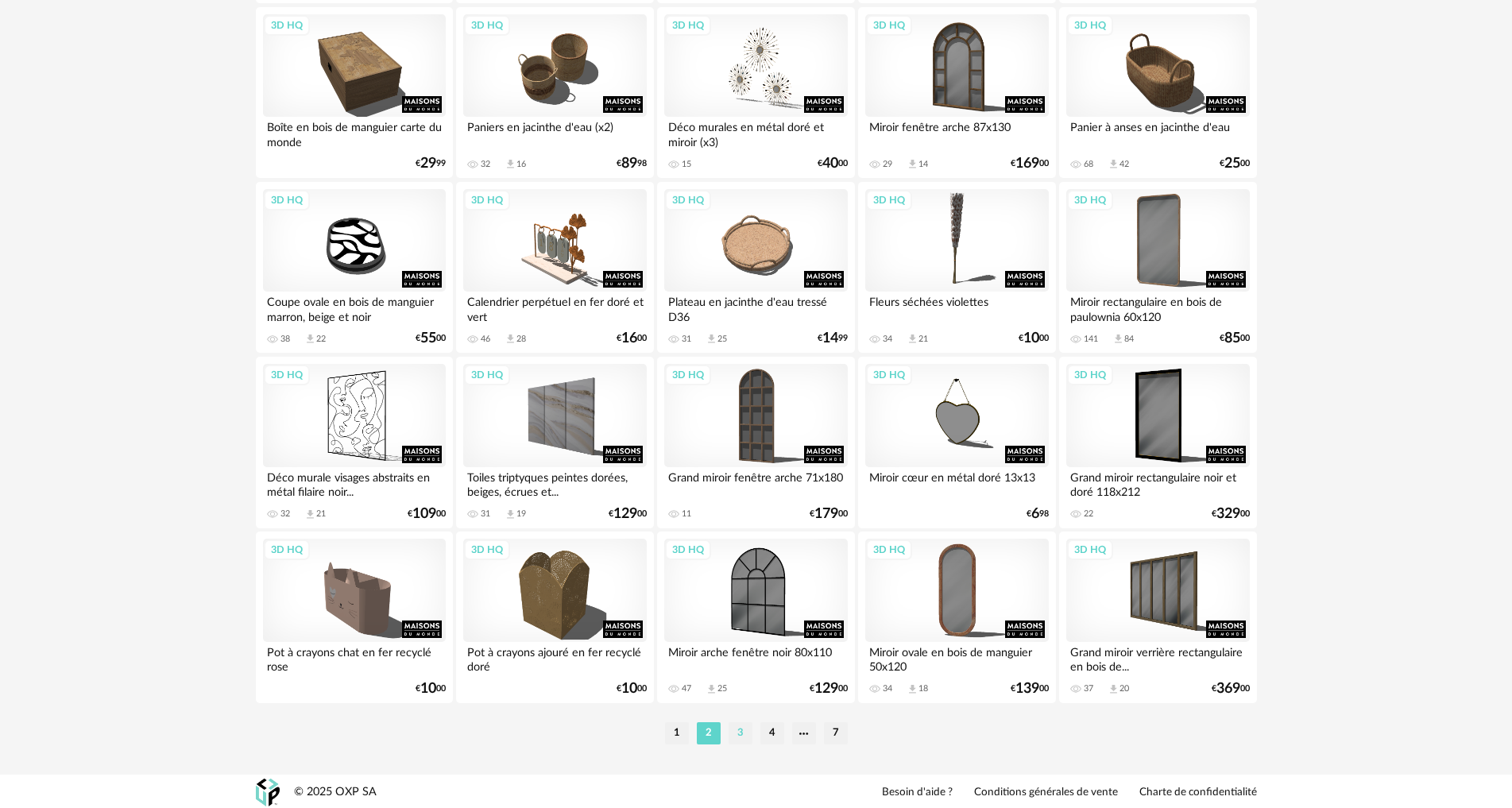
click at [745, 734] on li "3" at bounding box center [740, 733] width 24 height 22
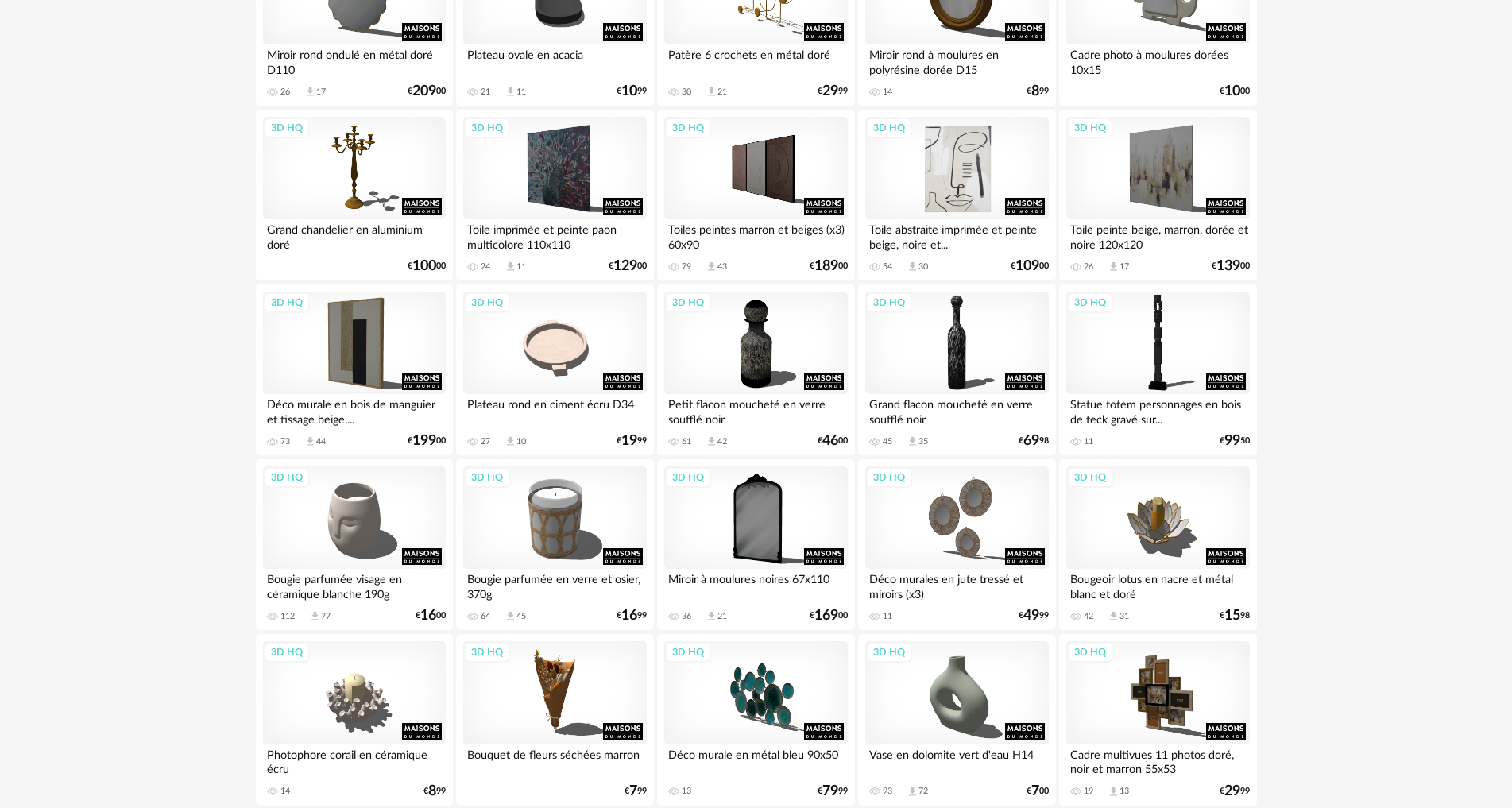
scroll to position [954, 0]
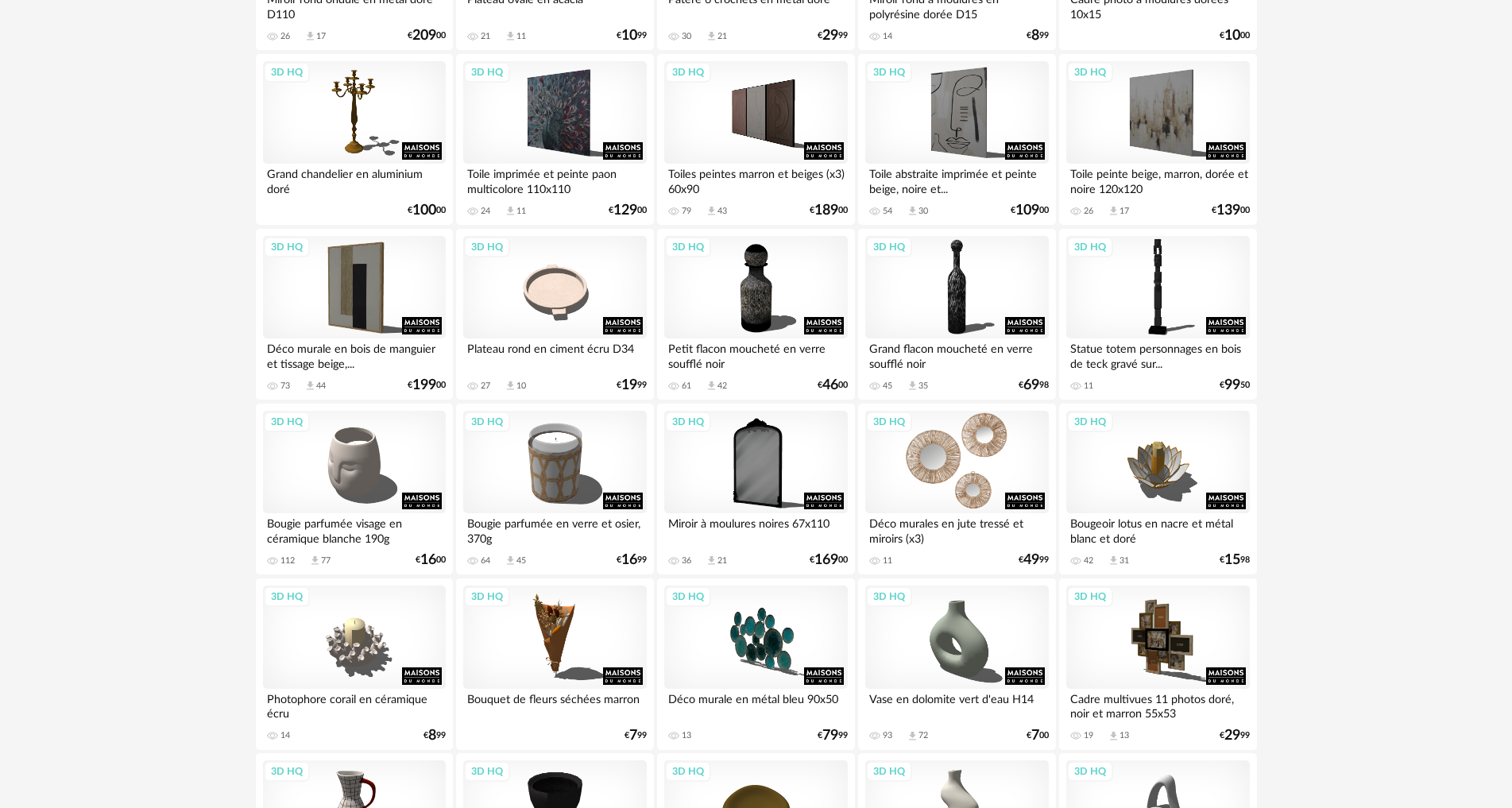
click at [995, 459] on div "3D HQ" at bounding box center [956, 463] width 183 height 103
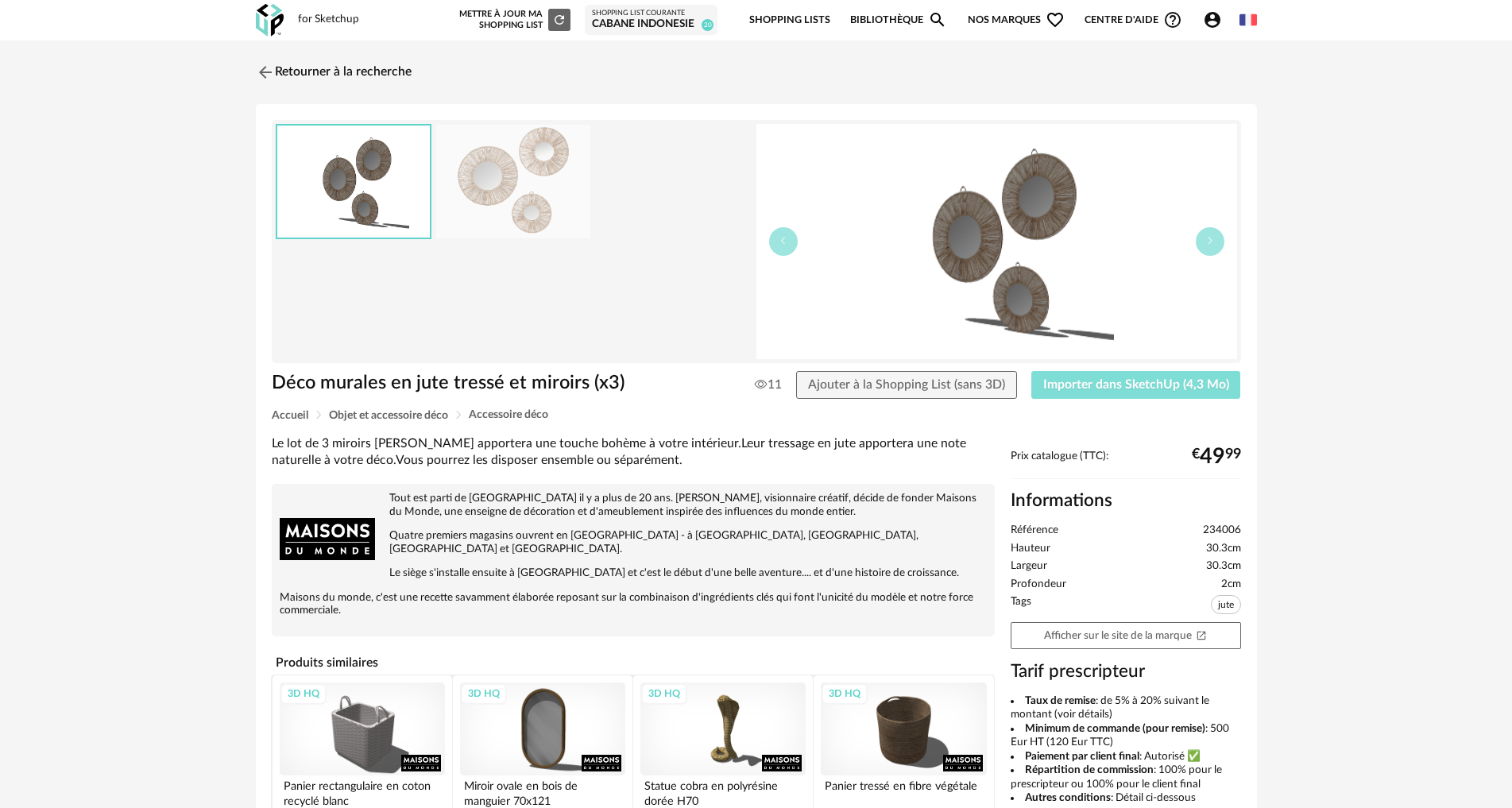
click at [1091, 378] on span "Importer dans SketchUp (4,3 Mo)" at bounding box center [1136, 385] width 186 height 13
click at [266, 65] on img at bounding box center [263, 72] width 23 height 23
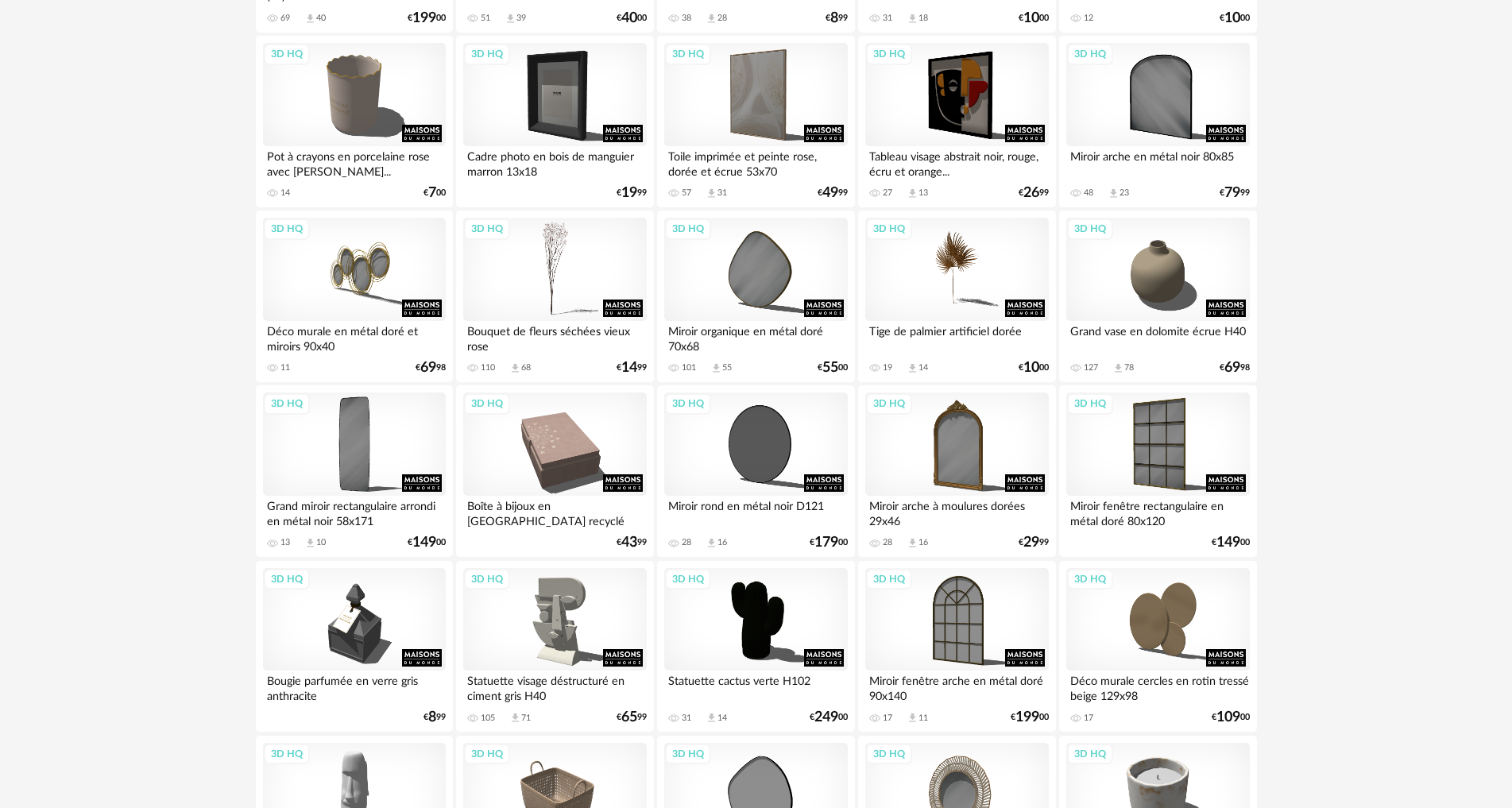
scroll to position [2199, 0]
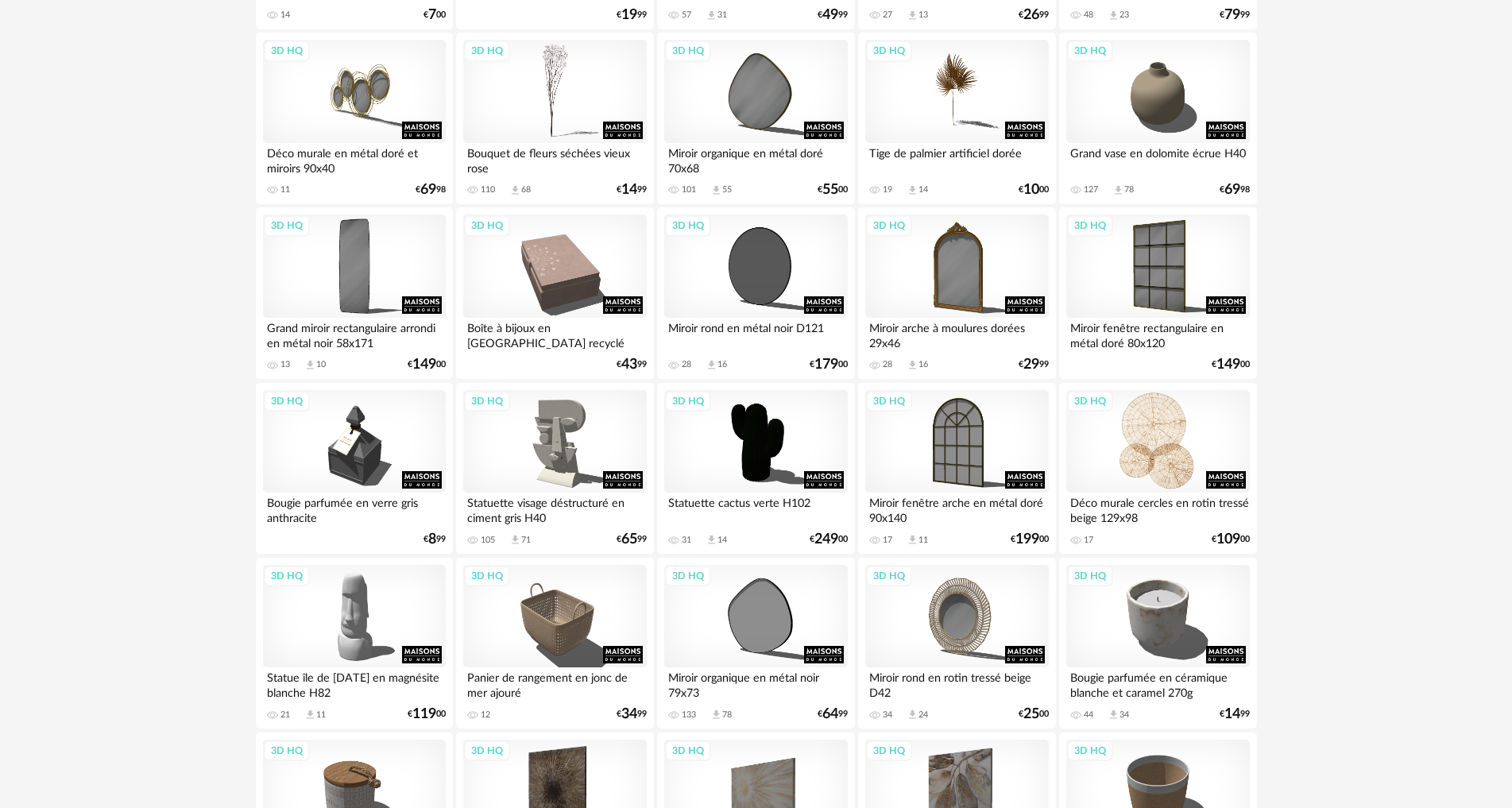
click at [1173, 436] on div "3D HQ" at bounding box center [1157, 442] width 183 height 103
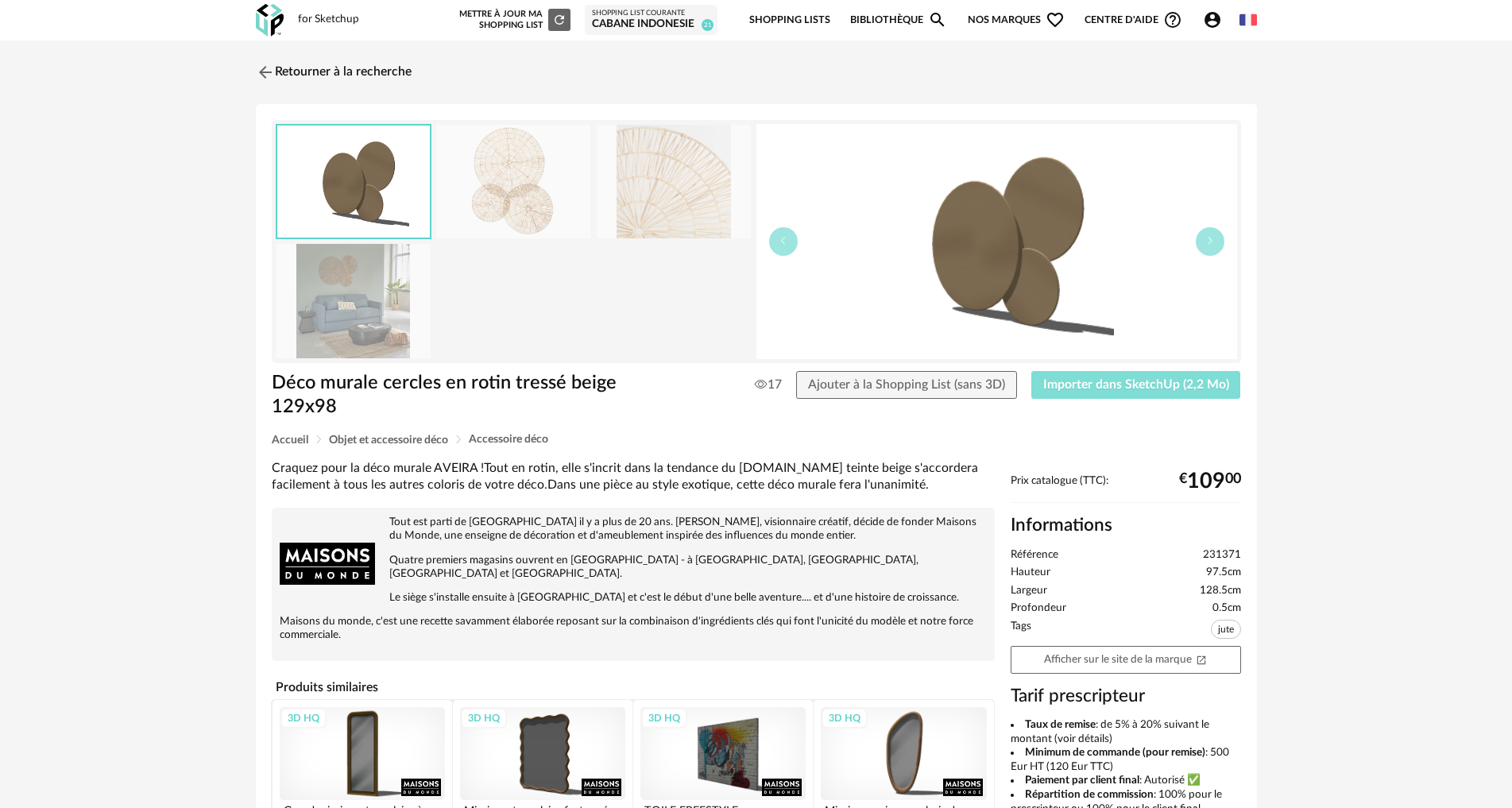
click at [1093, 390] on span "Importer dans SketchUp (2,2 Mo)" at bounding box center [1136, 385] width 186 height 13
click at [257, 70] on img at bounding box center [263, 72] width 23 height 23
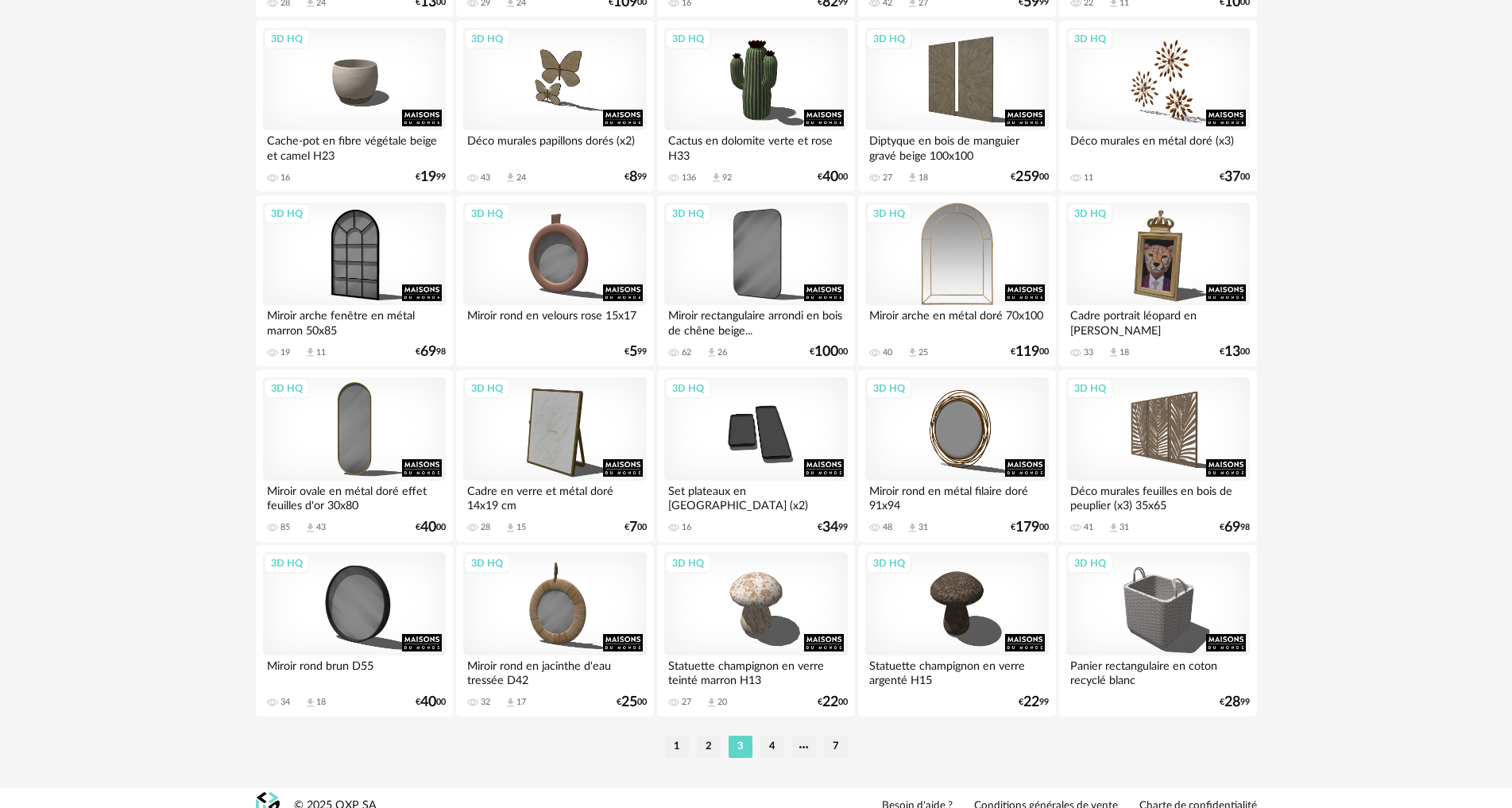
scroll to position [3102, 0]
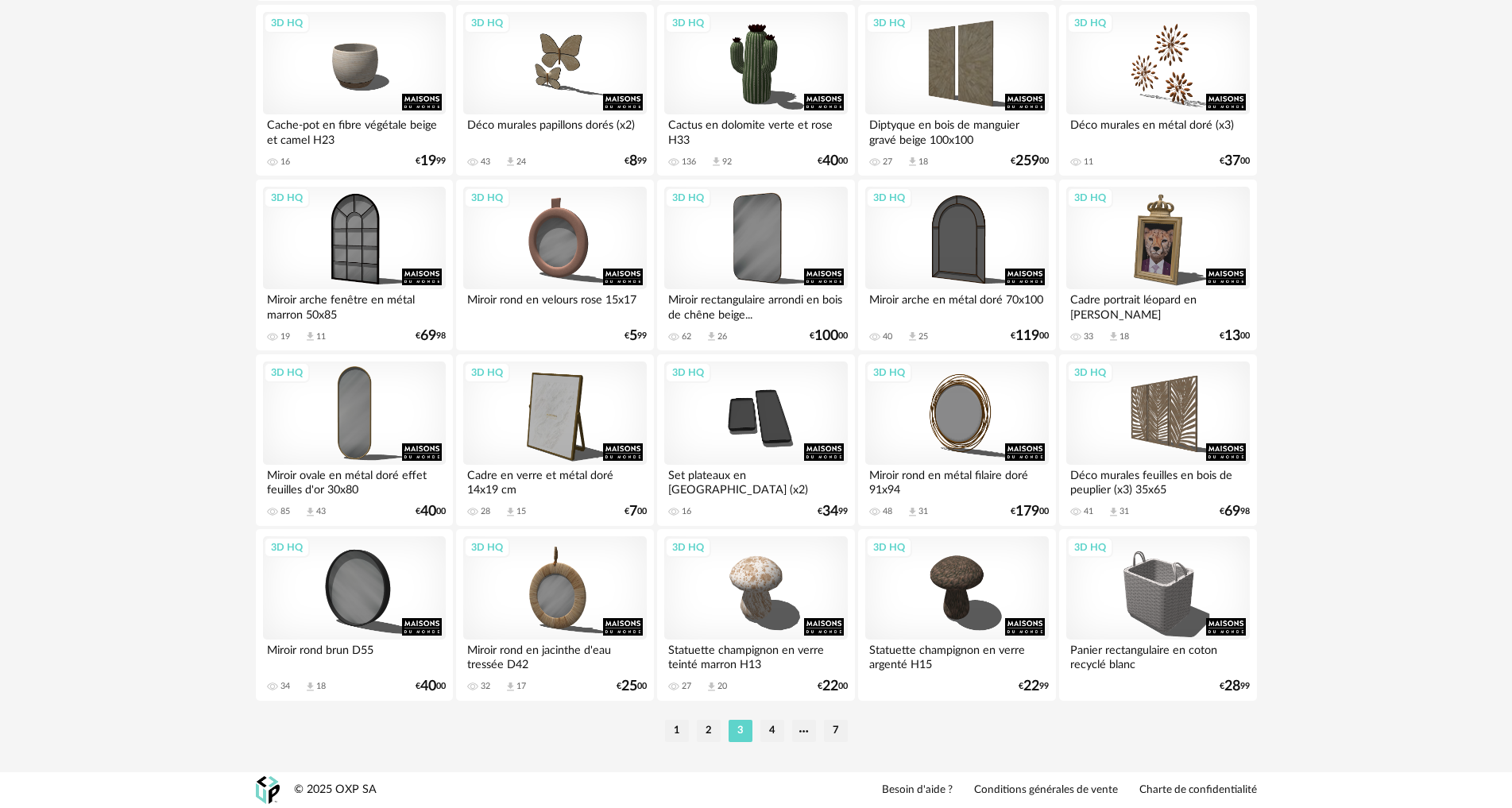
click at [772, 727] on li "4" at bounding box center [772, 731] width 24 height 22
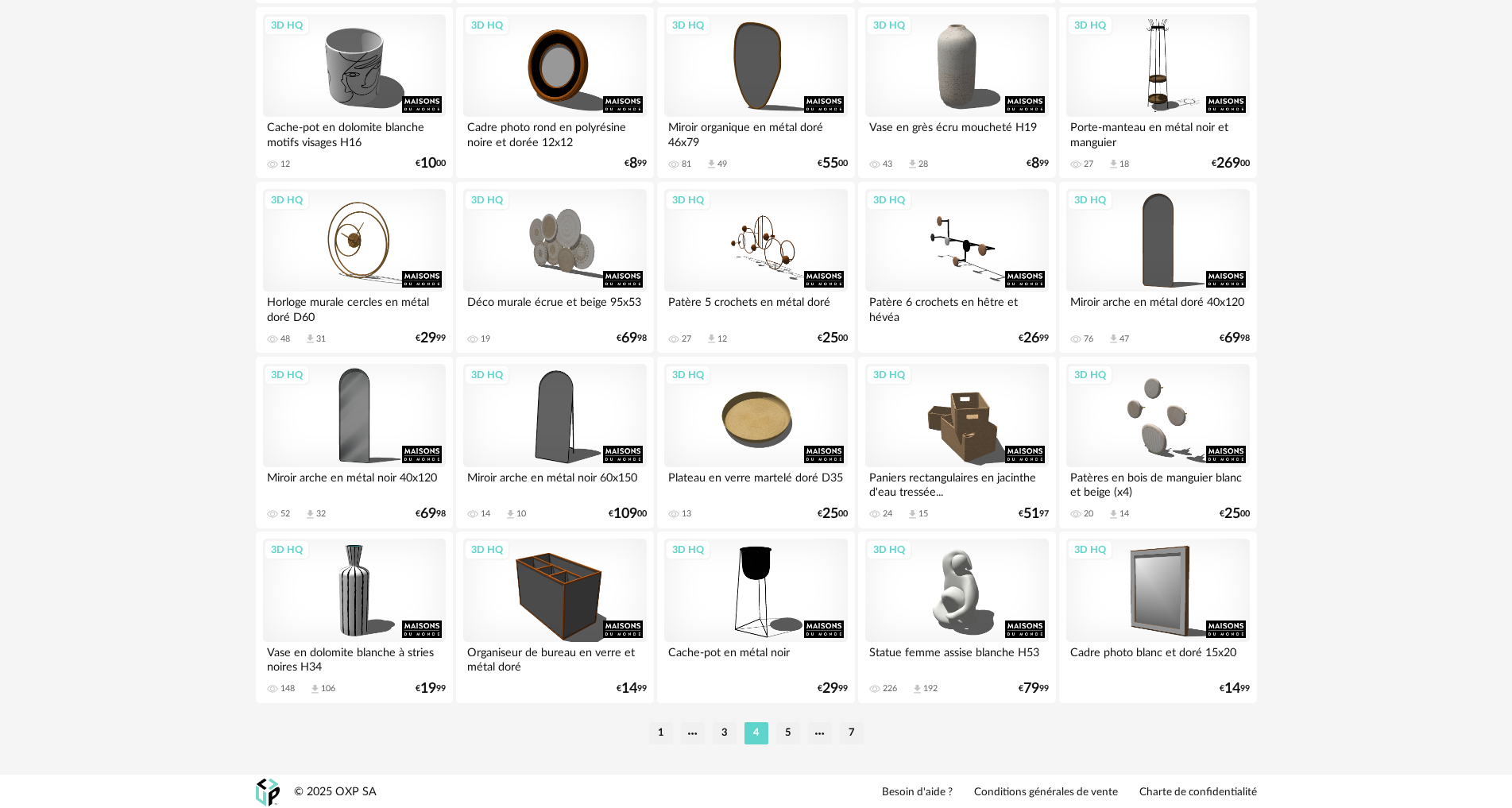
scroll to position [3102, 0]
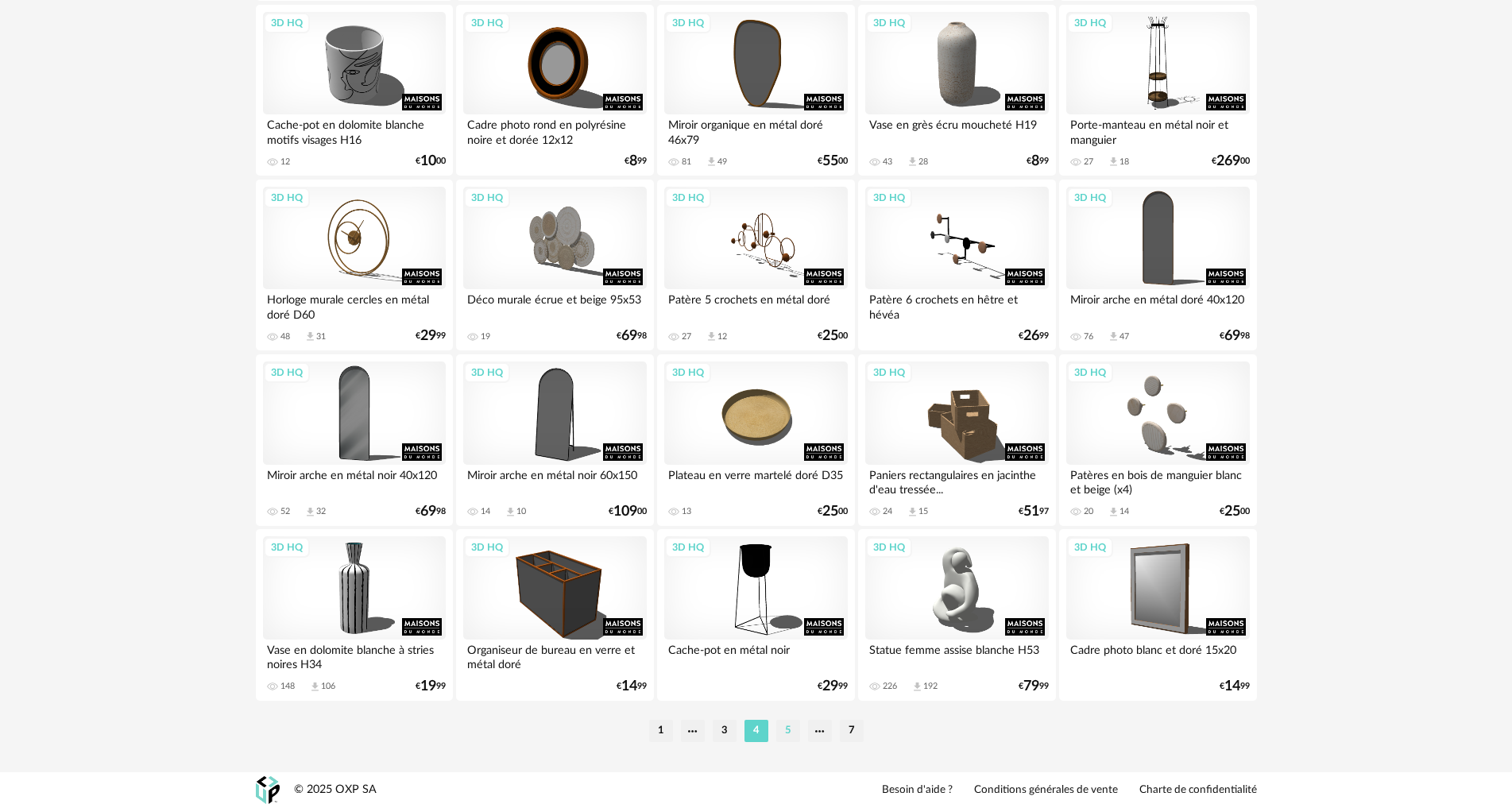
click at [791, 729] on li "5" at bounding box center [788, 731] width 24 height 22
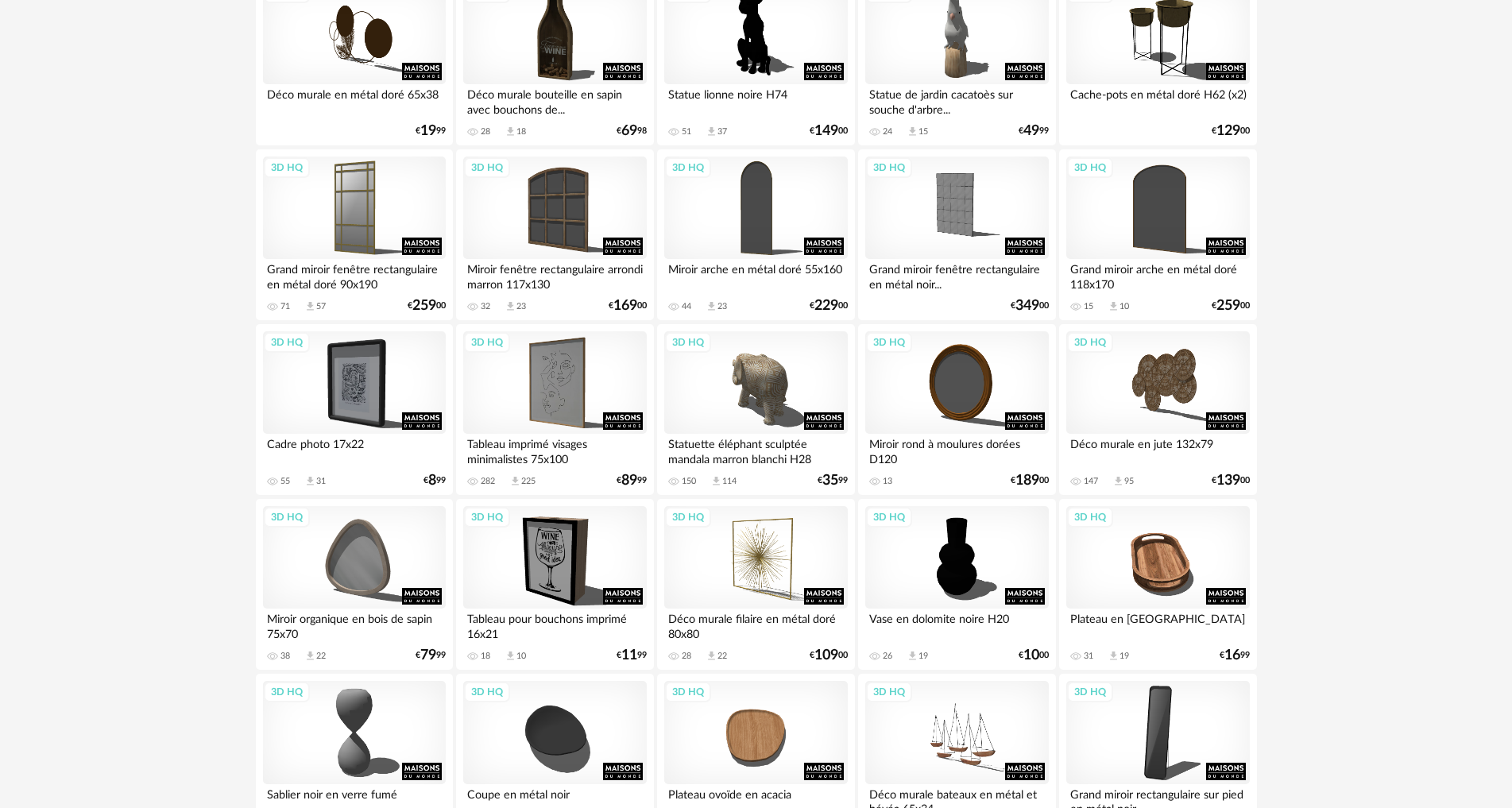
scroll to position [954, 0]
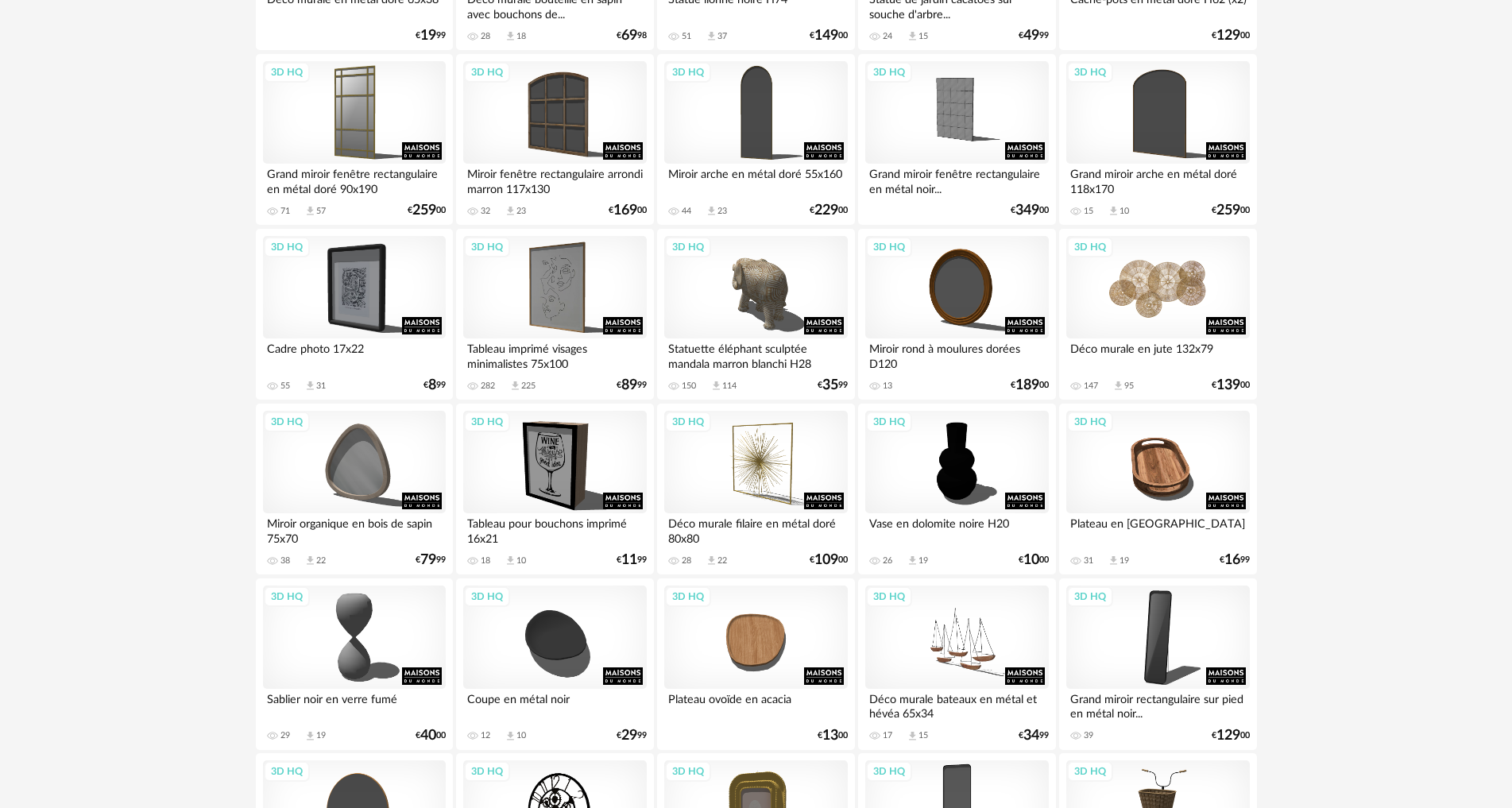
click at [1131, 308] on div "3D HQ" at bounding box center [1157, 288] width 183 height 103
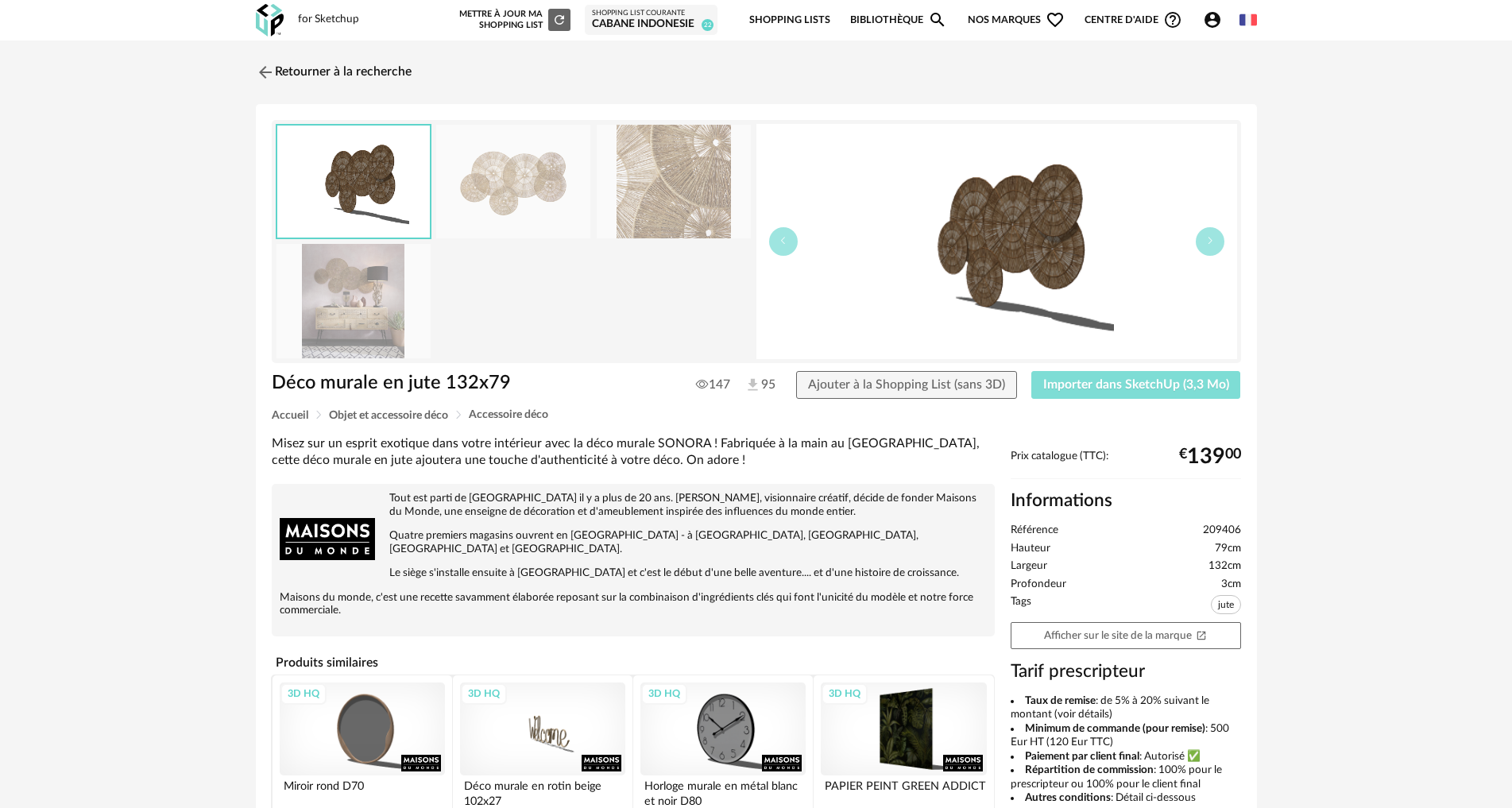
click at [1131, 386] on span "Importer dans SketchUp (3,3 Mo)" at bounding box center [1136, 385] width 186 height 13
click at [266, 82] on img at bounding box center [263, 72] width 23 height 23
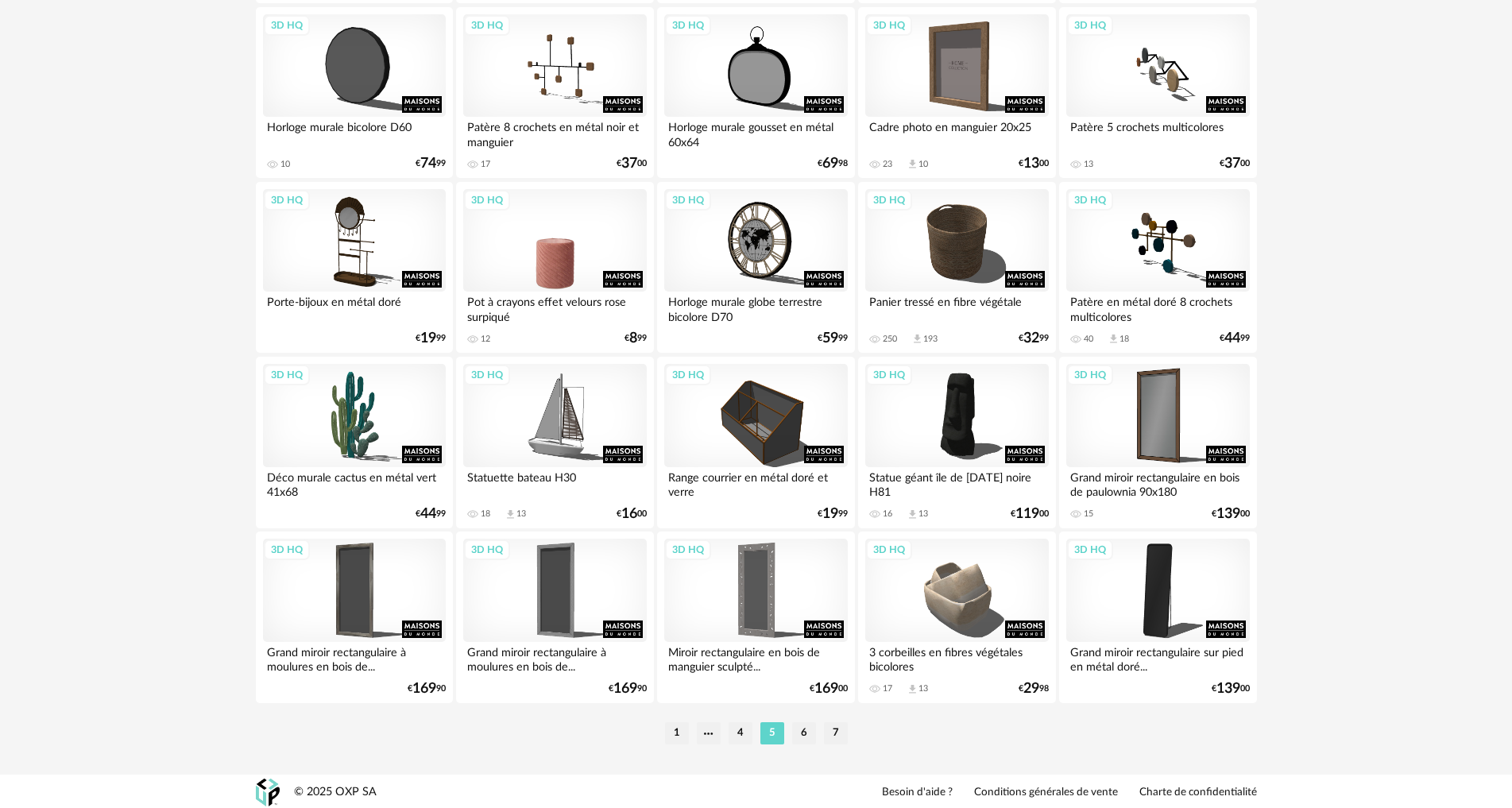
scroll to position [3102, 0]
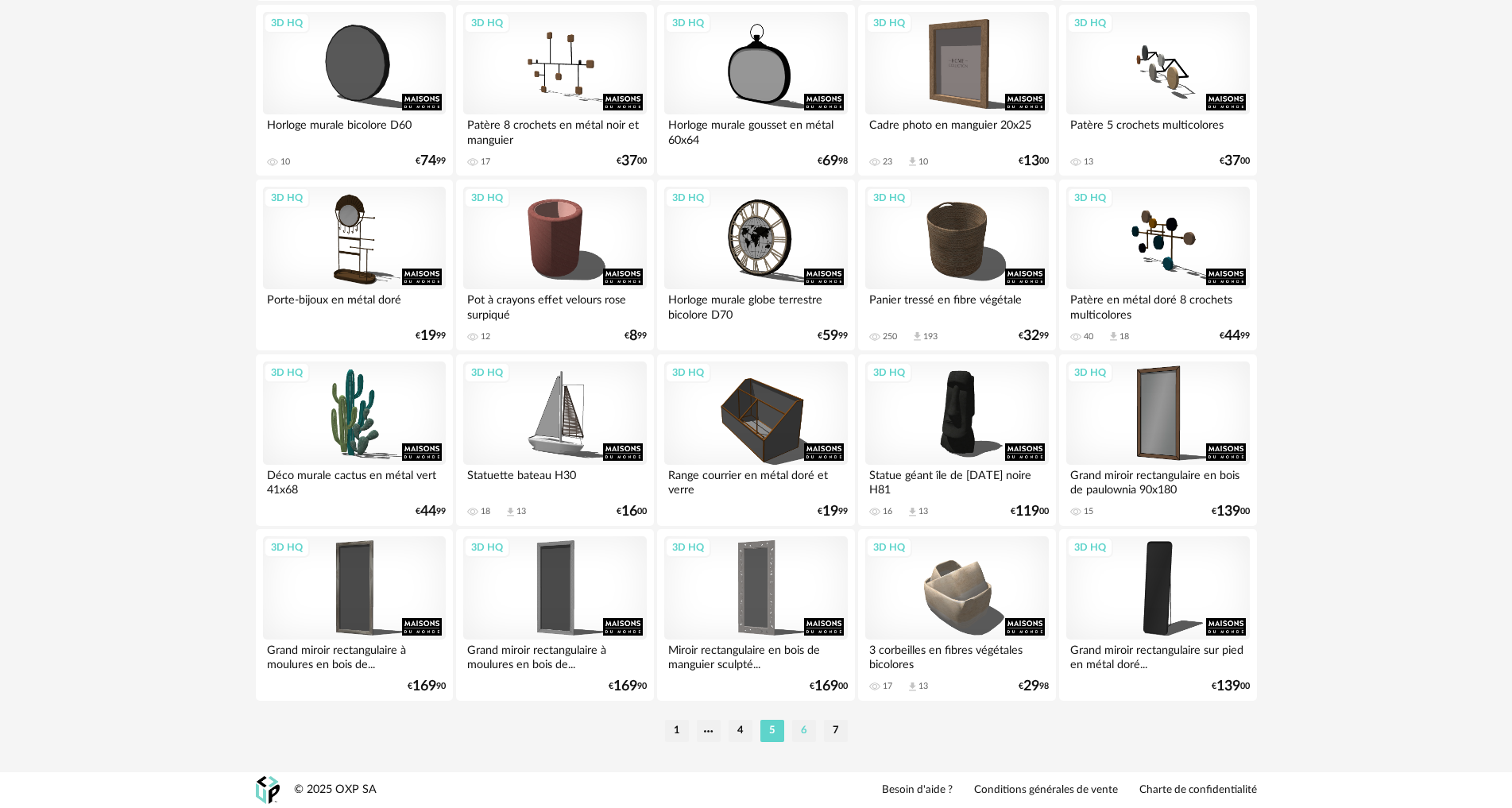
click at [798, 733] on li "6" at bounding box center [804, 731] width 24 height 22
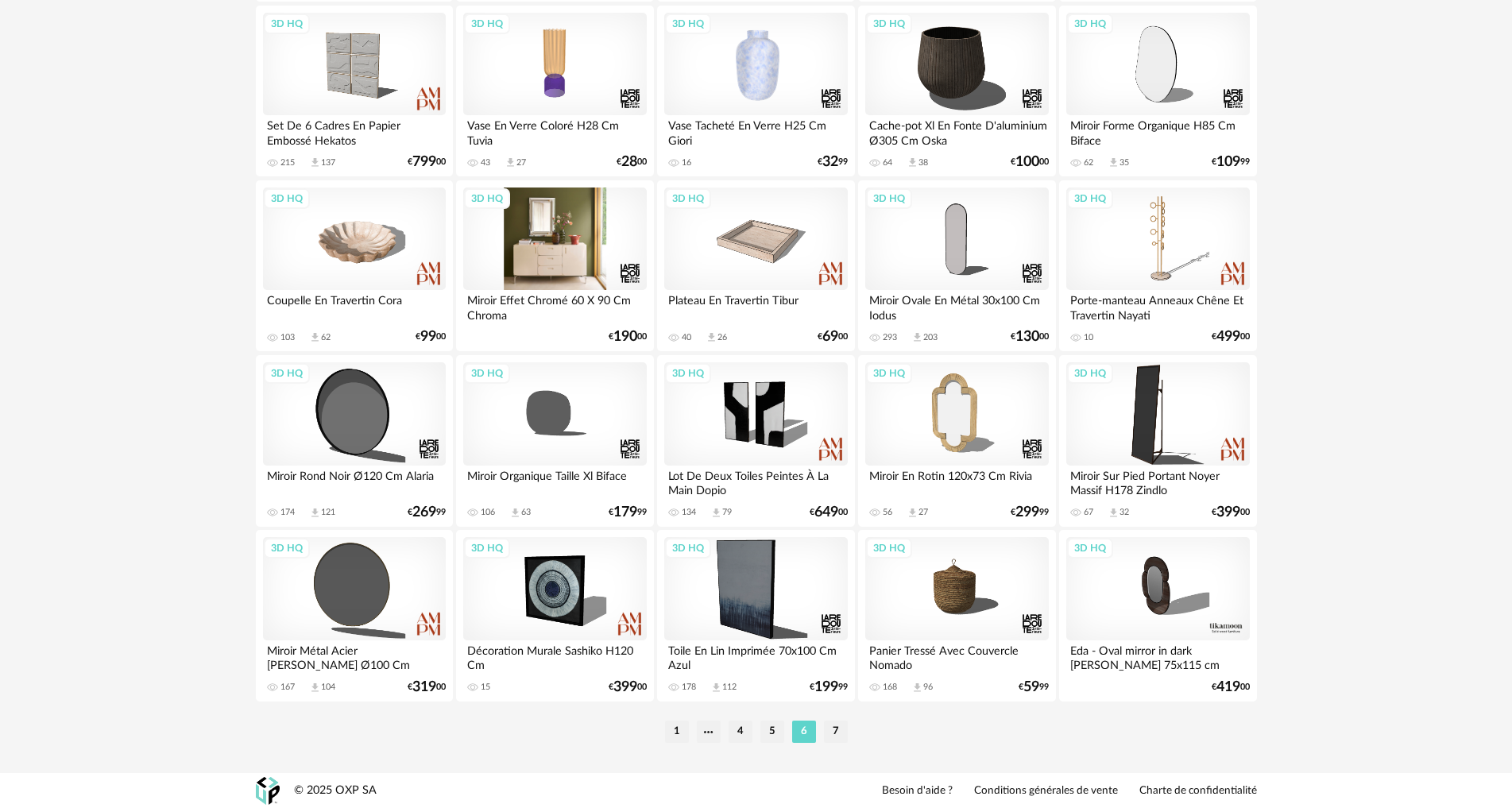
scroll to position [3102, 0]
click at [831, 728] on li "7" at bounding box center [836, 731] width 24 height 22
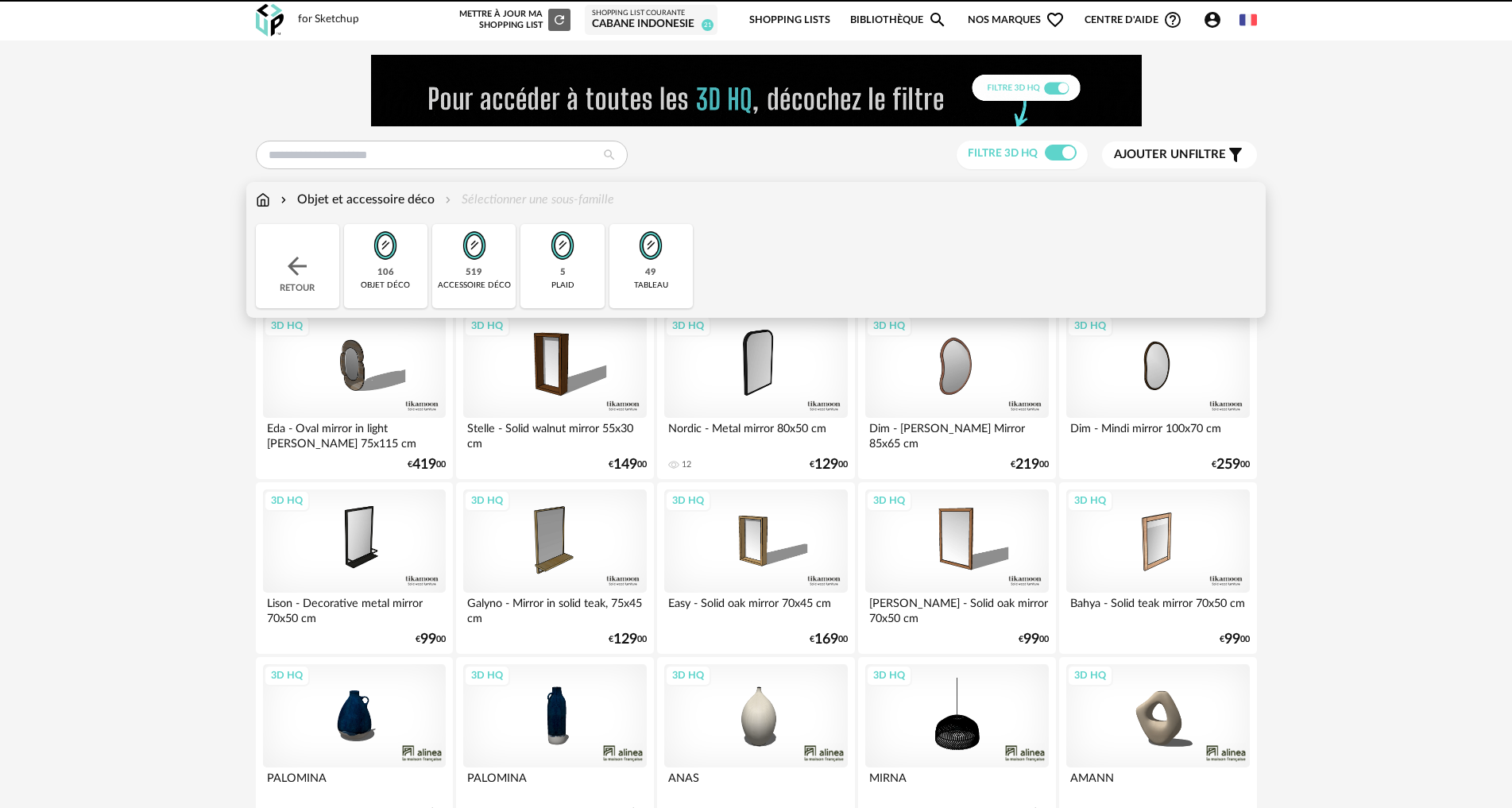
click at [262, 194] on img at bounding box center [262, 200] width 14 height 18
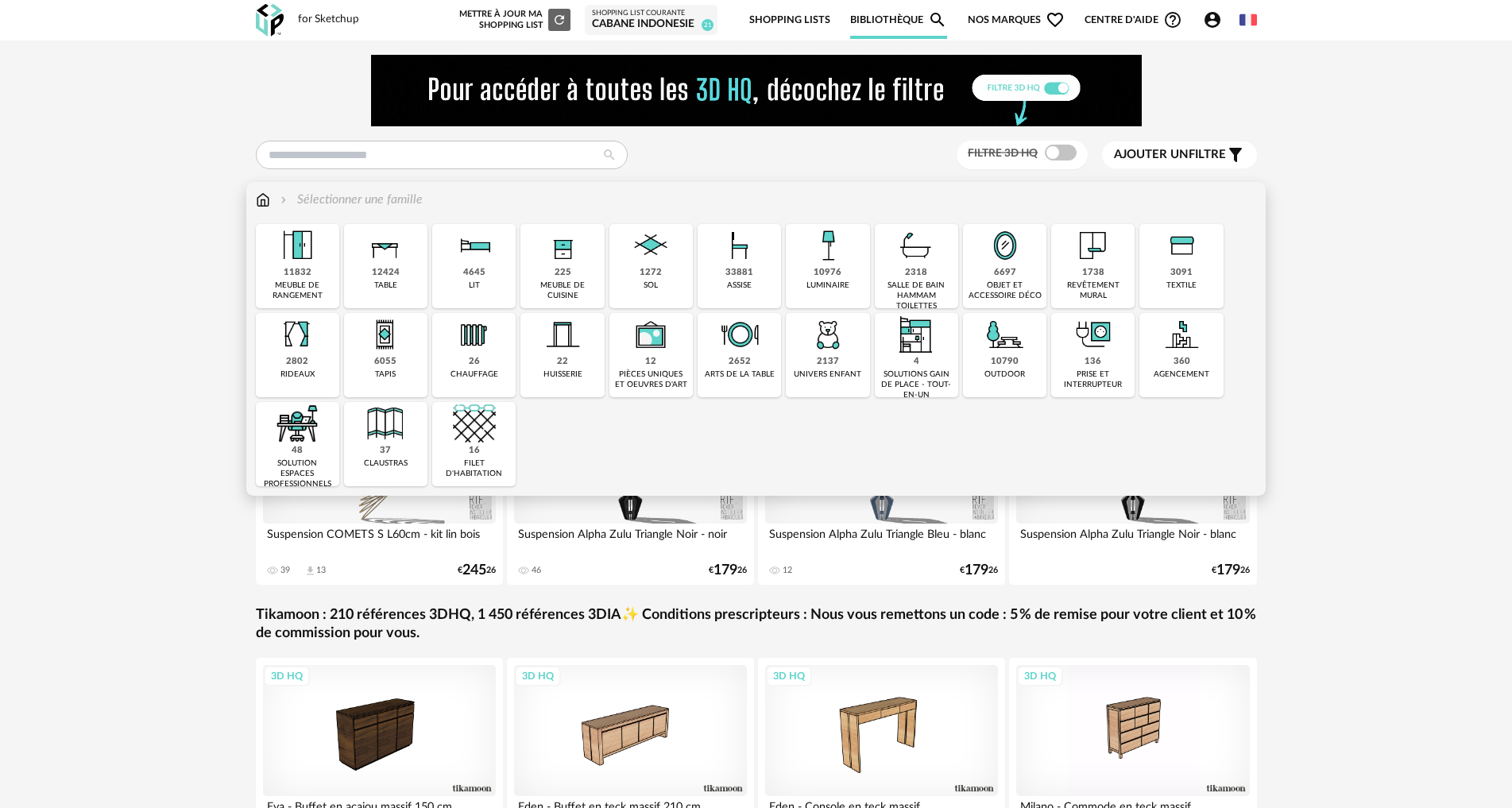
click at [1183, 240] on img at bounding box center [1182, 245] width 43 height 43
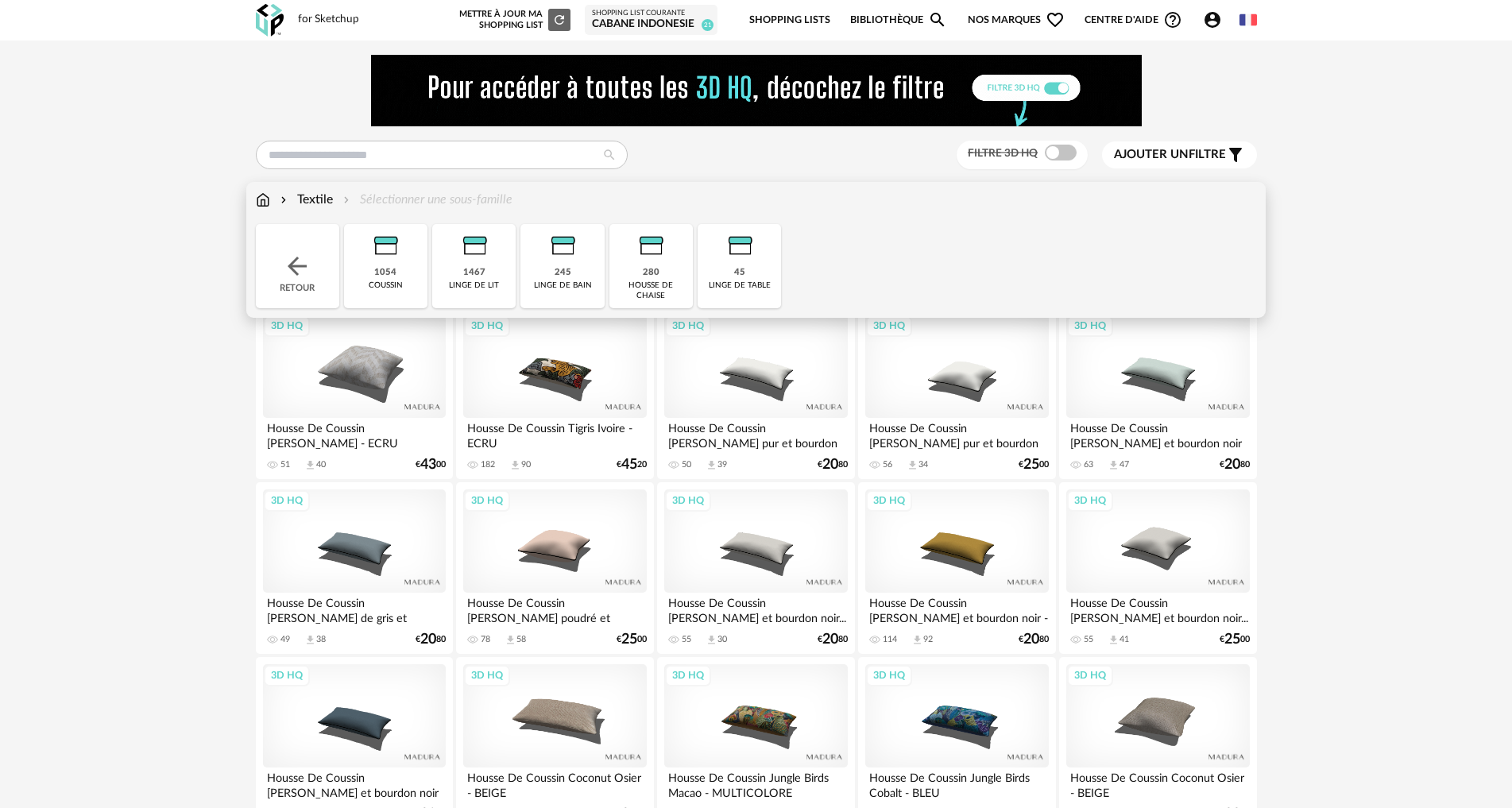
click at [395, 291] on div "1054 coussin" at bounding box center [386, 266] width 84 height 84
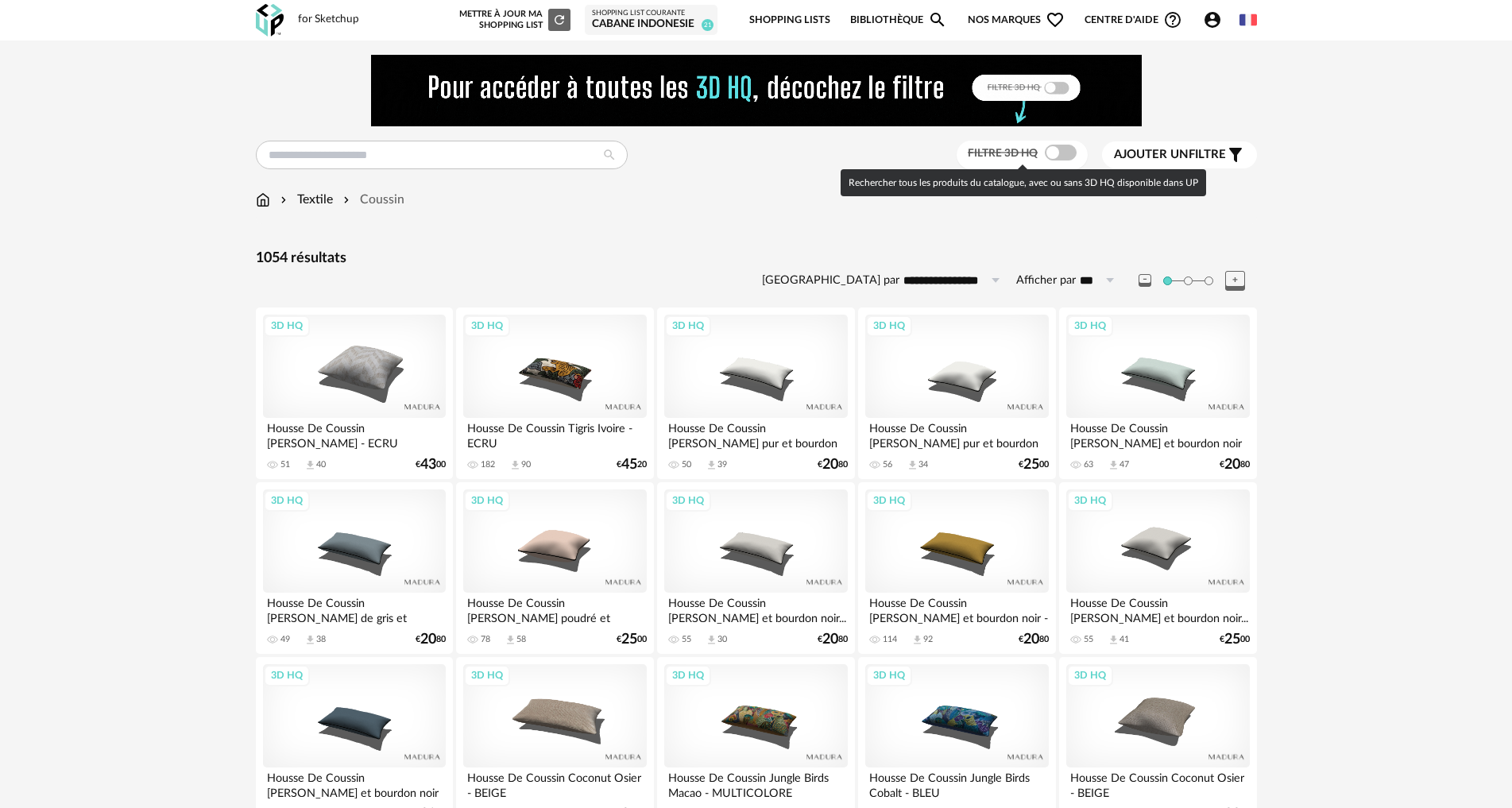
click at [1056, 157] on span at bounding box center [1060, 152] width 32 height 16
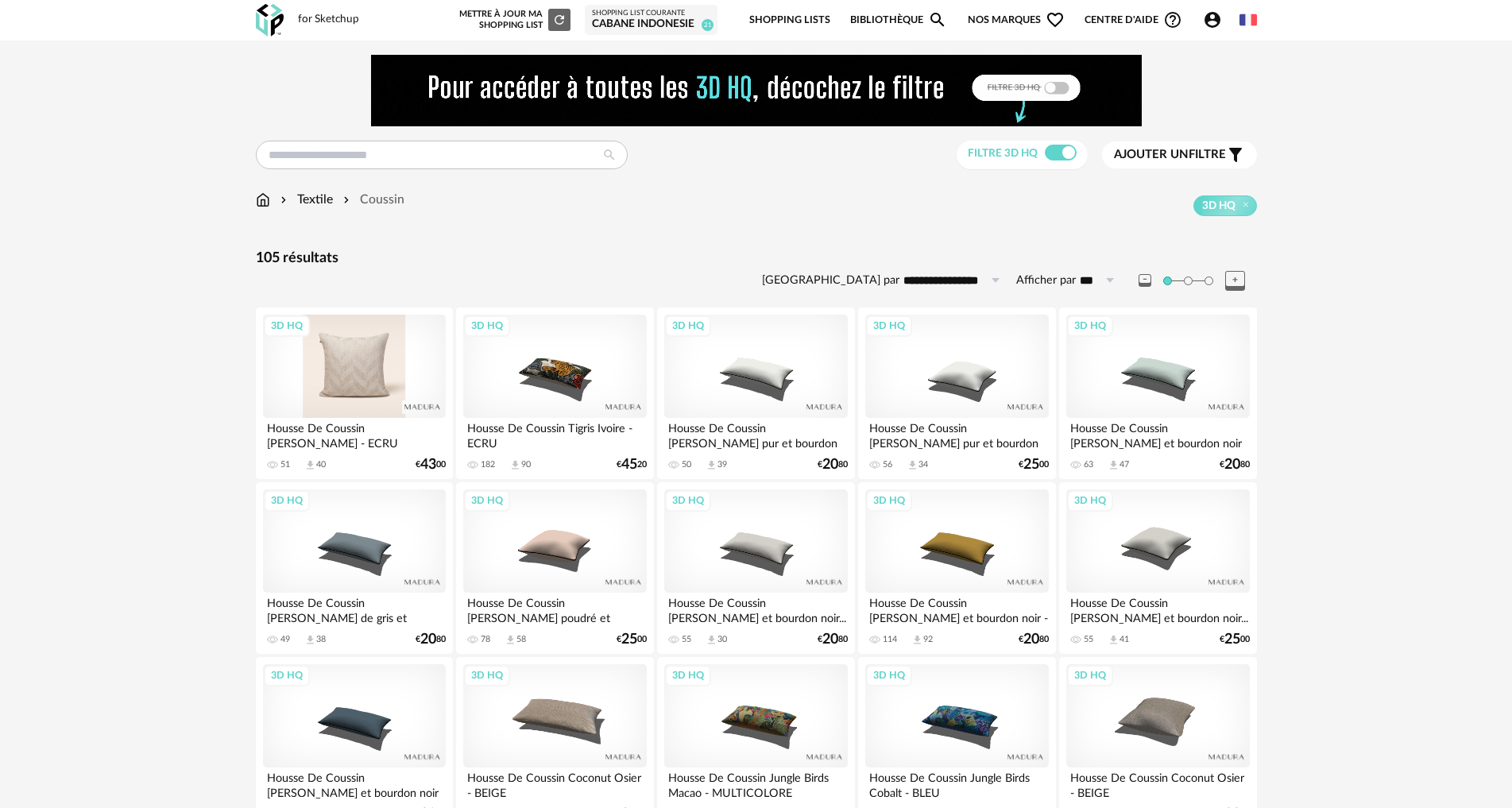
click at [376, 370] on div "3D HQ" at bounding box center [354, 367] width 183 height 103
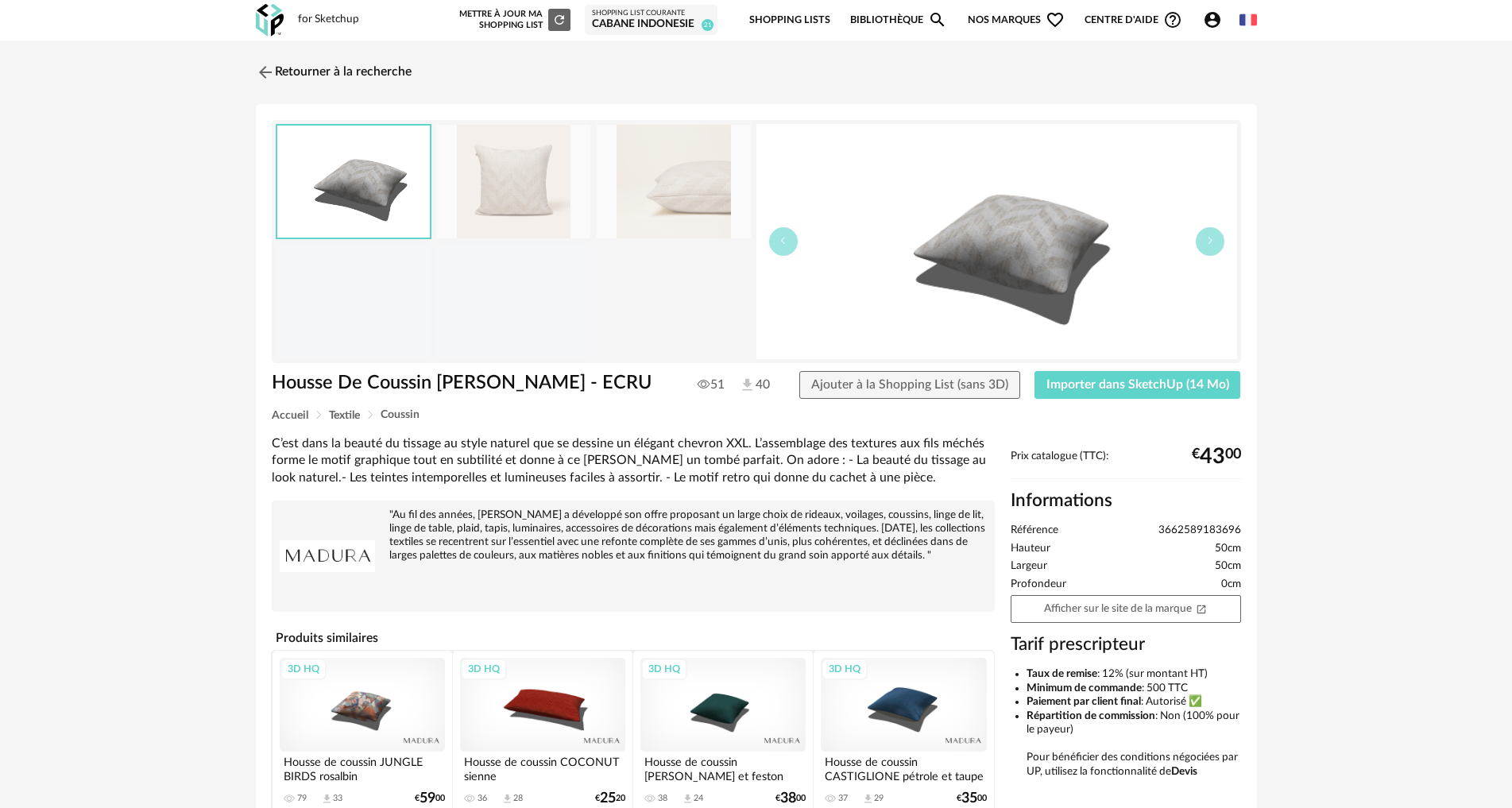
click at [542, 184] on img at bounding box center [513, 181] width 154 height 114
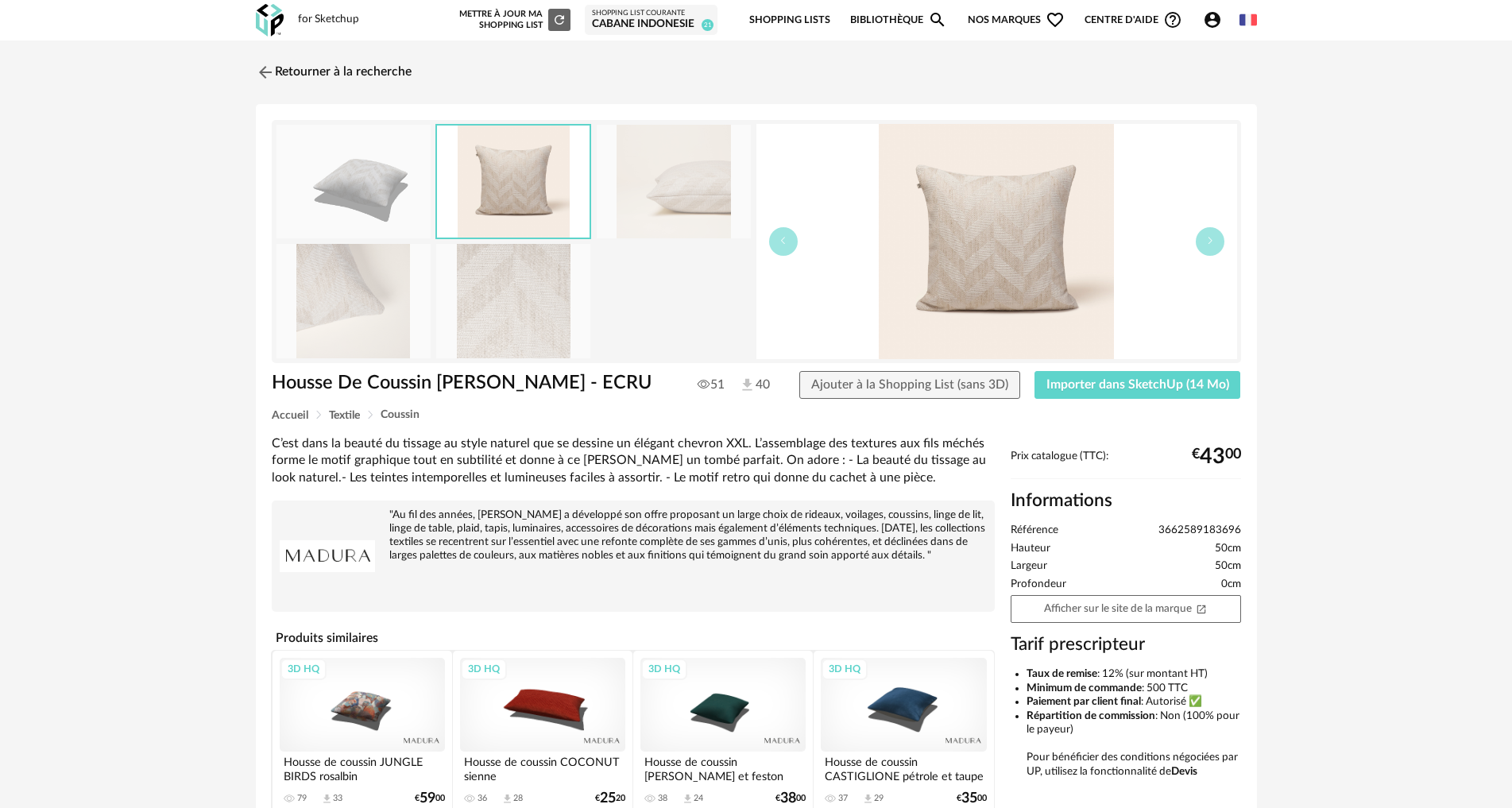
click at [659, 206] on img at bounding box center [674, 181] width 154 height 114
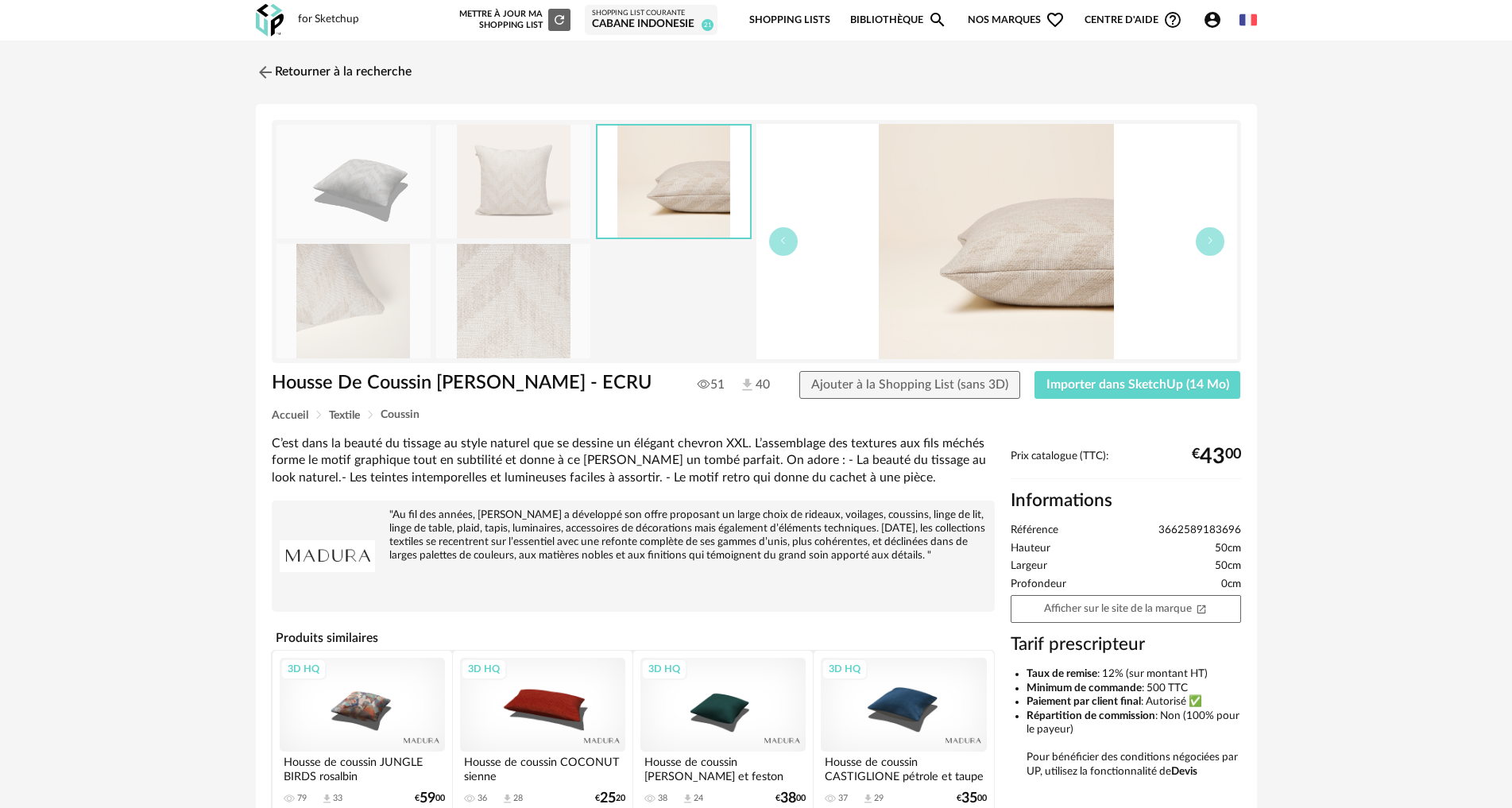
click at [524, 314] on img at bounding box center [513, 300] width 154 height 114
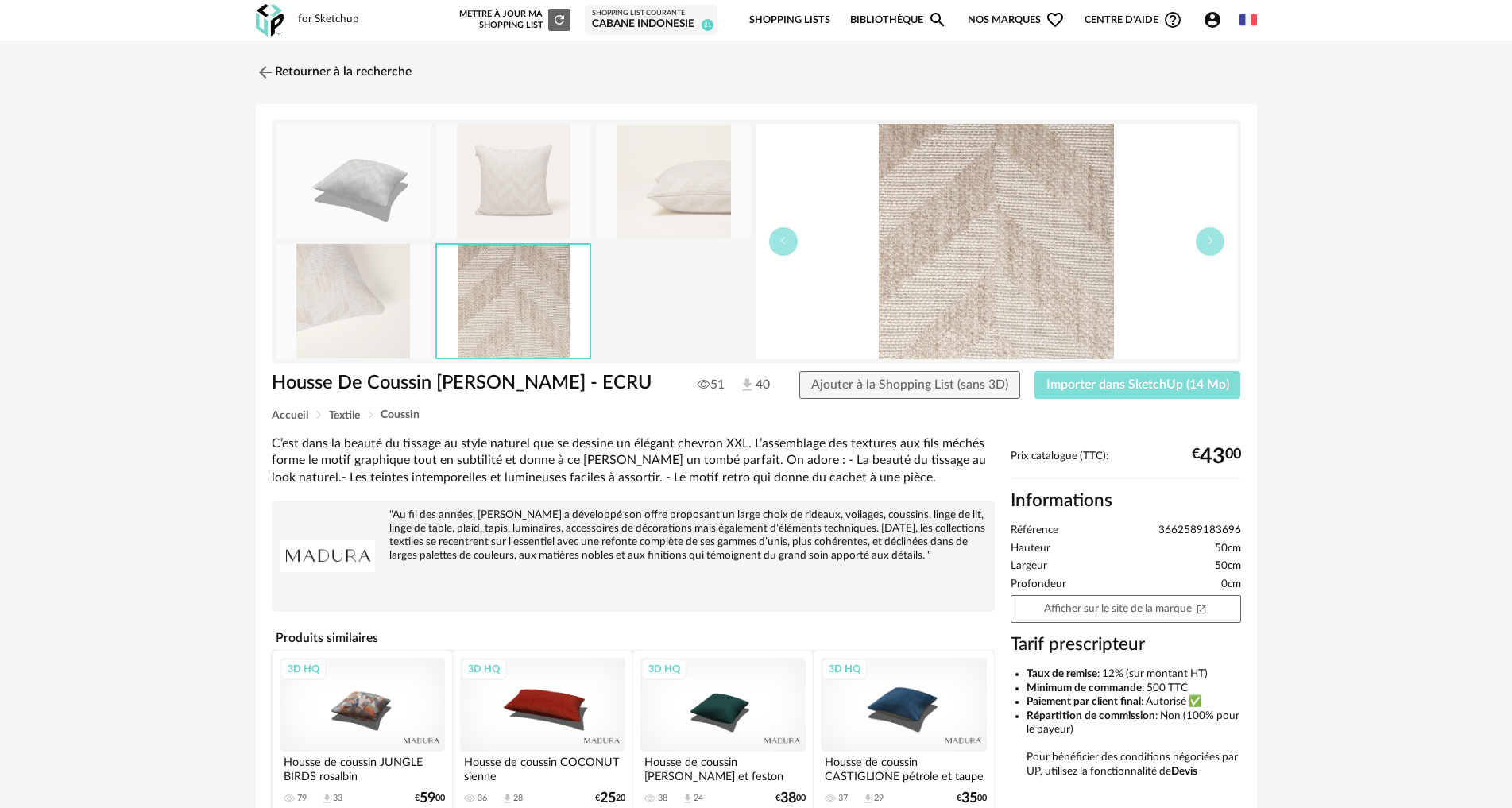
click at [1122, 391] on button "Importer dans SketchUp (14 Mo)" at bounding box center [1138, 385] width 207 height 29
click at [1148, 385] on span "Importer dans SketchUp (14 Mo)" at bounding box center [1137, 385] width 183 height 13
click at [252, 71] on img at bounding box center [263, 72] width 23 height 23
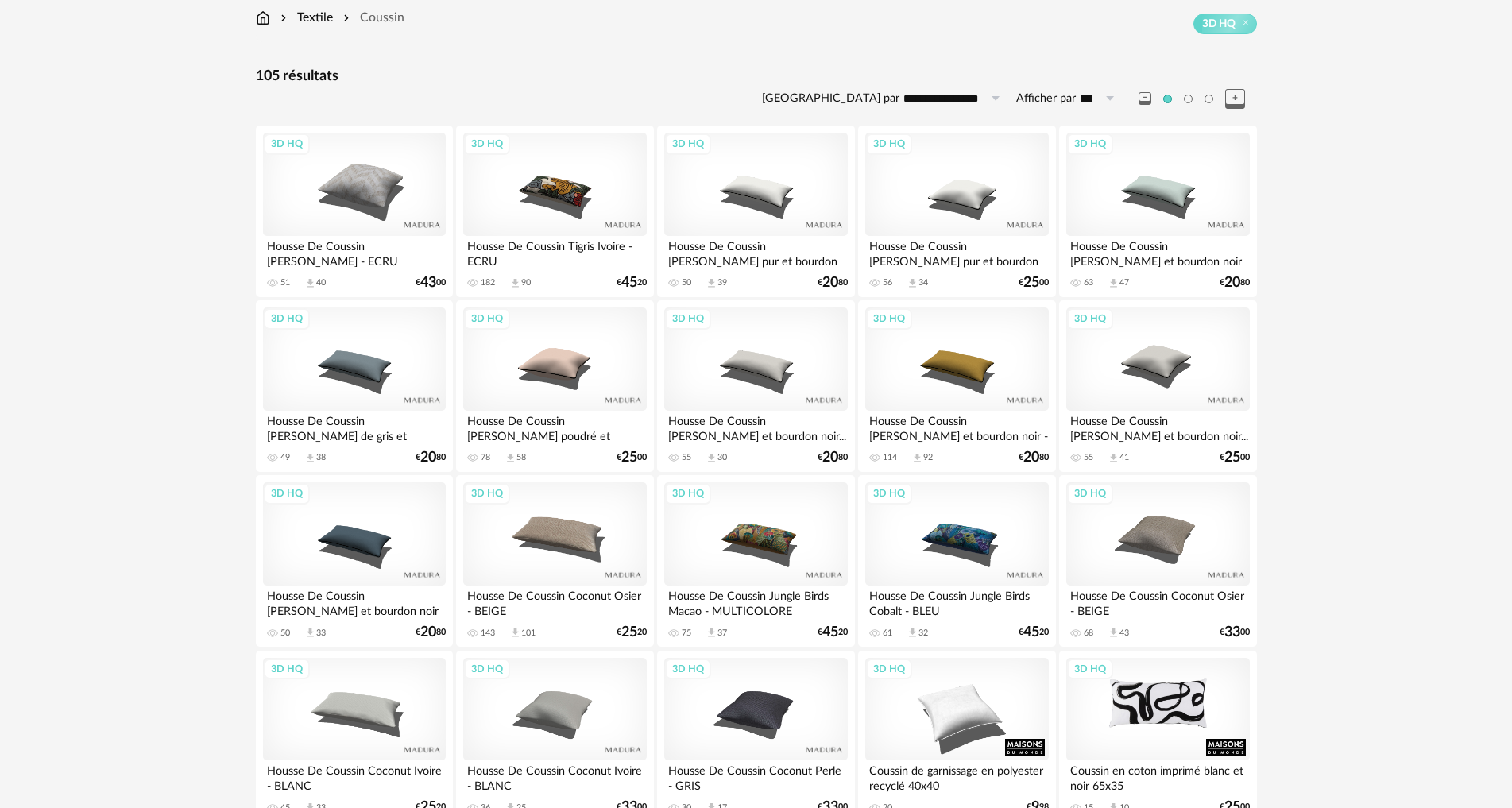
scroll to position [239, 0]
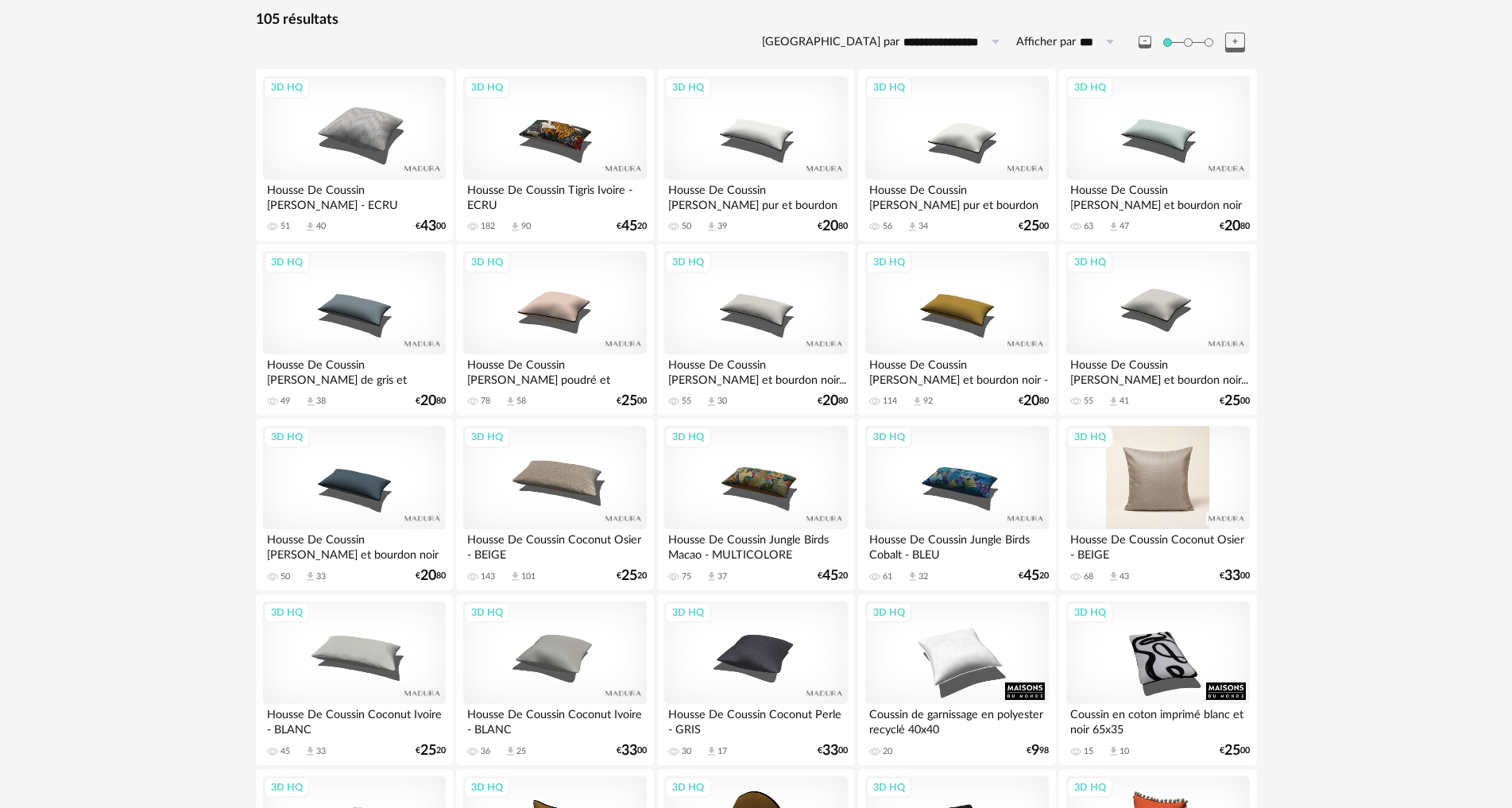
click at [1178, 492] on div "3D HQ" at bounding box center [1157, 477] width 183 height 103
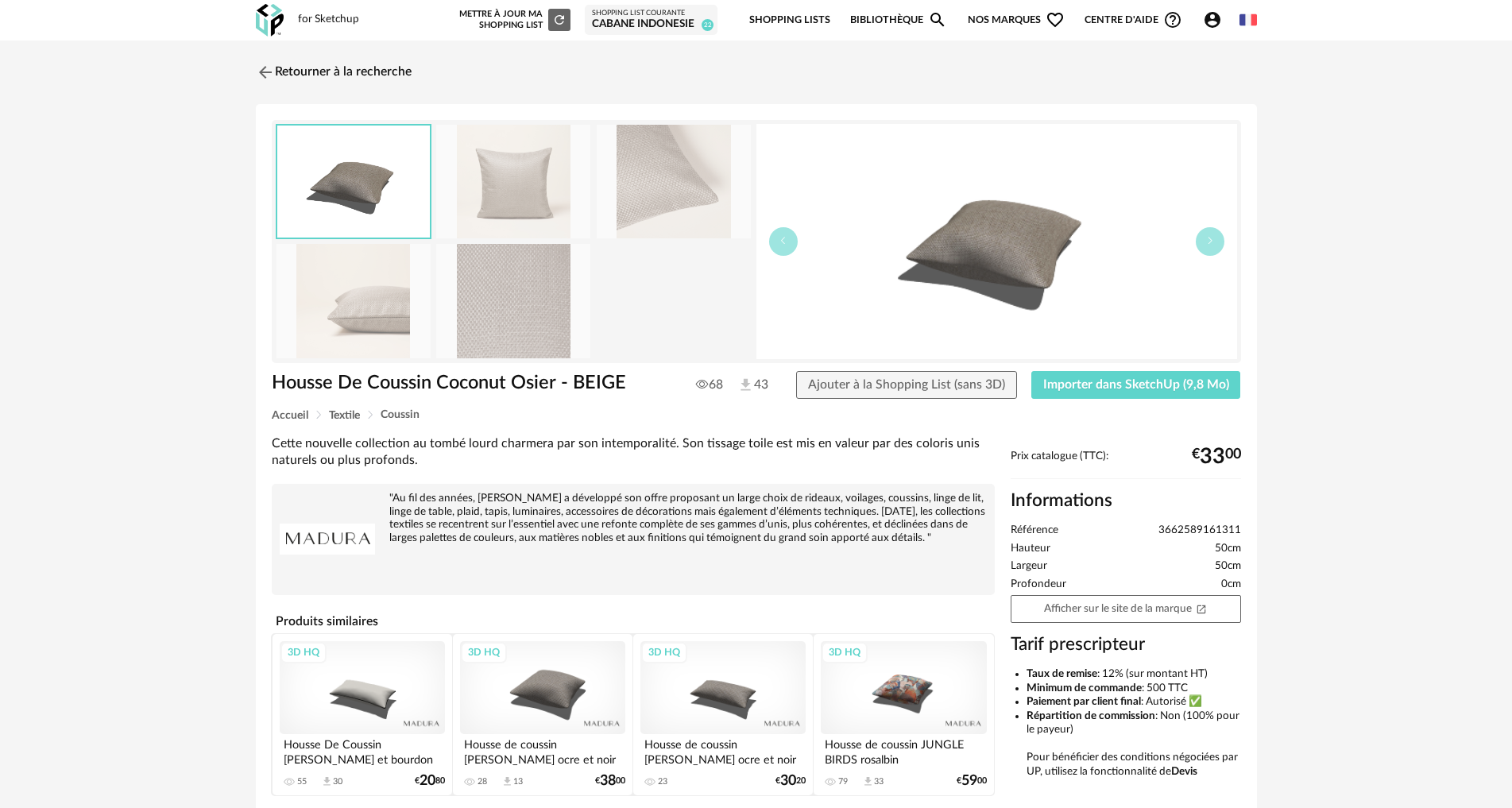
click at [610, 184] on img at bounding box center [674, 181] width 154 height 114
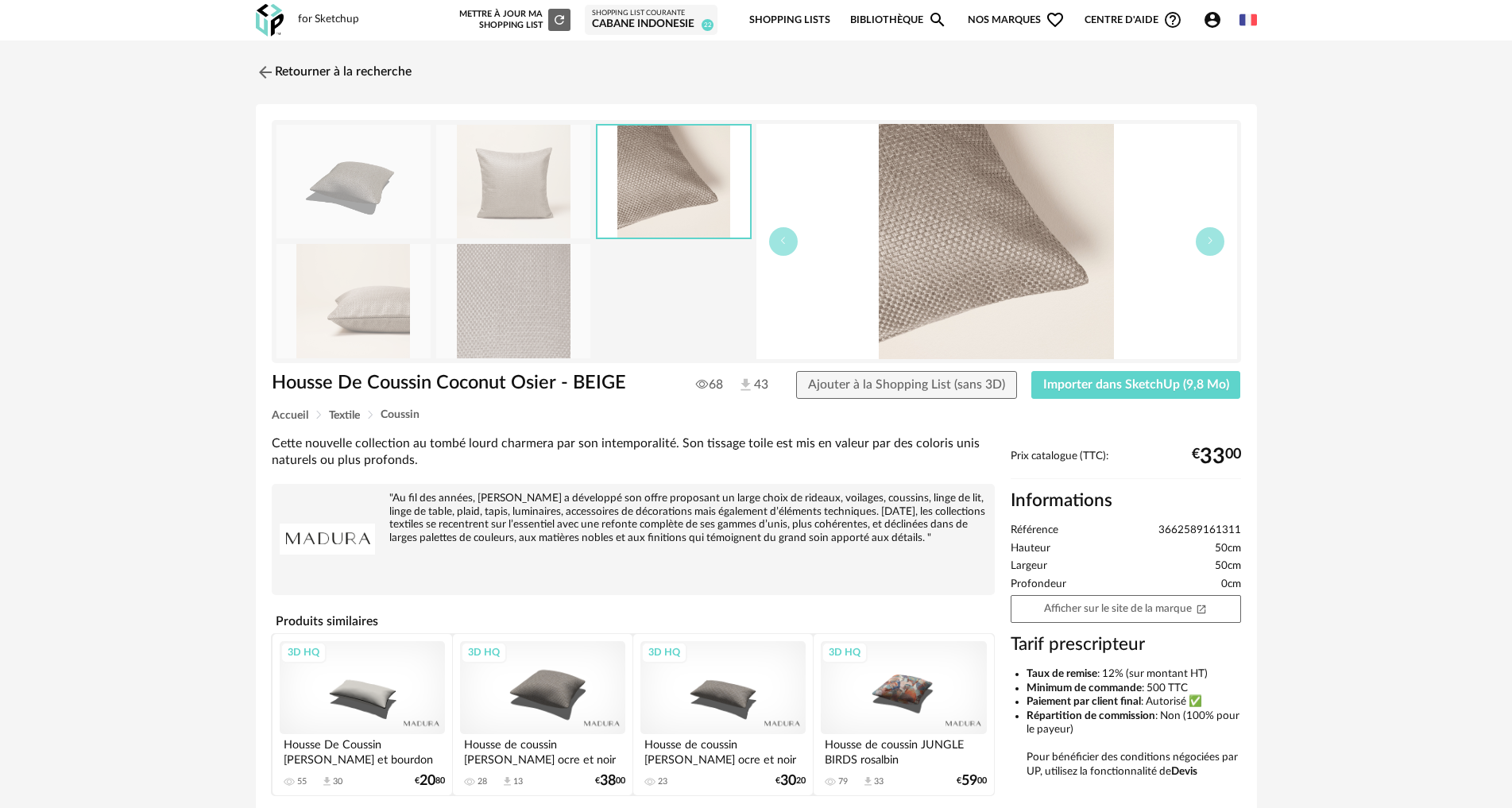
drag, startPoint x: 552, startPoint y: 176, endPoint x: 545, endPoint y: 194, distance: 19.3
click at [550, 175] on img at bounding box center [513, 181] width 154 height 114
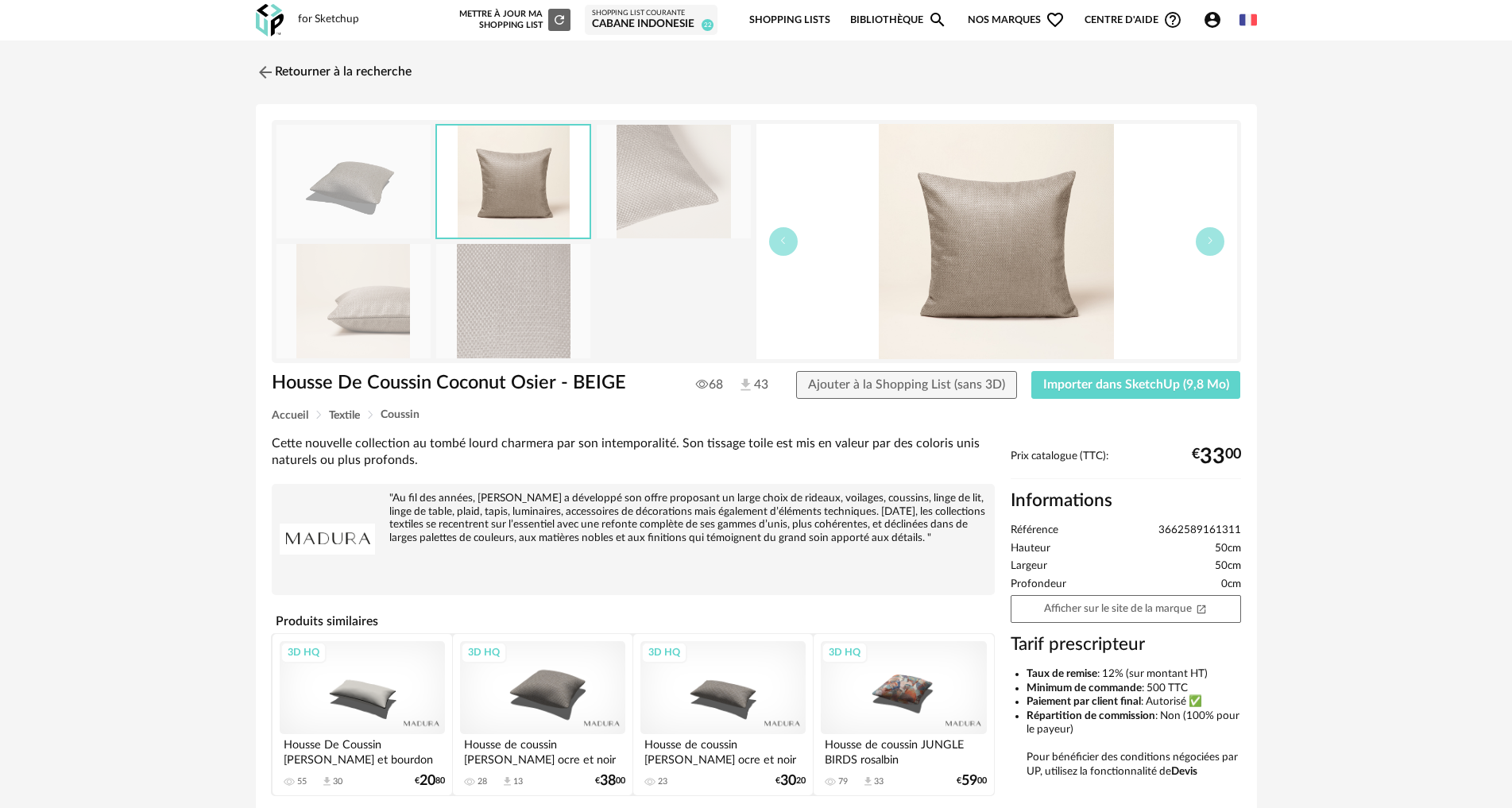
click at [531, 282] on img at bounding box center [513, 300] width 154 height 114
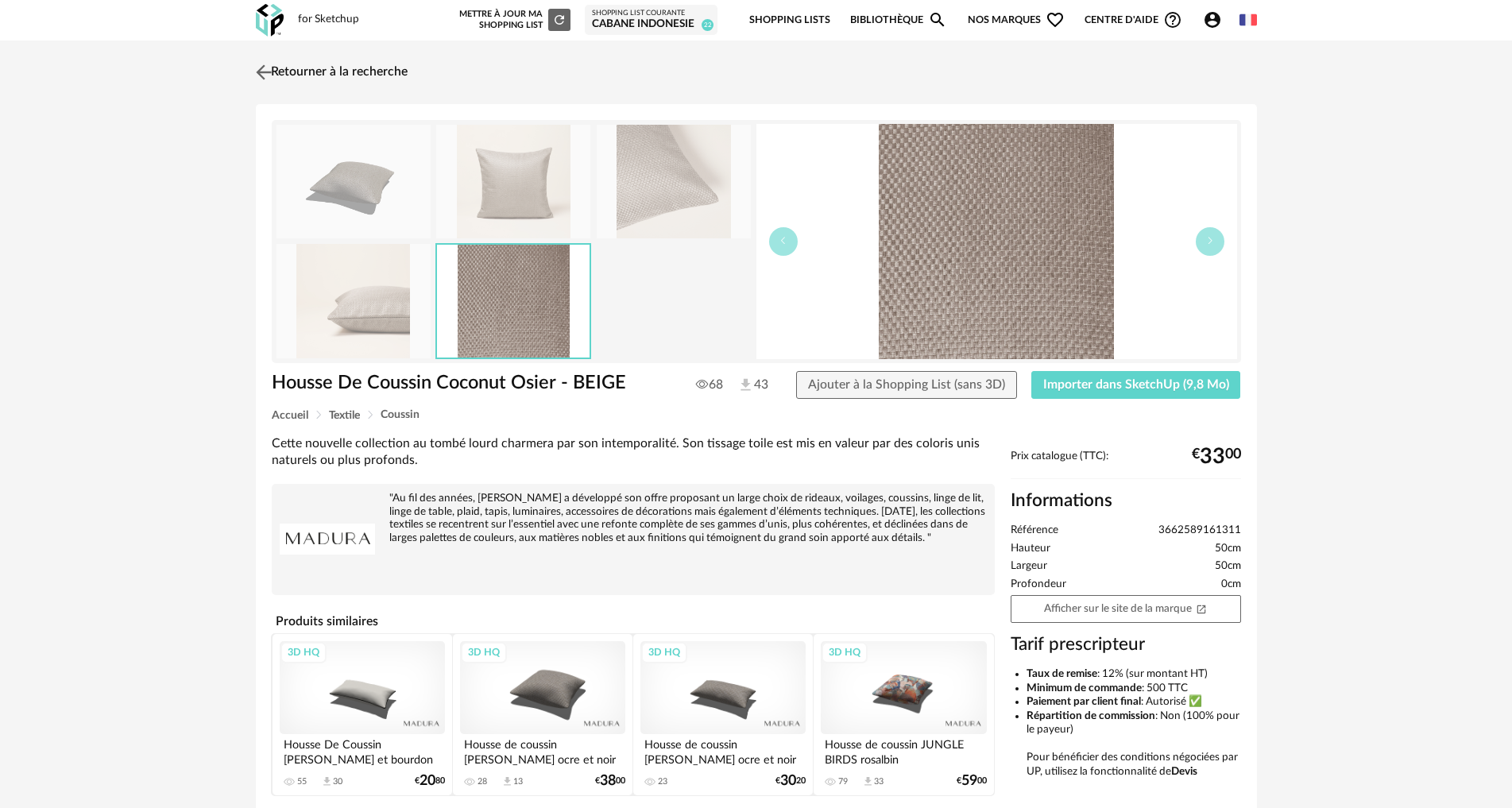
click at [266, 73] on img at bounding box center [263, 72] width 23 height 23
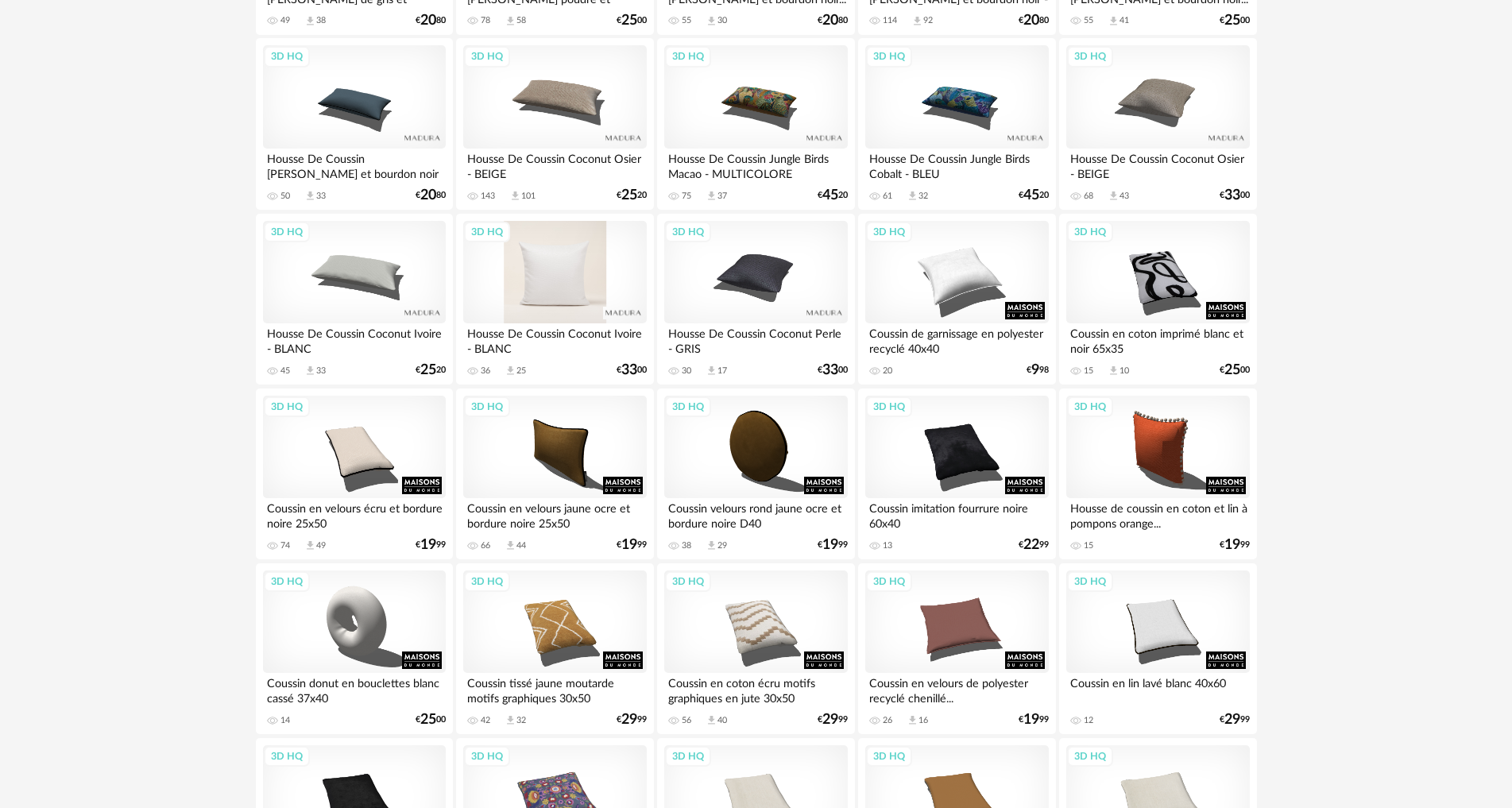
scroll to position [795, 0]
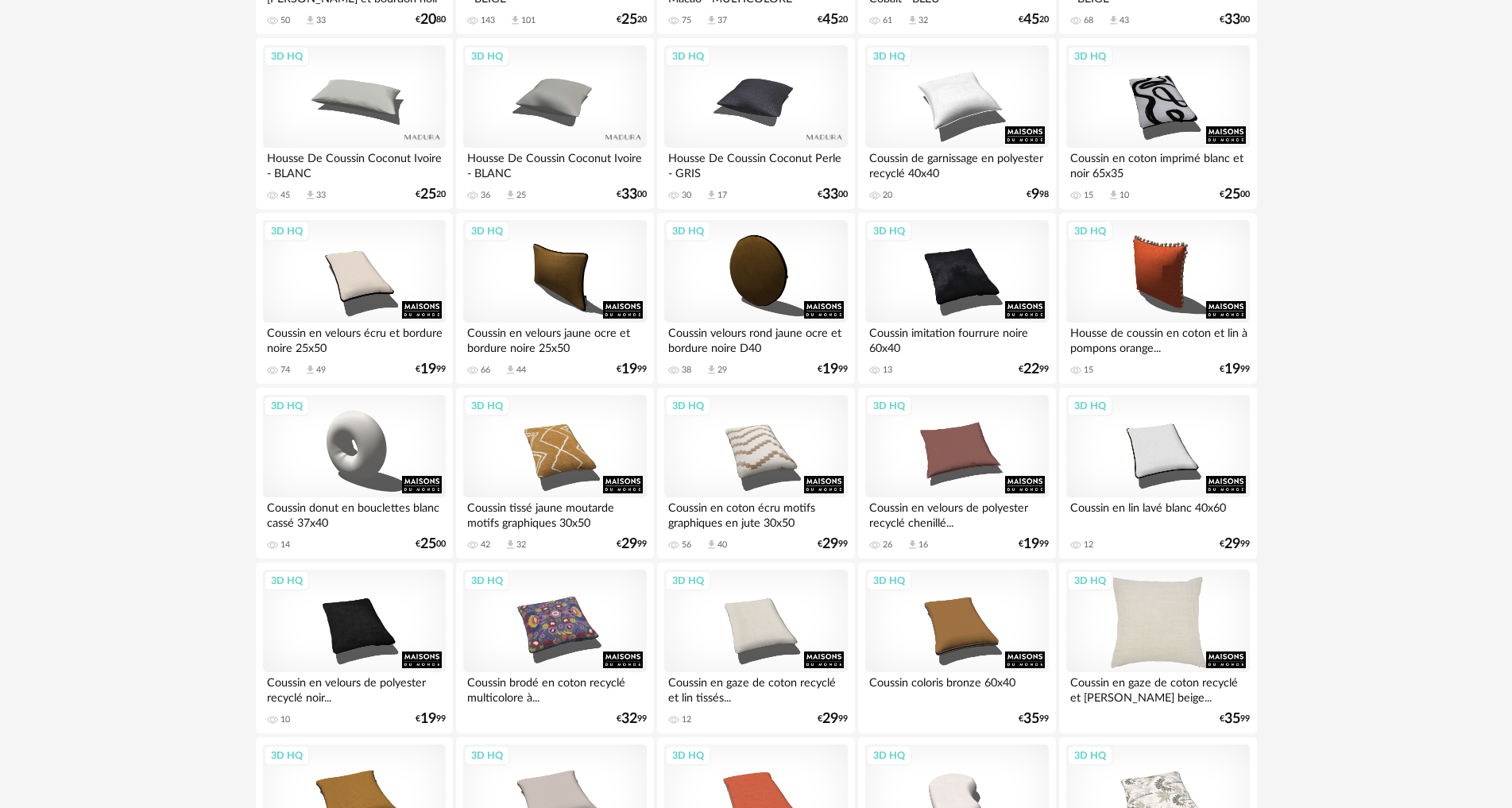
click at [1140, 608] on div "3D HQ" at bounding box center [1157, 622] width 183 height 103
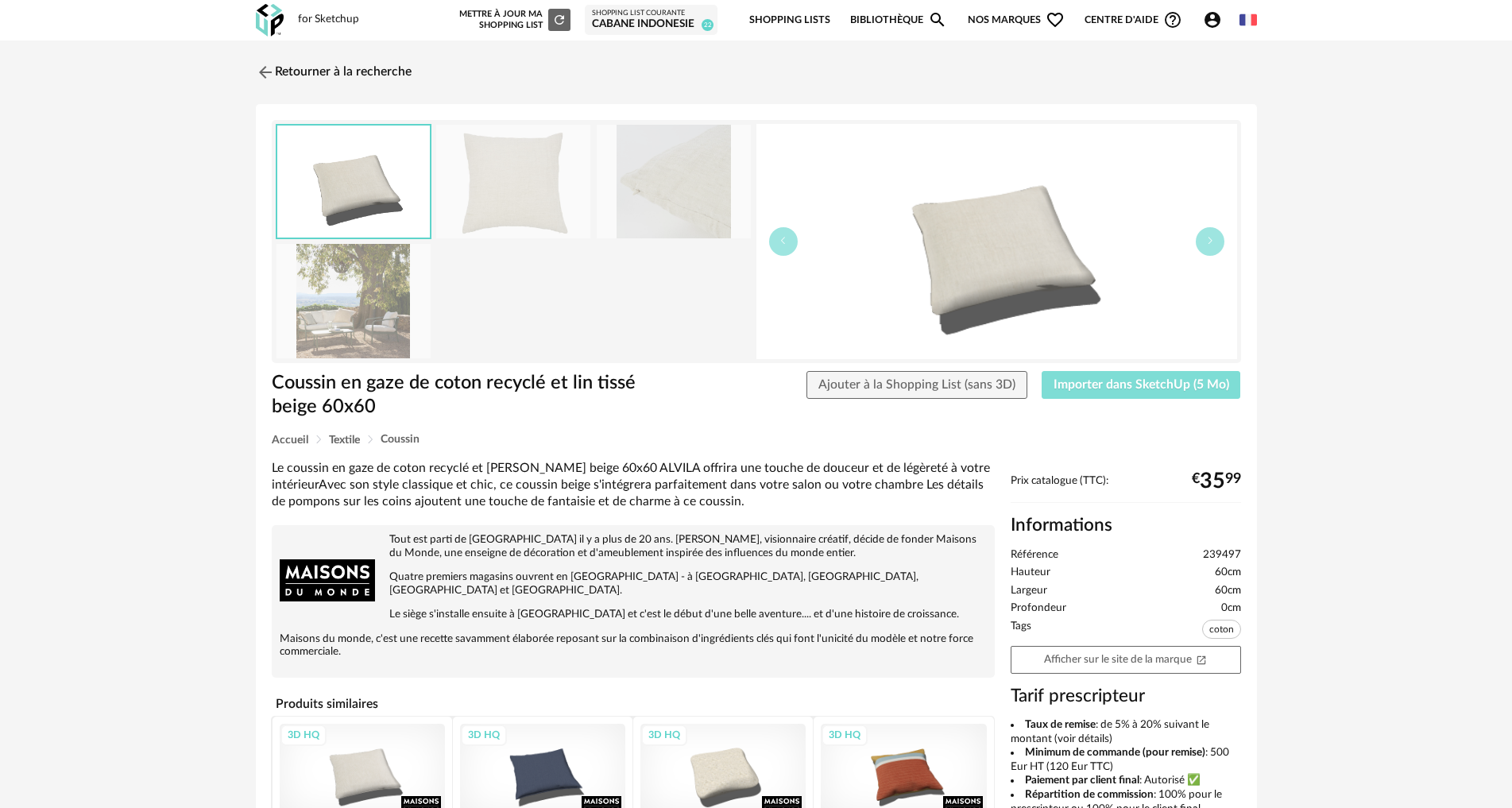
click at [1136, 378] on span "Importer dans SketchUp (5 Mo)" at bounding box center [1141, 385] width 175 height 13
click at [266, 75] on img at bounding box center [263, 72] width 23 height 23
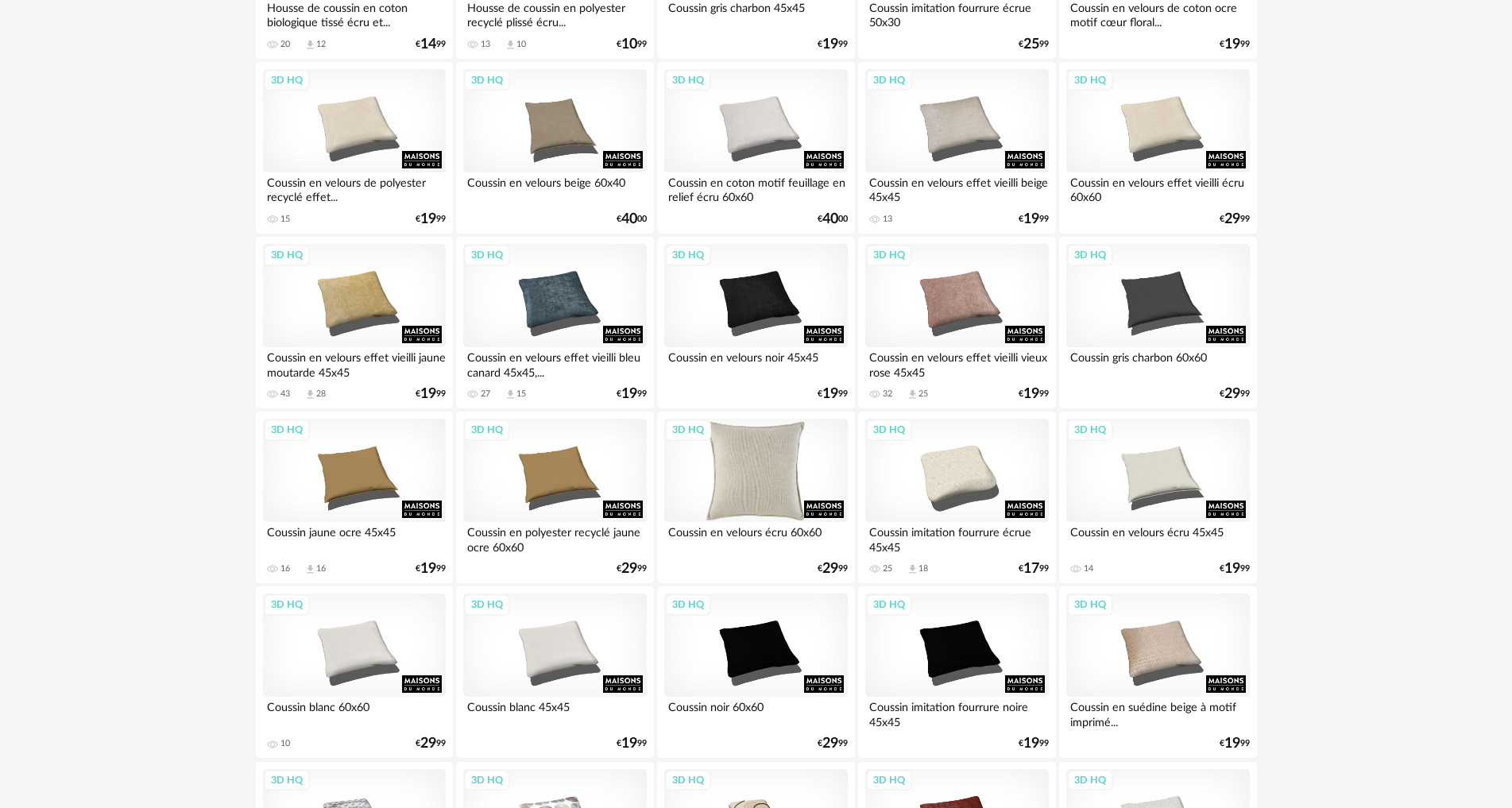
scroll to position [1828, 0]
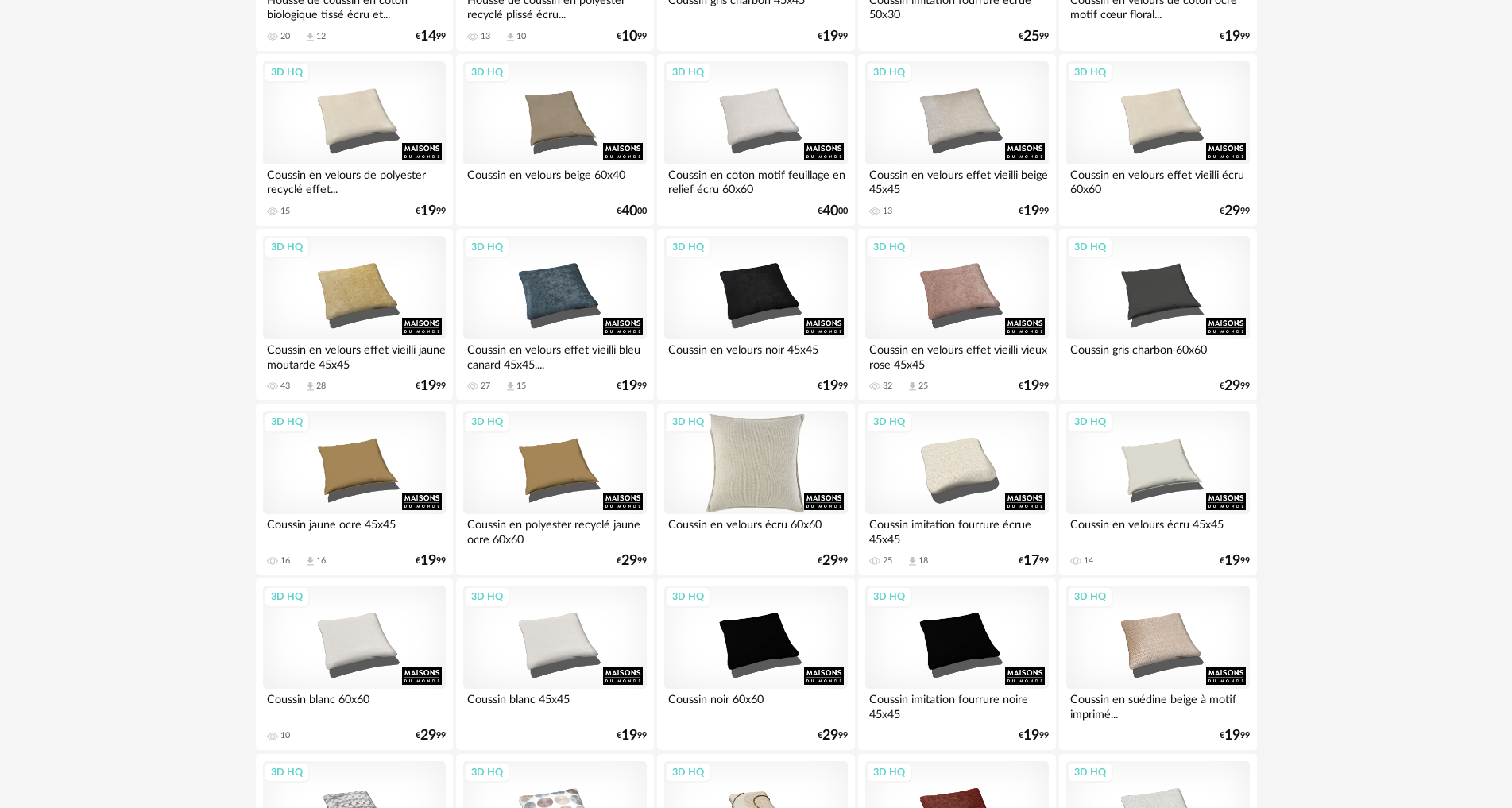
click at [752, 495] on div "3D HQ" at bounding box center [755, 463] width 183 height 103
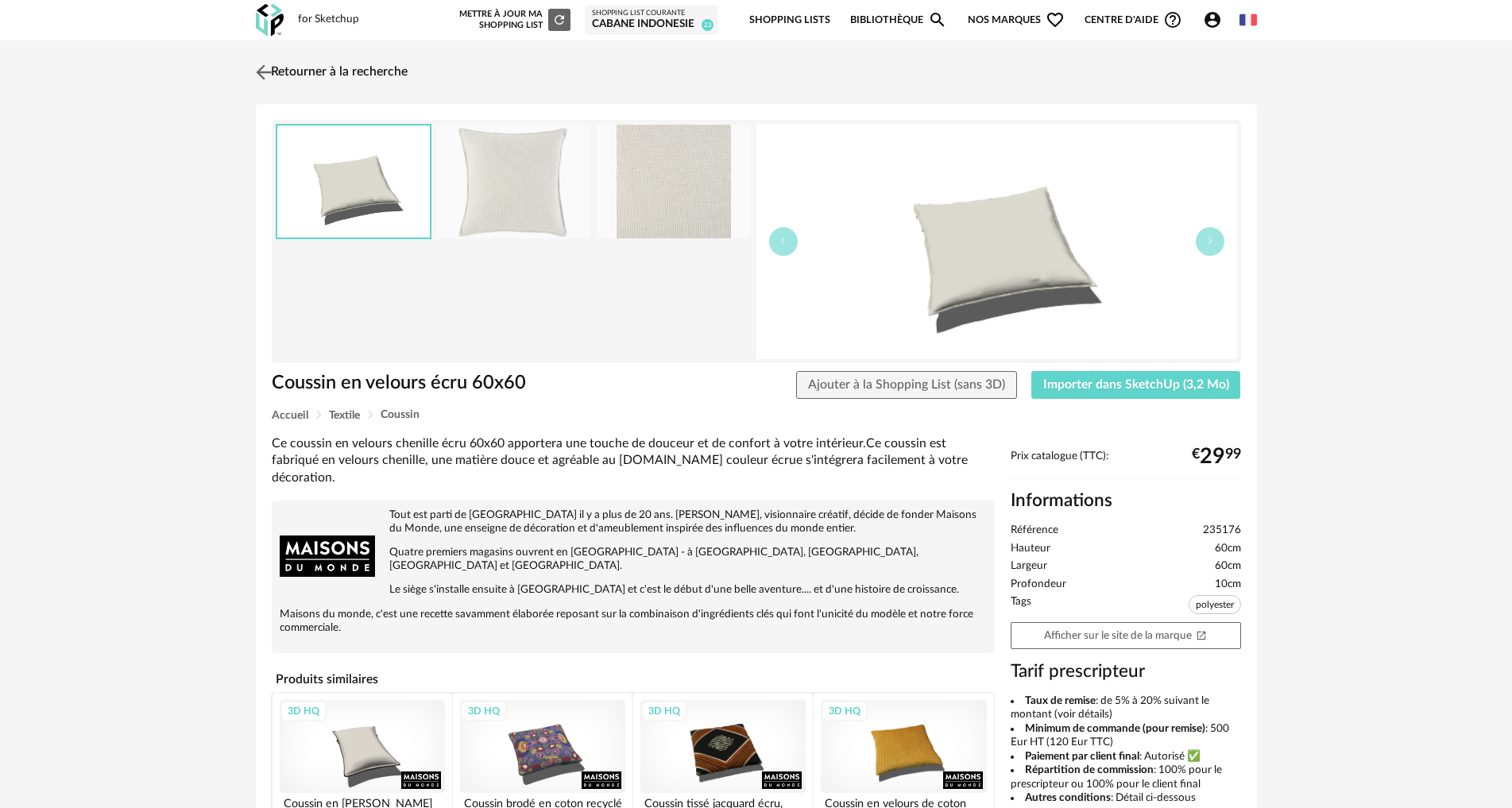
click at [268, 73] on img at bounding box center [263, 72] width 23 height 23
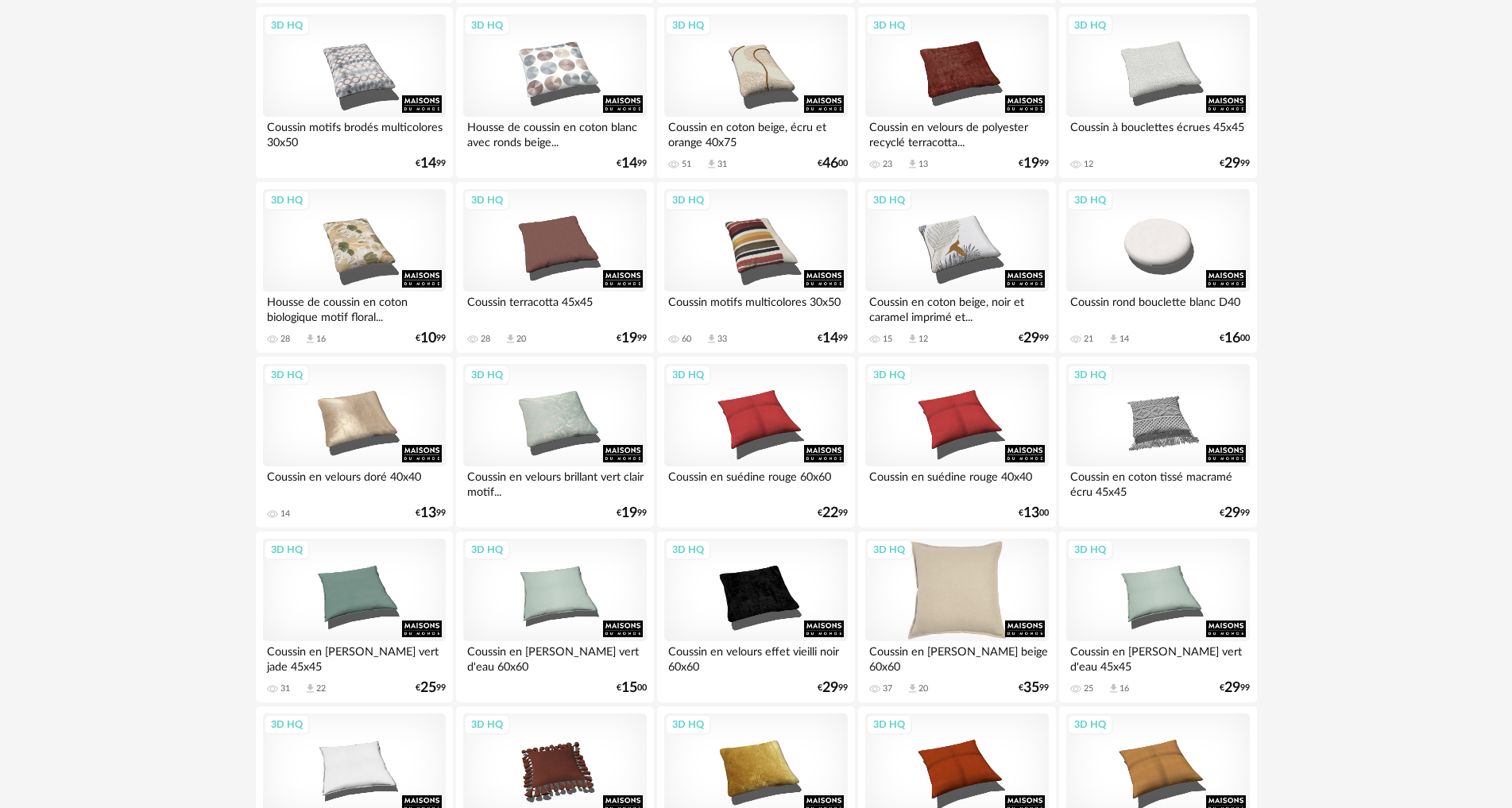
scroll to position [2623, 0]
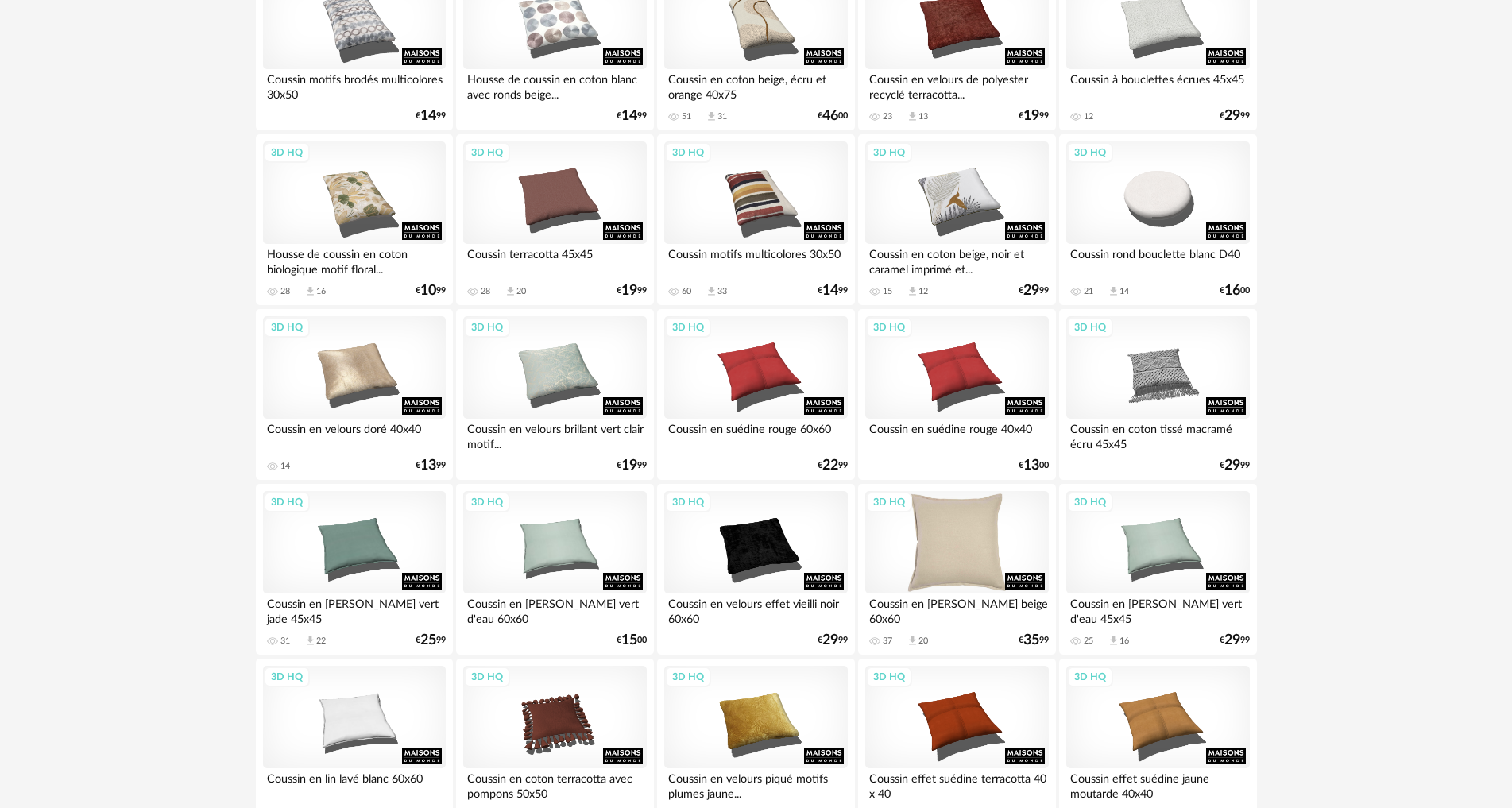
click at [968, 545] on div "3D HQ" at bounding box center [956, 543] width 183 height 103
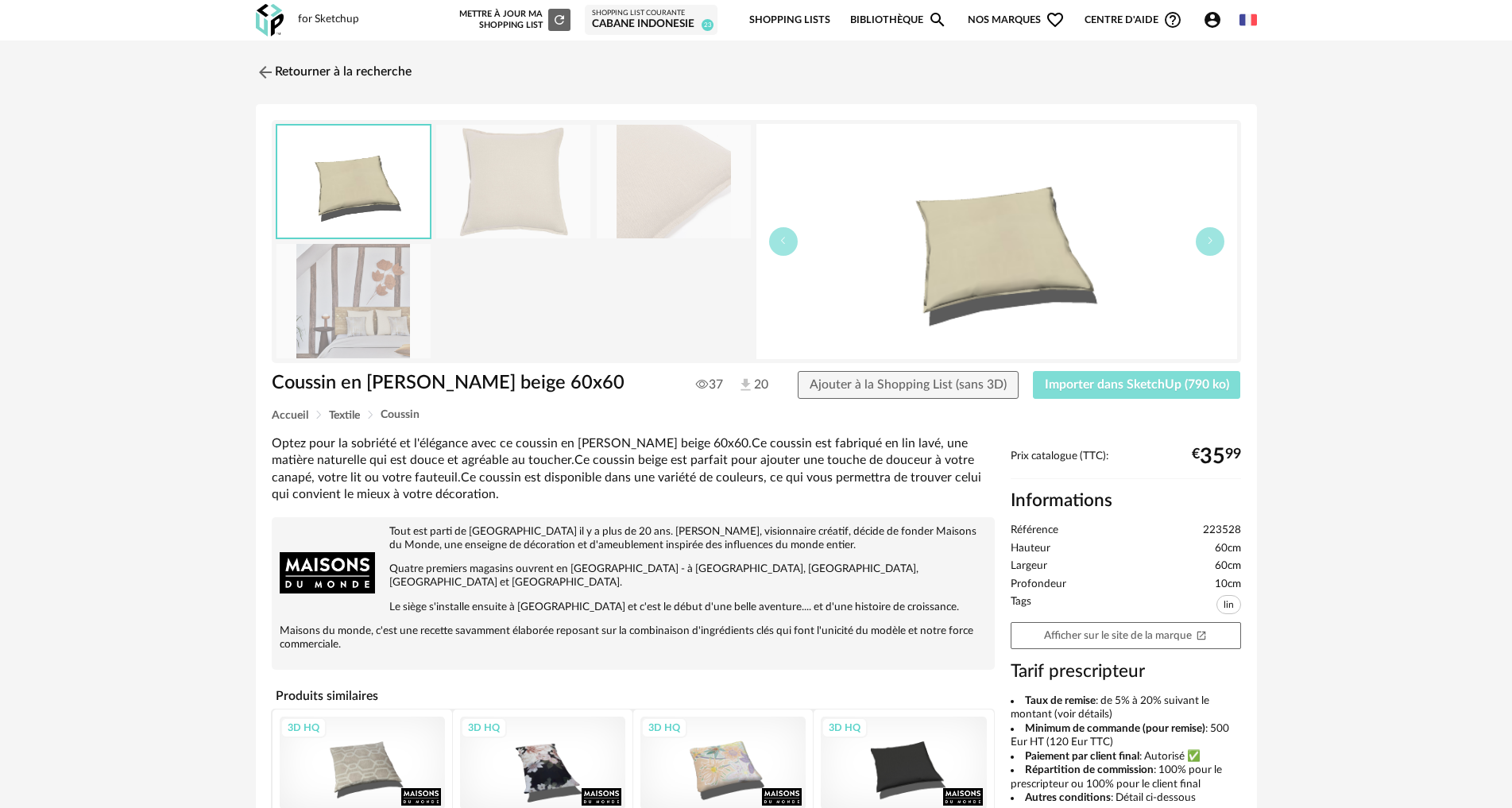
click at [1087, 387] on span "Importer dans SketchUp (790 ko)" at bounding box center [1136, 385] width 184 height 13
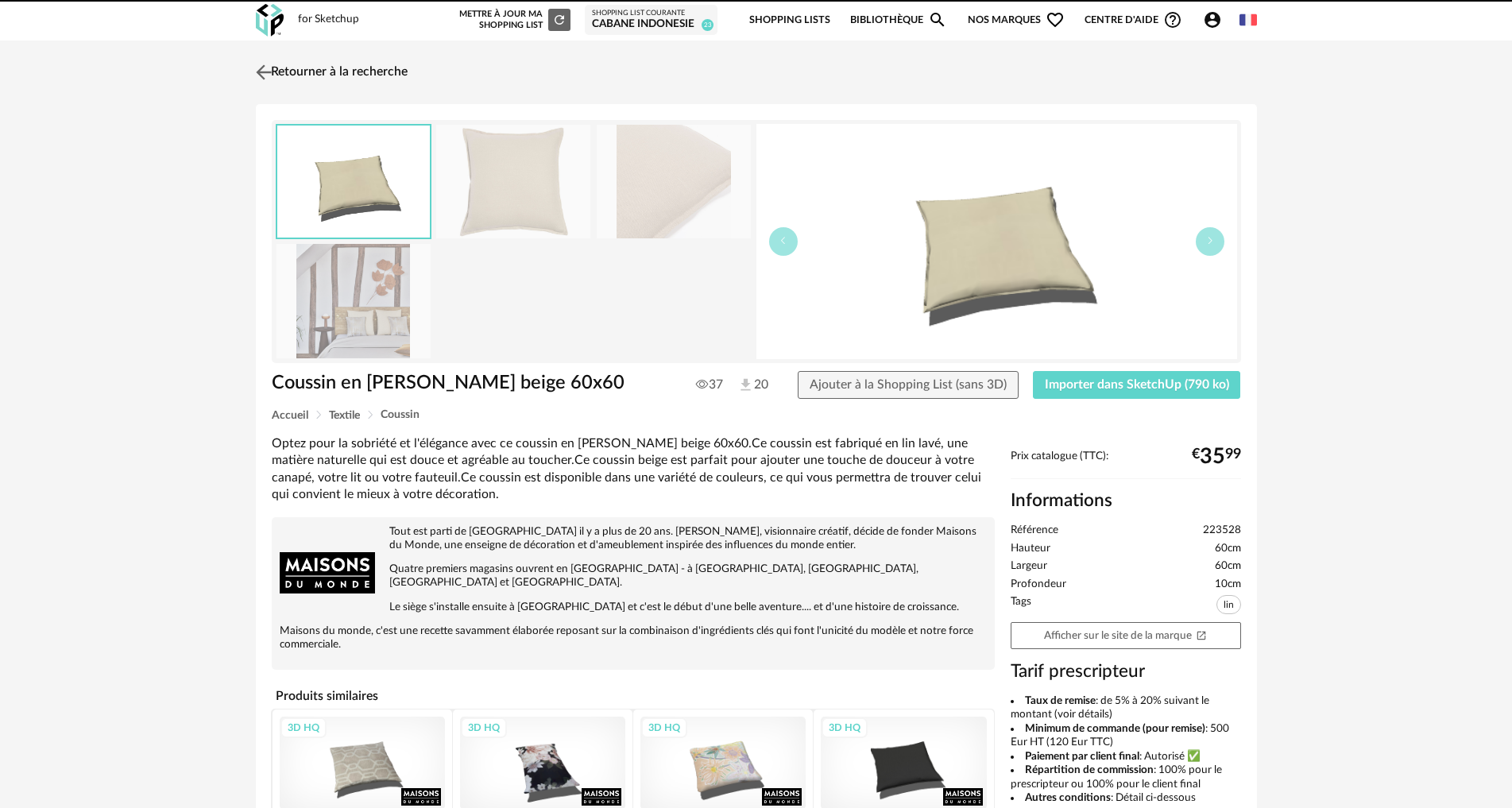
click at [268, 65] on img at bounding box center [263, 72] width 23 height 23
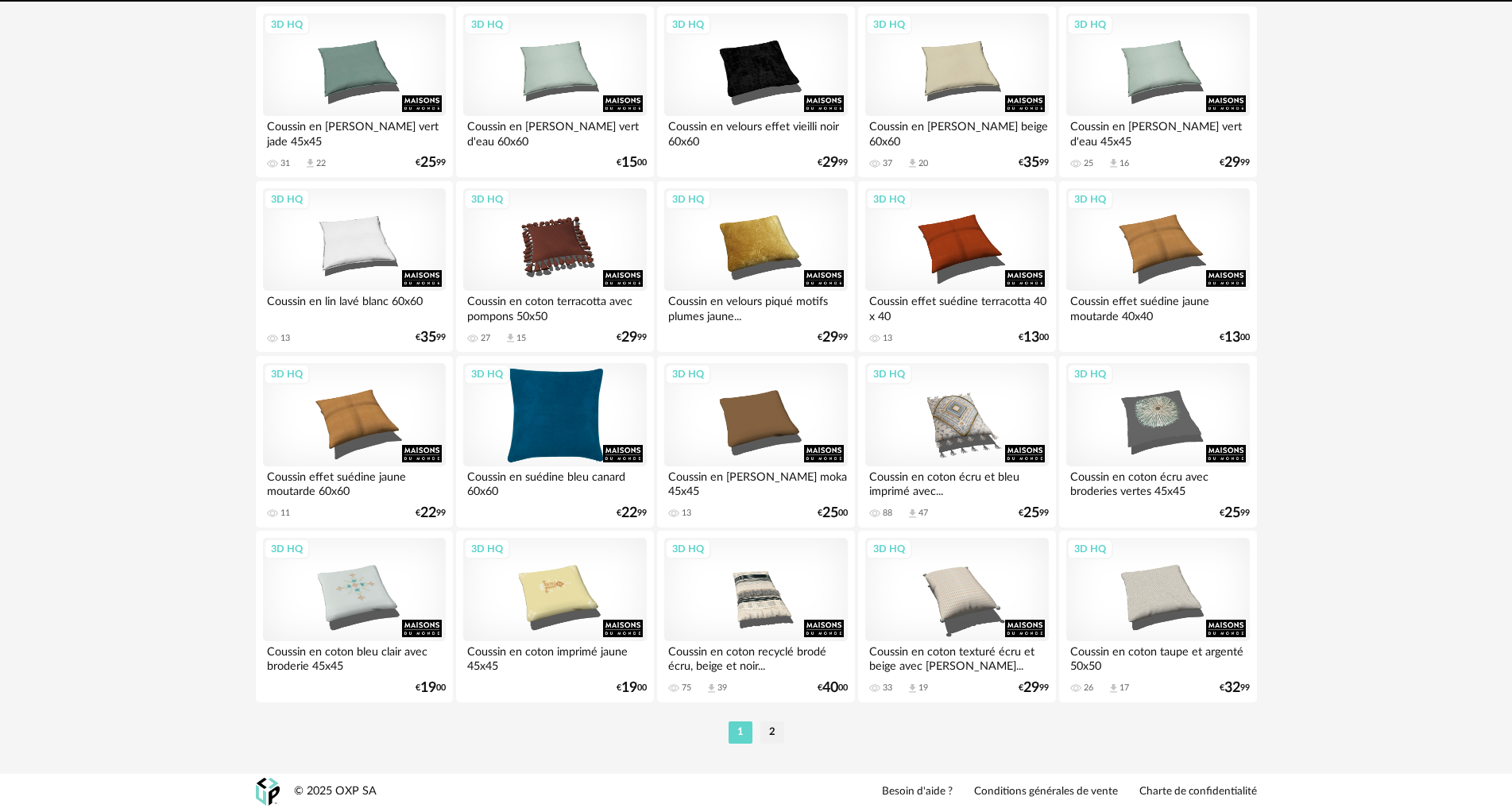
scroll to position [3102, 0]
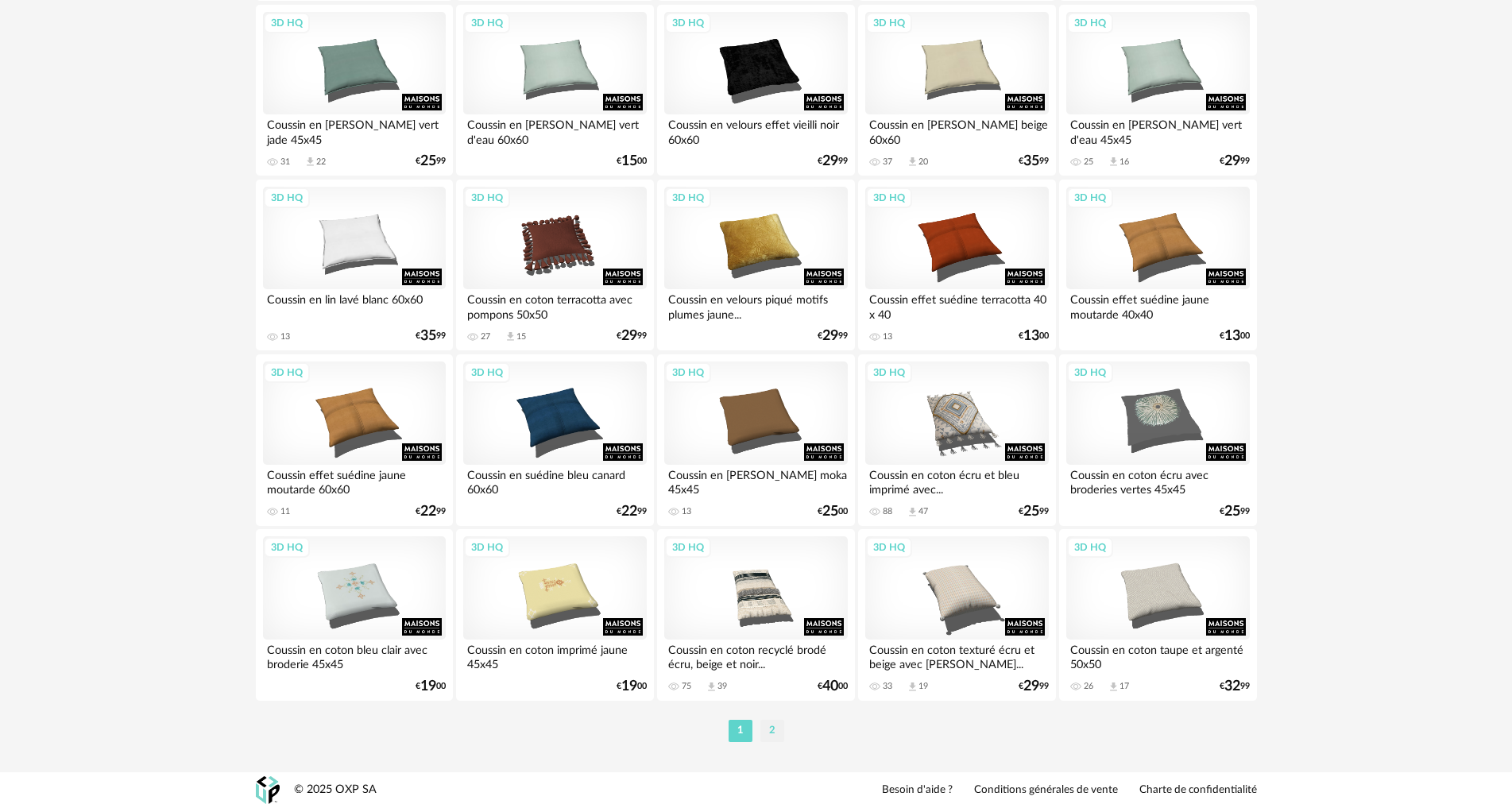
click at [767, 723] on li "2" at bounding box center [772, 731] width 24 height 22
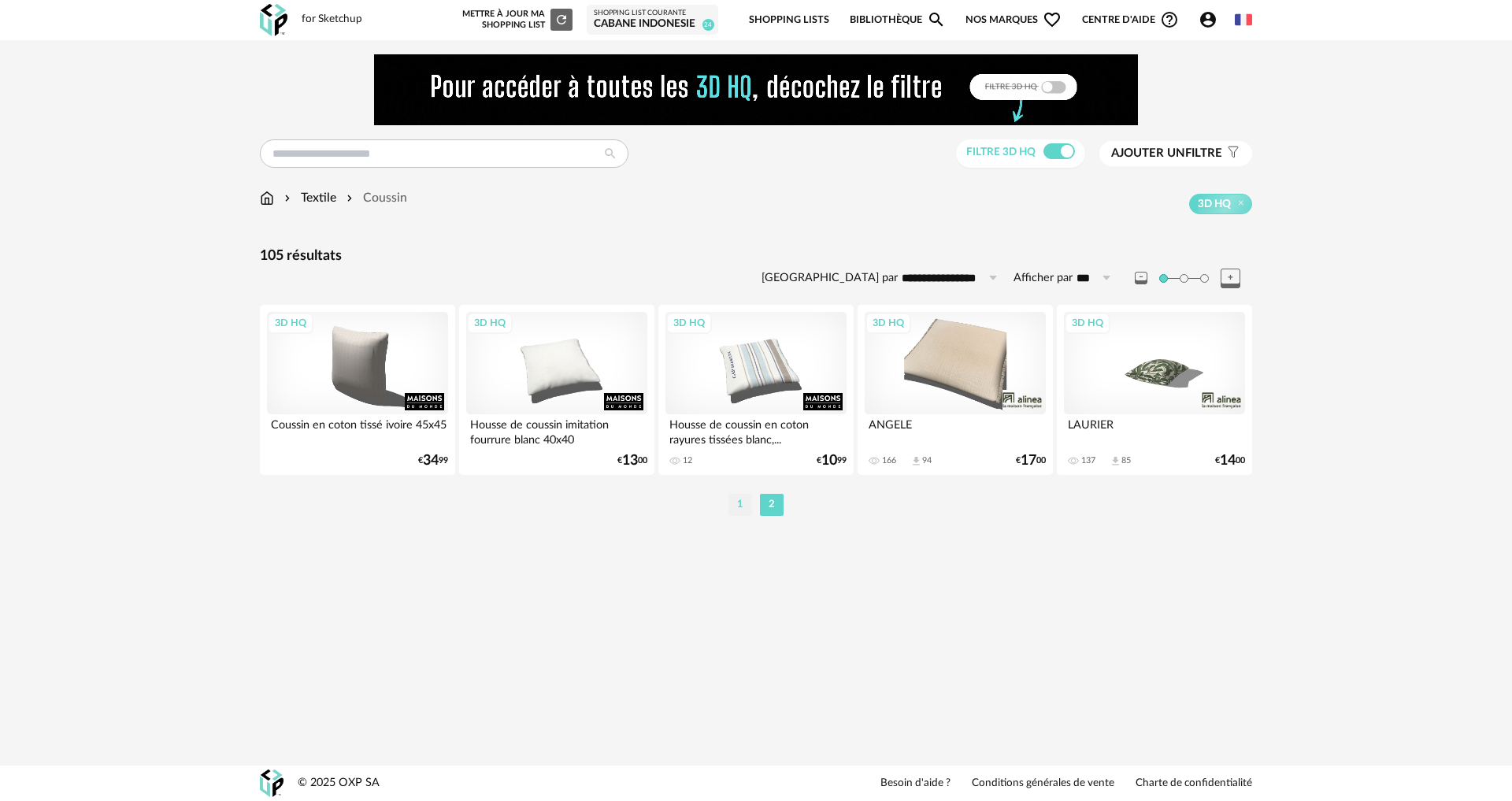
click at [733, 508] on li "1" at bounding box center [740, 504] width 24 height 22
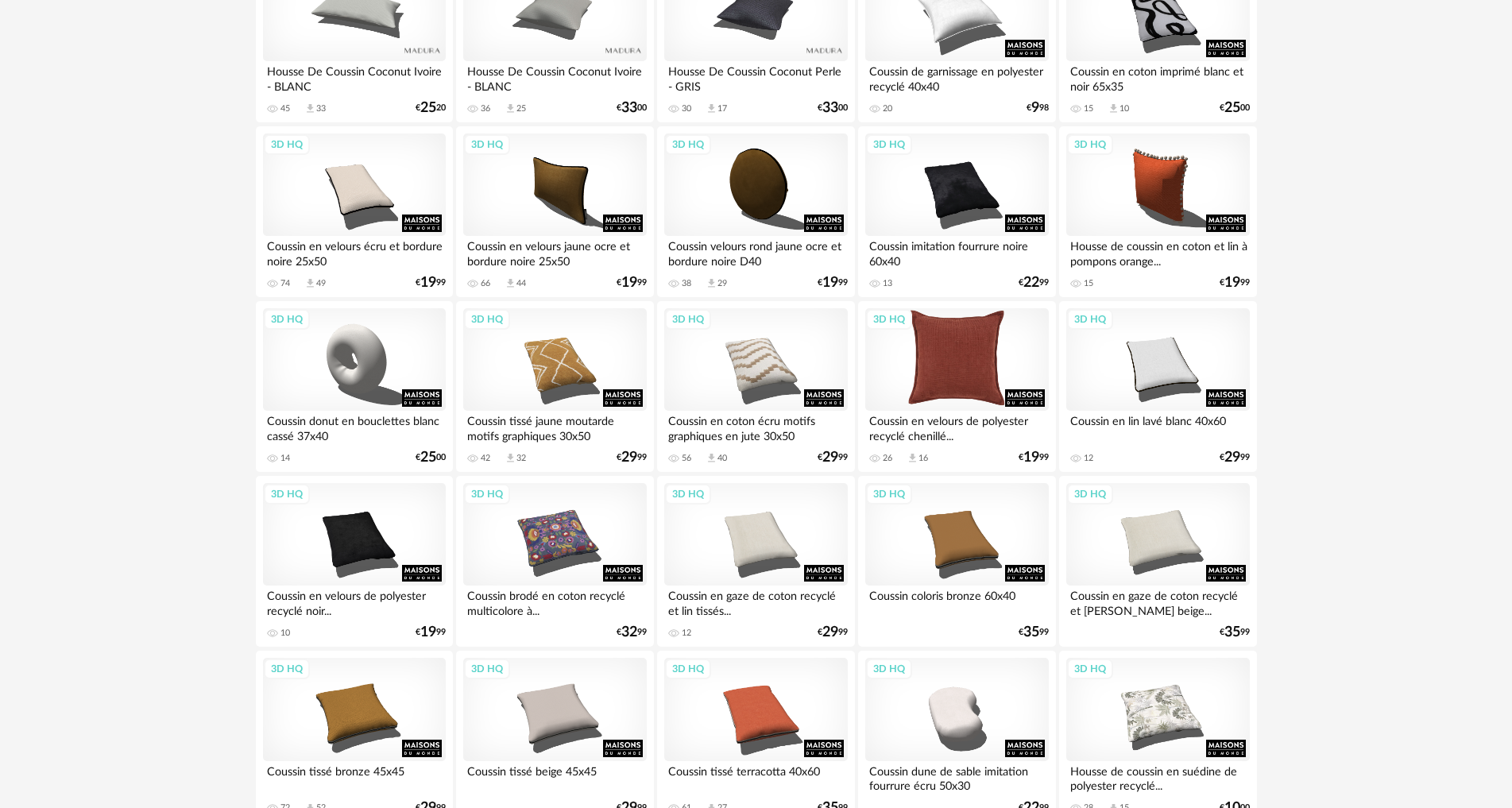
scroll to position [874, 0]
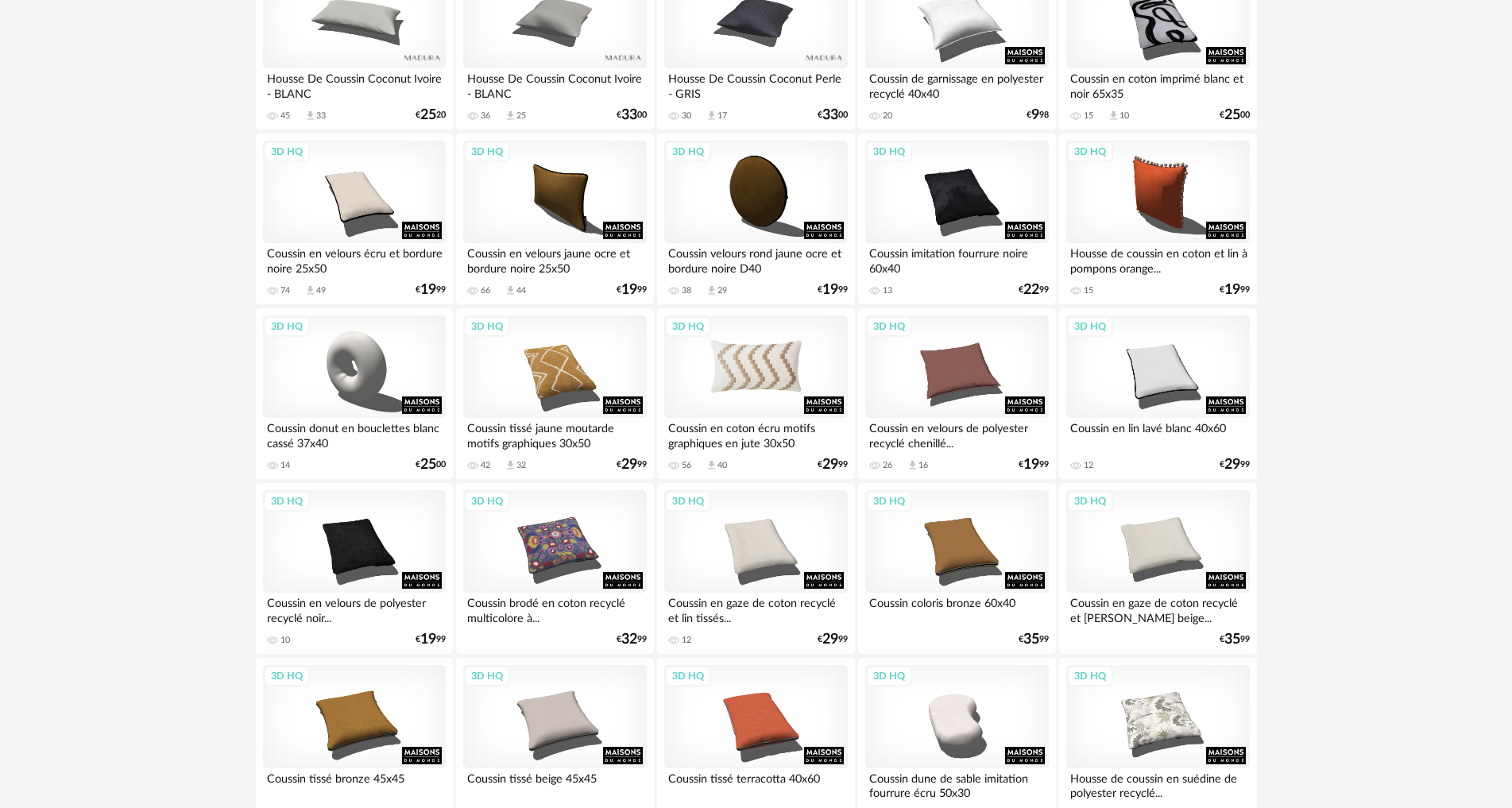
click at [733, 368] on div "3D HQ" at bounding box center [755, 367] width 183 height 103
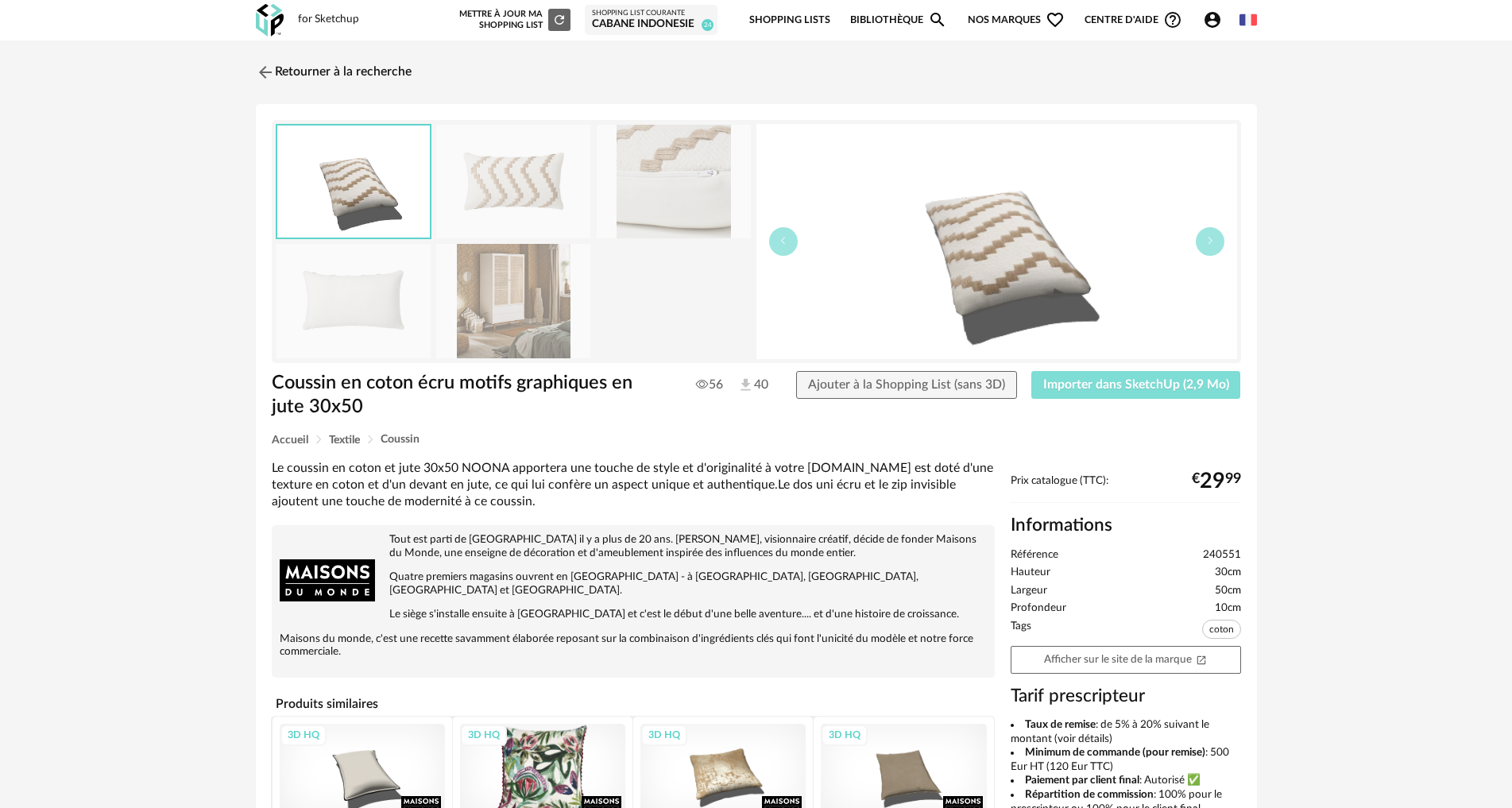
click at [1184, 382] on span "Importer dans SketchUp (2,9 Mo)" at bounding box center [1136, 385] width 186 height 13
